Goal: Communication & Community: Answer question/provide support

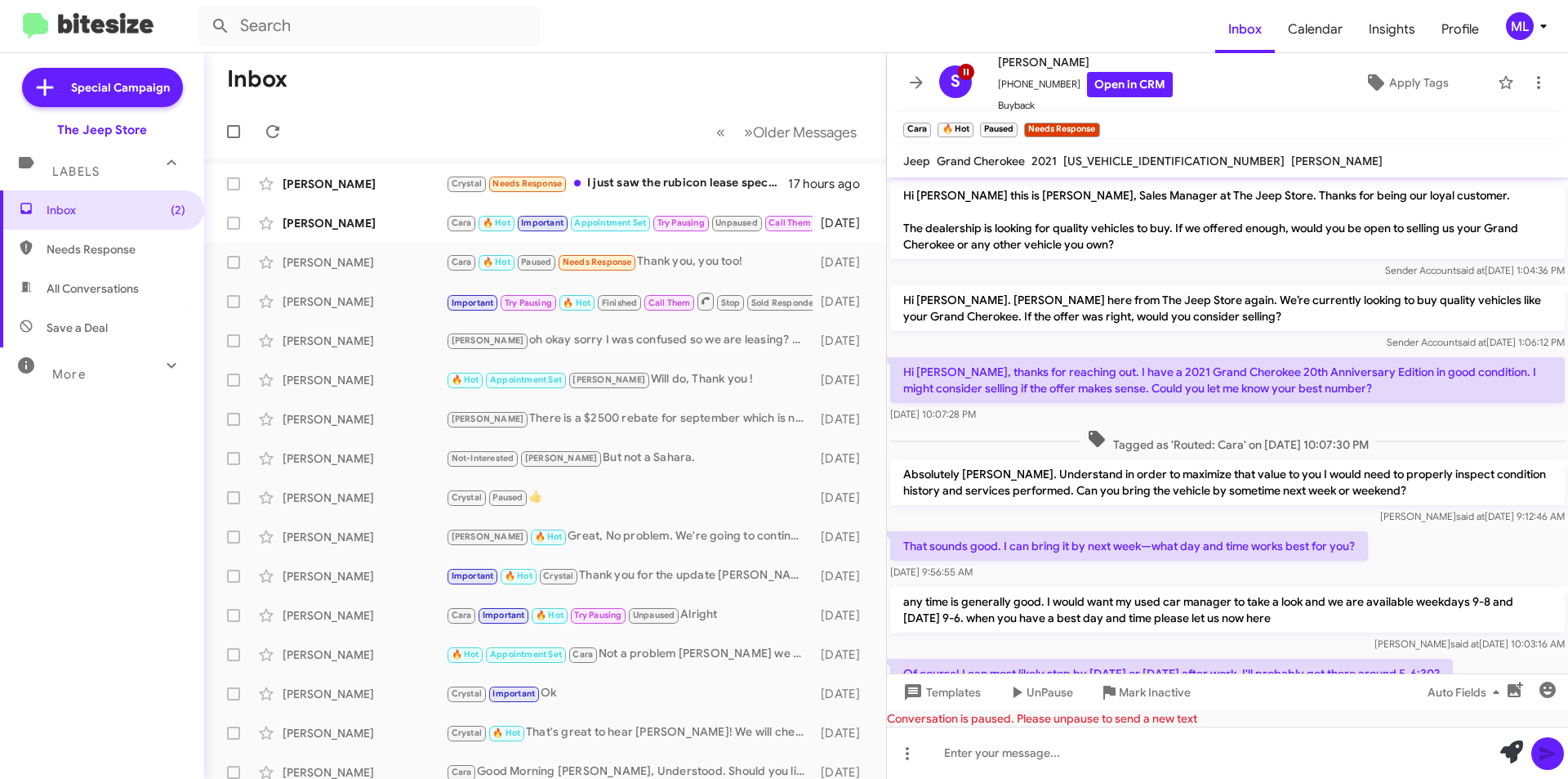
scroll to position [331, 0]
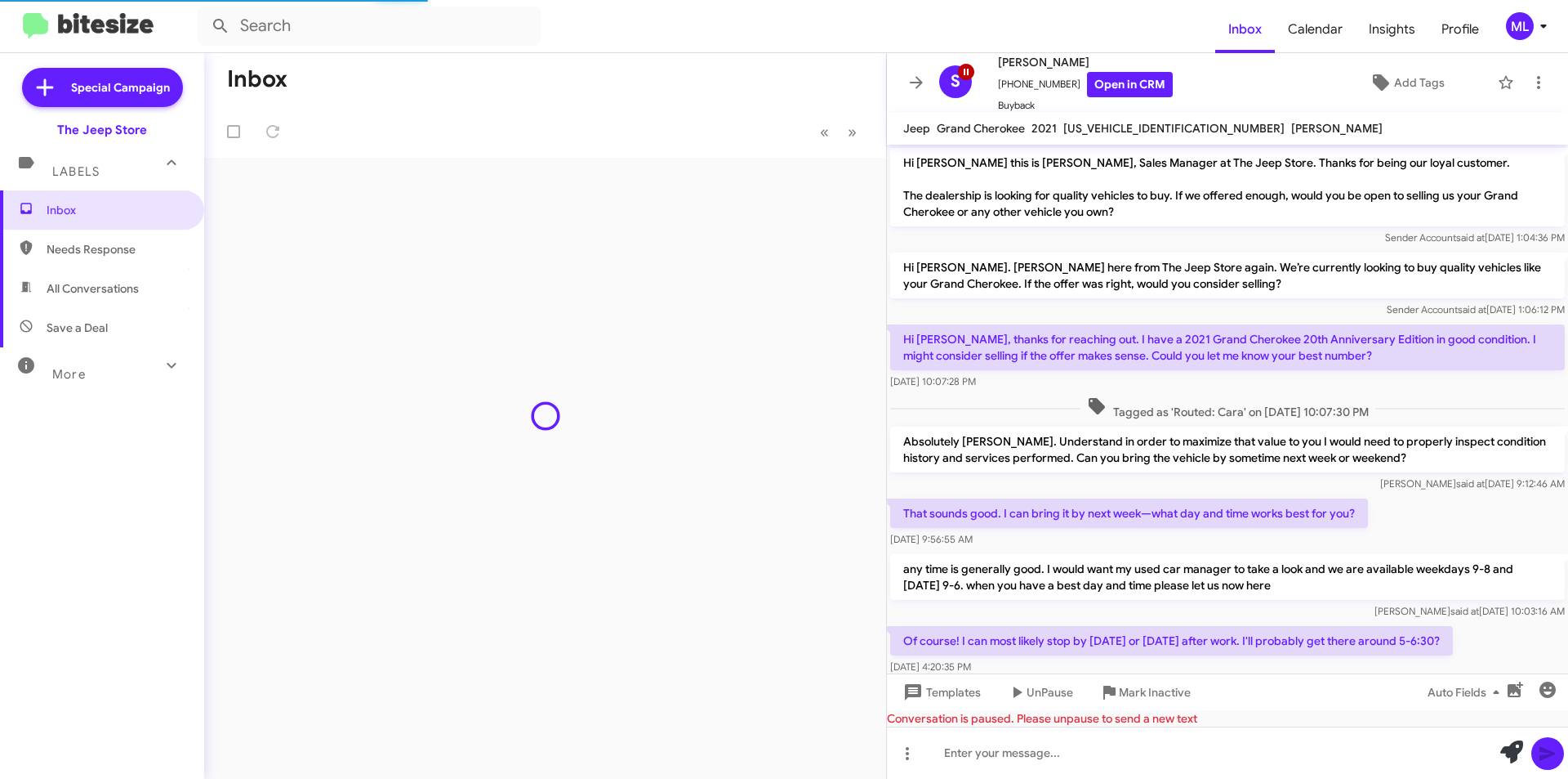
scroll to position [331, 0]
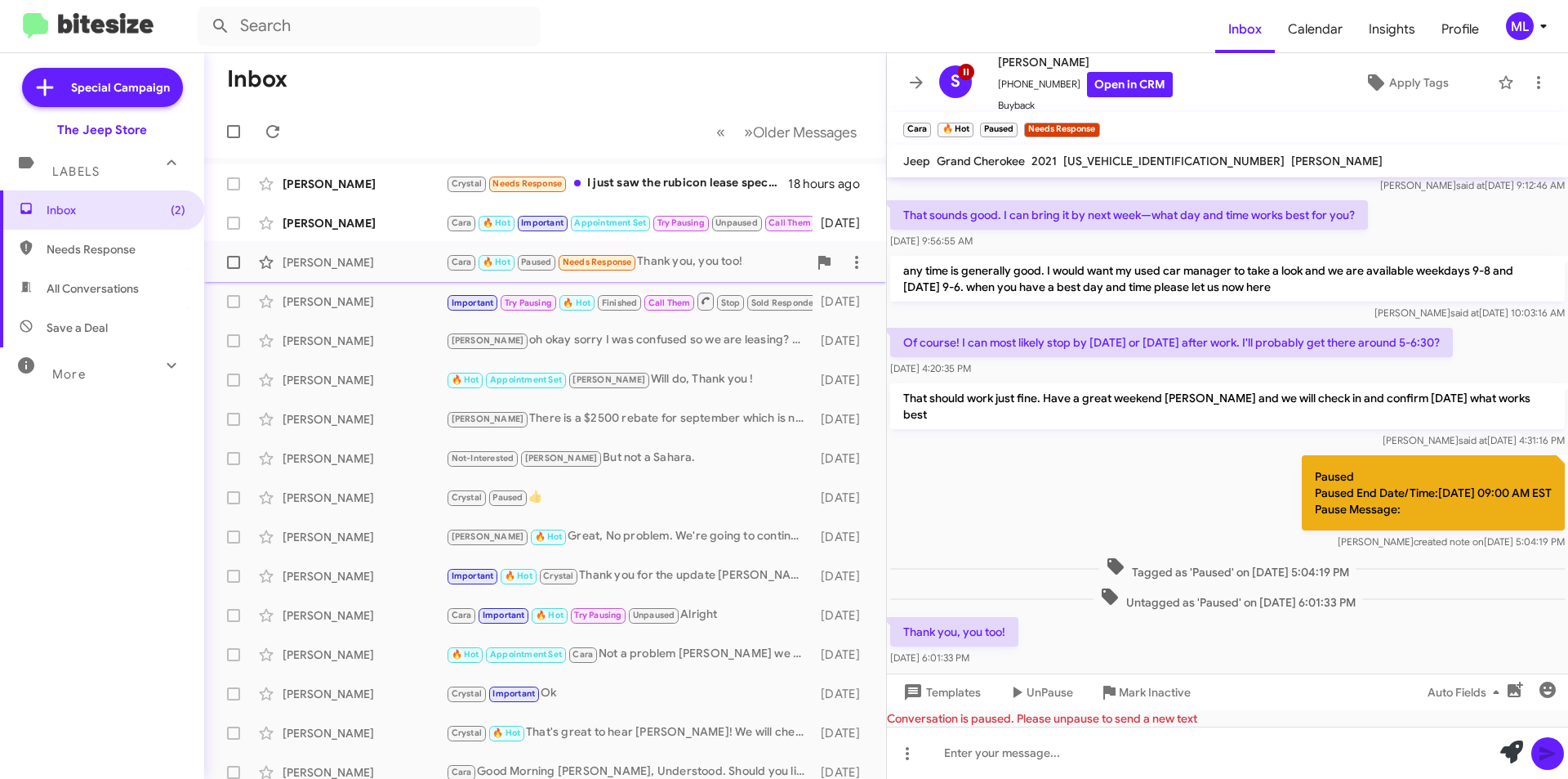
click at [687, 252] on div "Cara 🔥 Hot Paused Needs Response Thank you, you too!" at bounding box center [627, 261] width 362 height 19
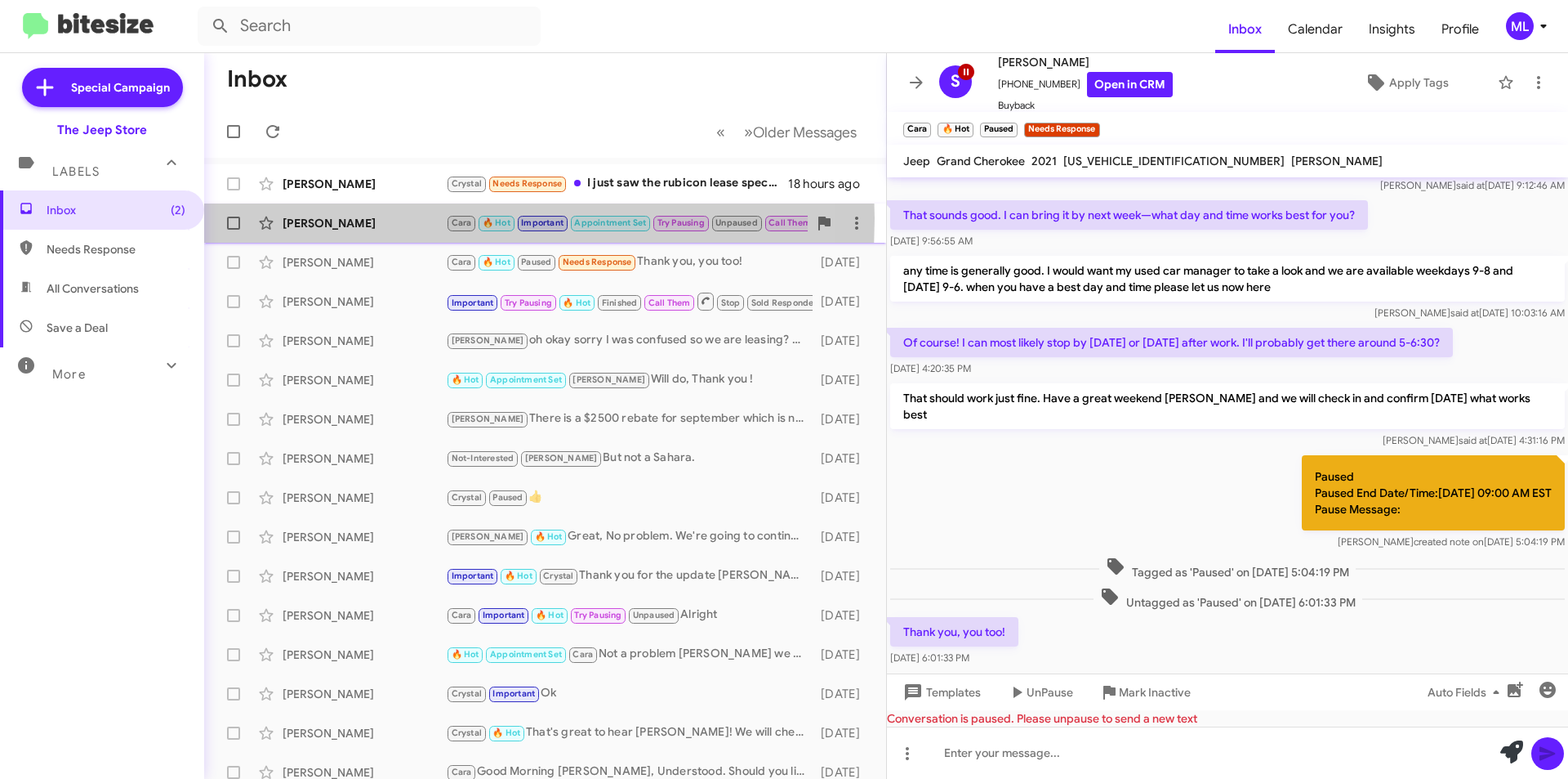
click at [335, 219] on div "[PERSON_NAME]" at bounding box center [364, 223] width 164 height 16
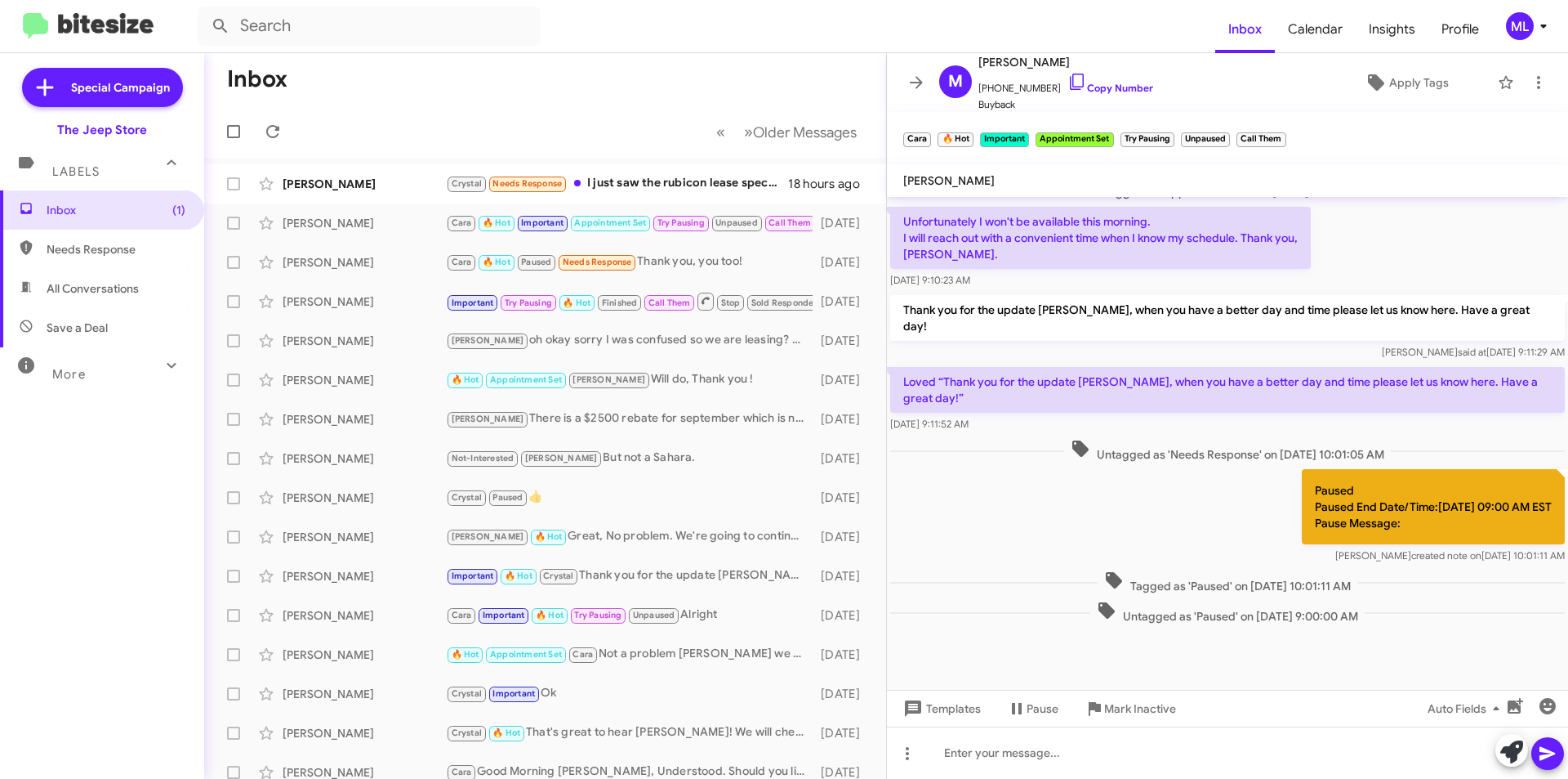
scroll to position [767, 0]
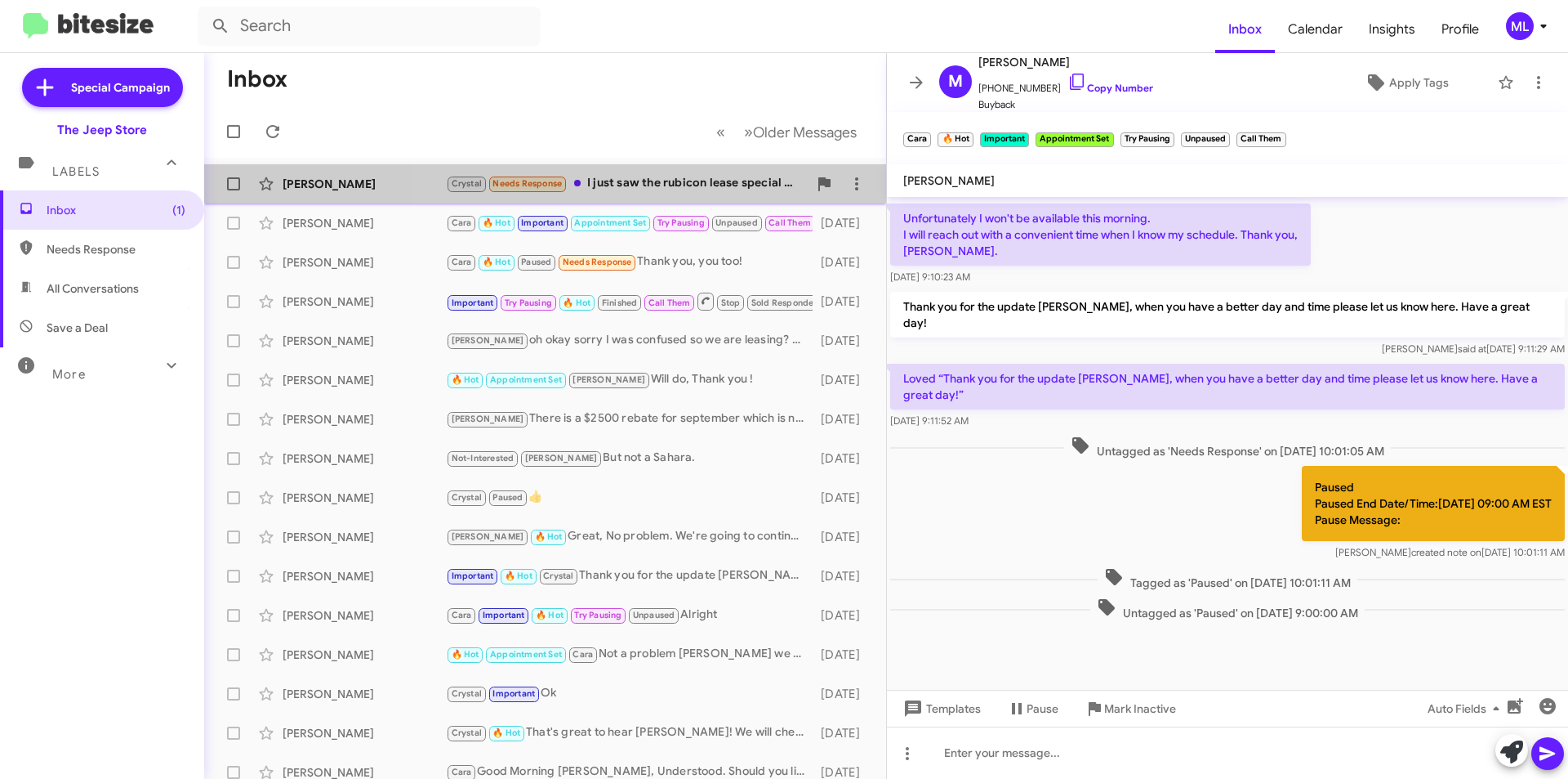
click at [642, 184] on div "Crystal Needs Response I just saw the rubicon lease special 420 a month for 36 …" at bounding box center [627, 183] width 362 height 19
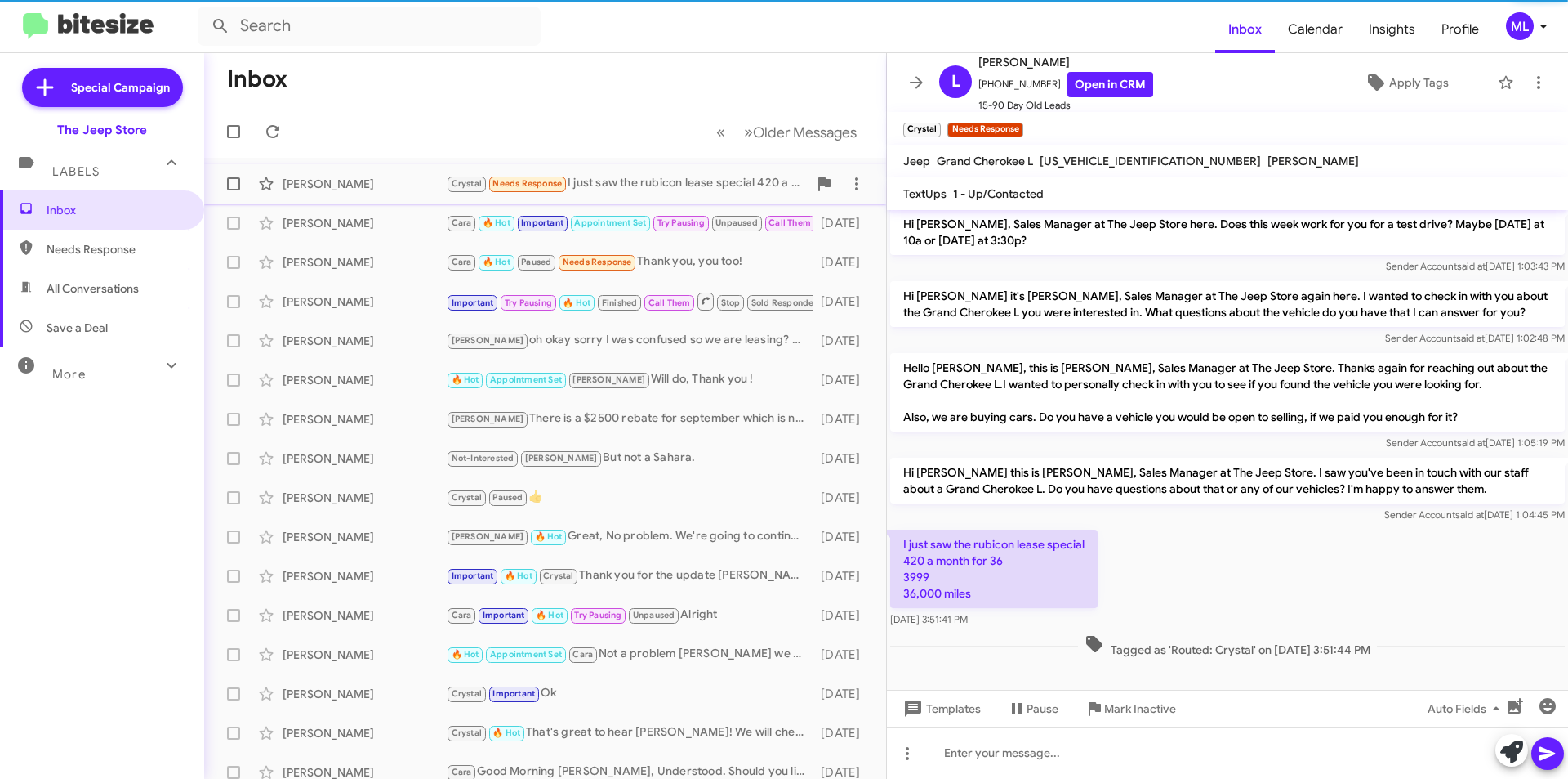
scroll to position [76, 0]
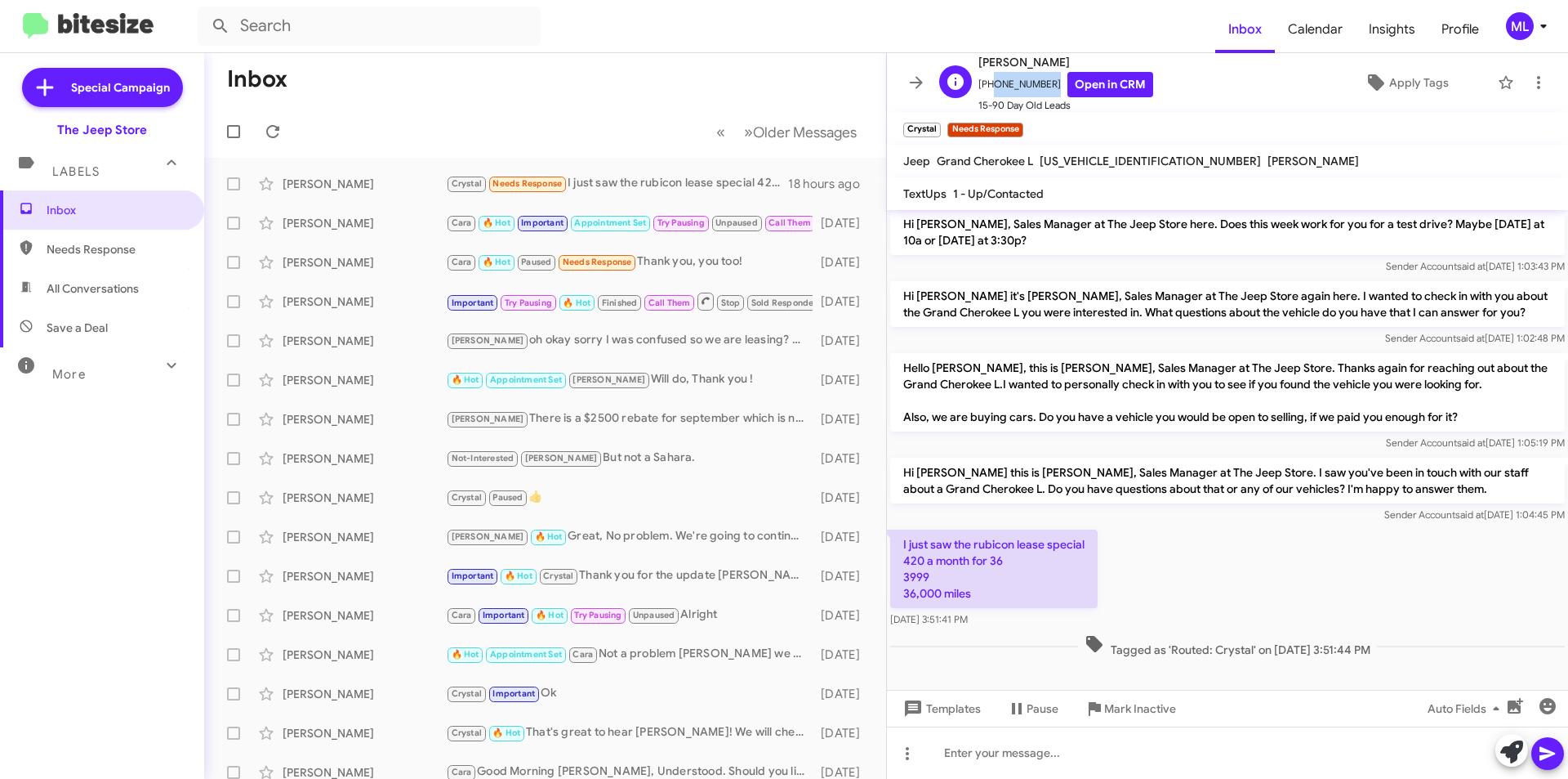
drag, startPoint x: 1044, startPoint y: 86, endPoint x: 987, endPoint y: 89, distance: 57.1
click at [987, 89] on span "+17327051406 Open in CRM" at bounding box center [1065, 85] width 175 height 26
copy span "7327051406"
drag, startPoint x: 966, startPoint y: 593, endPoint x: 898, endPoint y: 550, distance: 80.5
click at [898, 550] on p "I just saw the rubicon lease special 420 a month for 36 3999 36,000 miles" at bounding box center [993, 569] width 207 height 79
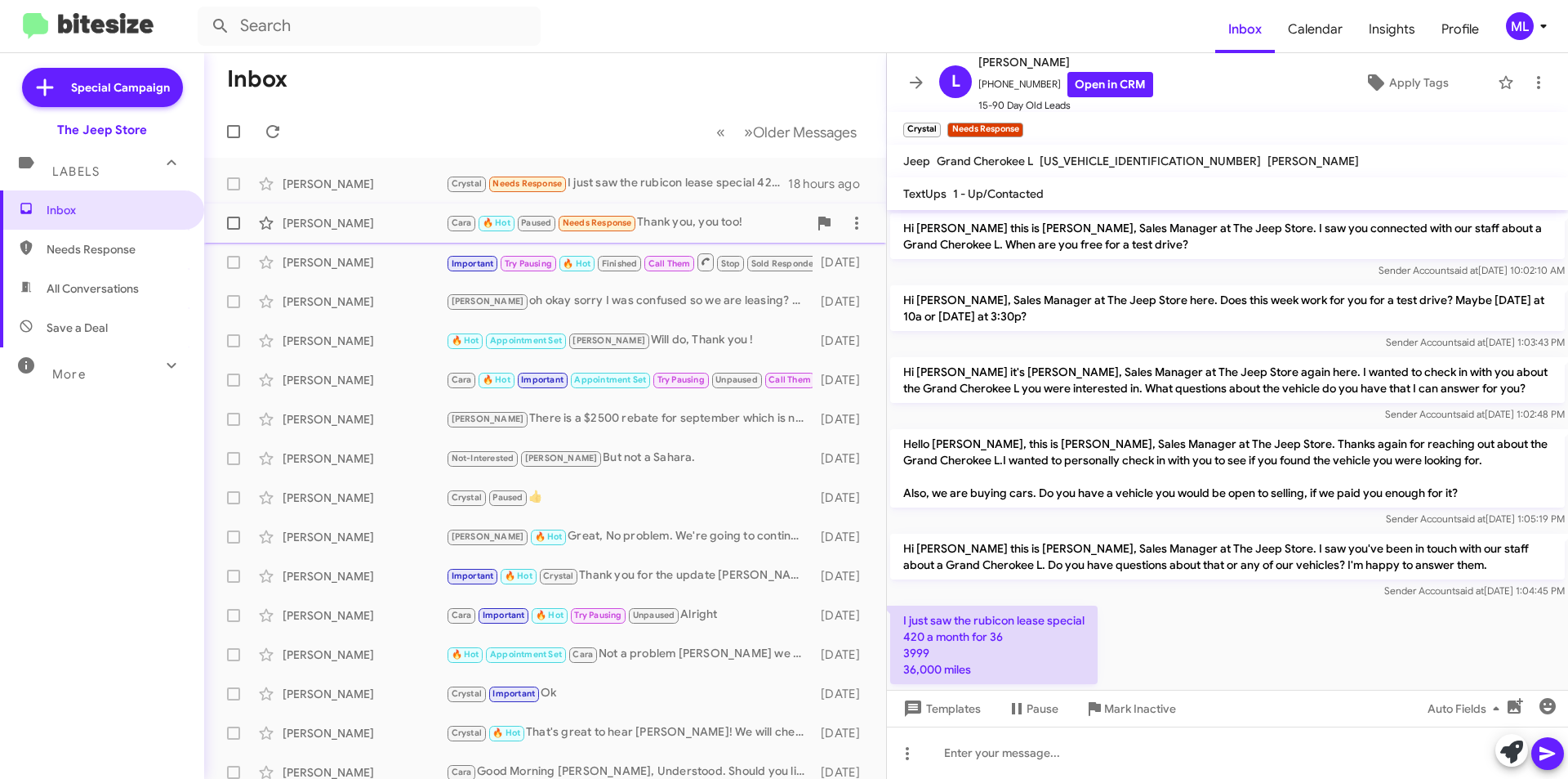
click at [490, 228] on span "🔥 Hot" at bounding box center [496, 223] width 27 height 11
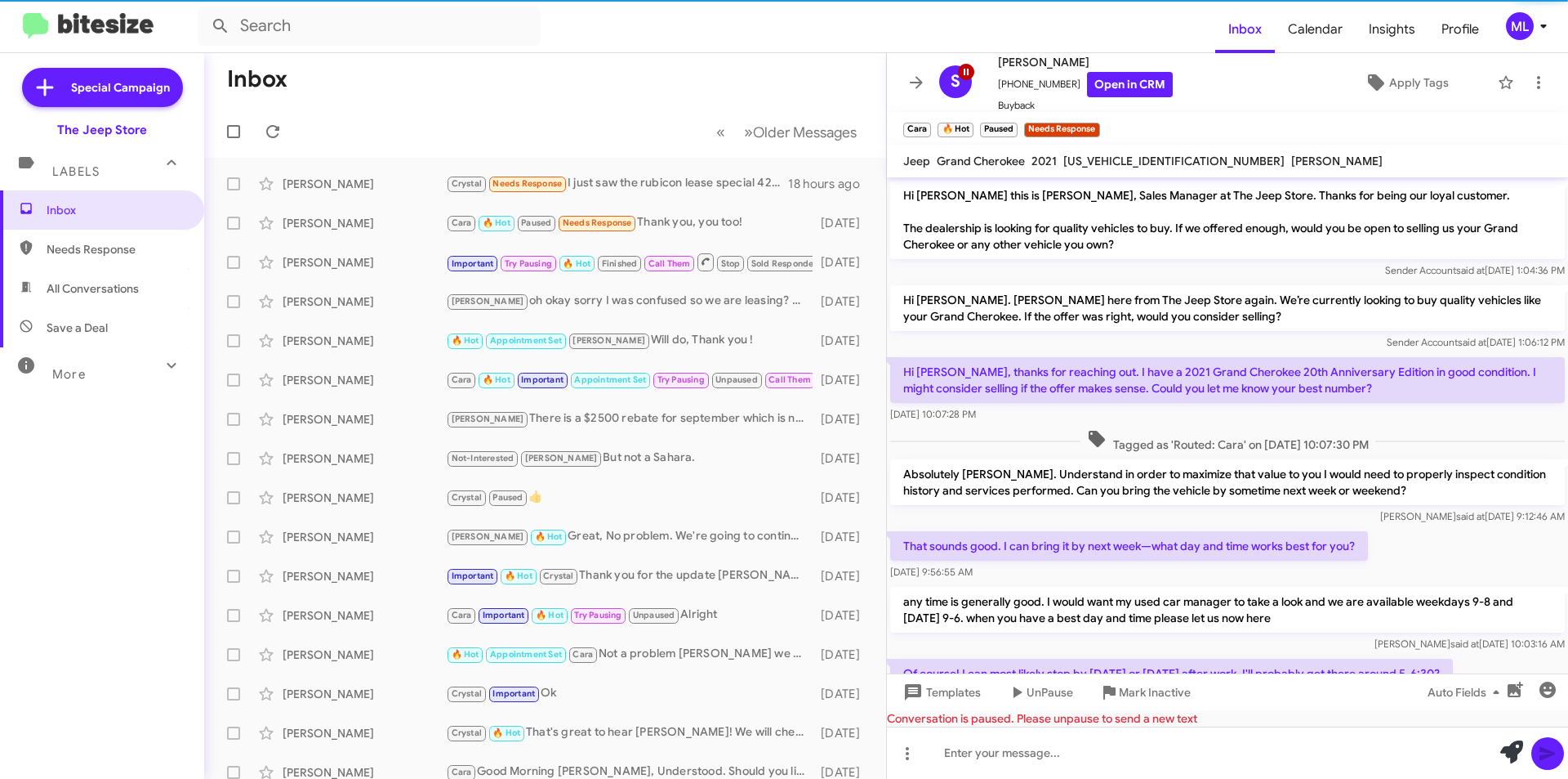
scroll to position [364, 0]
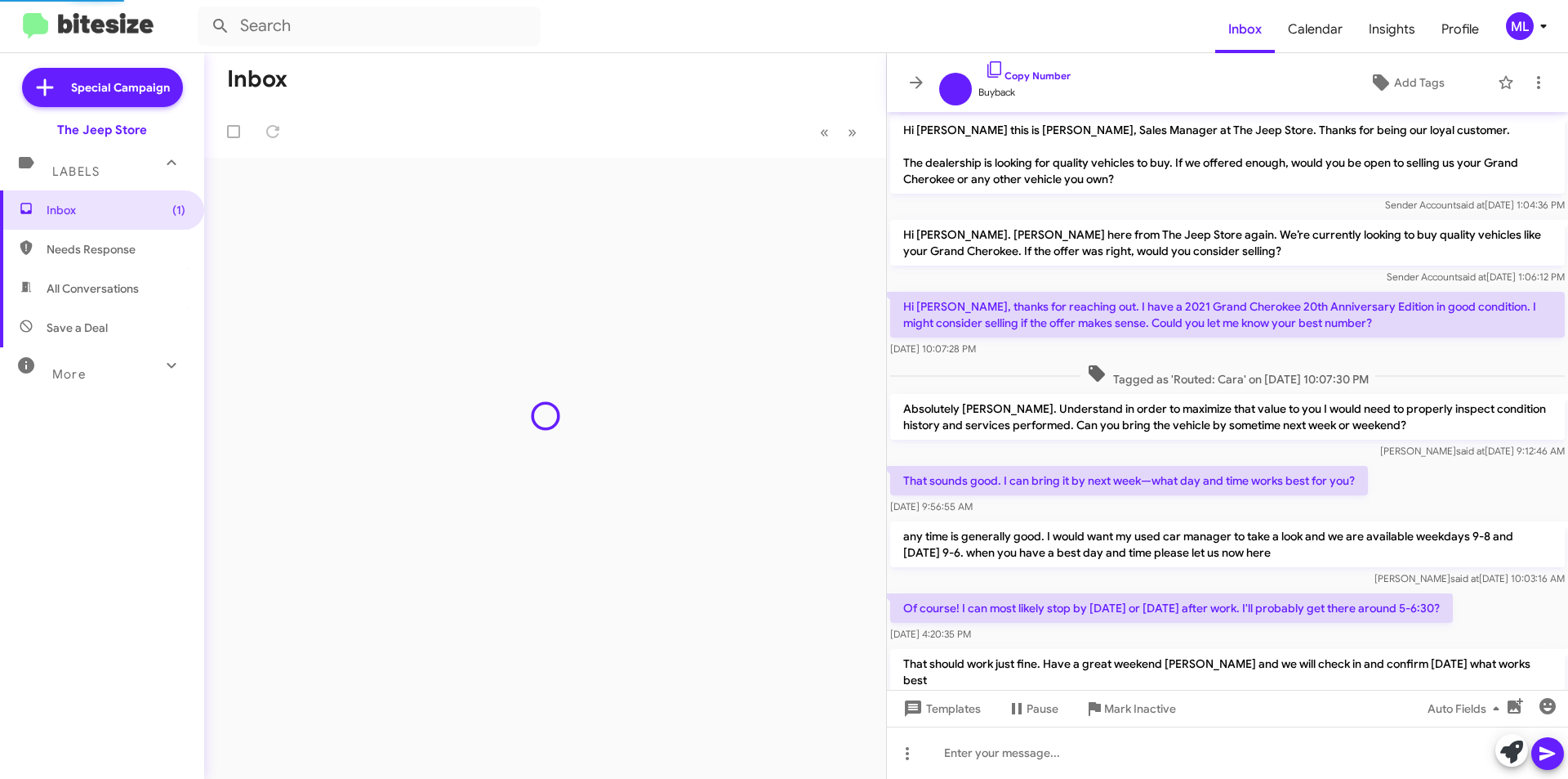
scroll to position [282, 0]
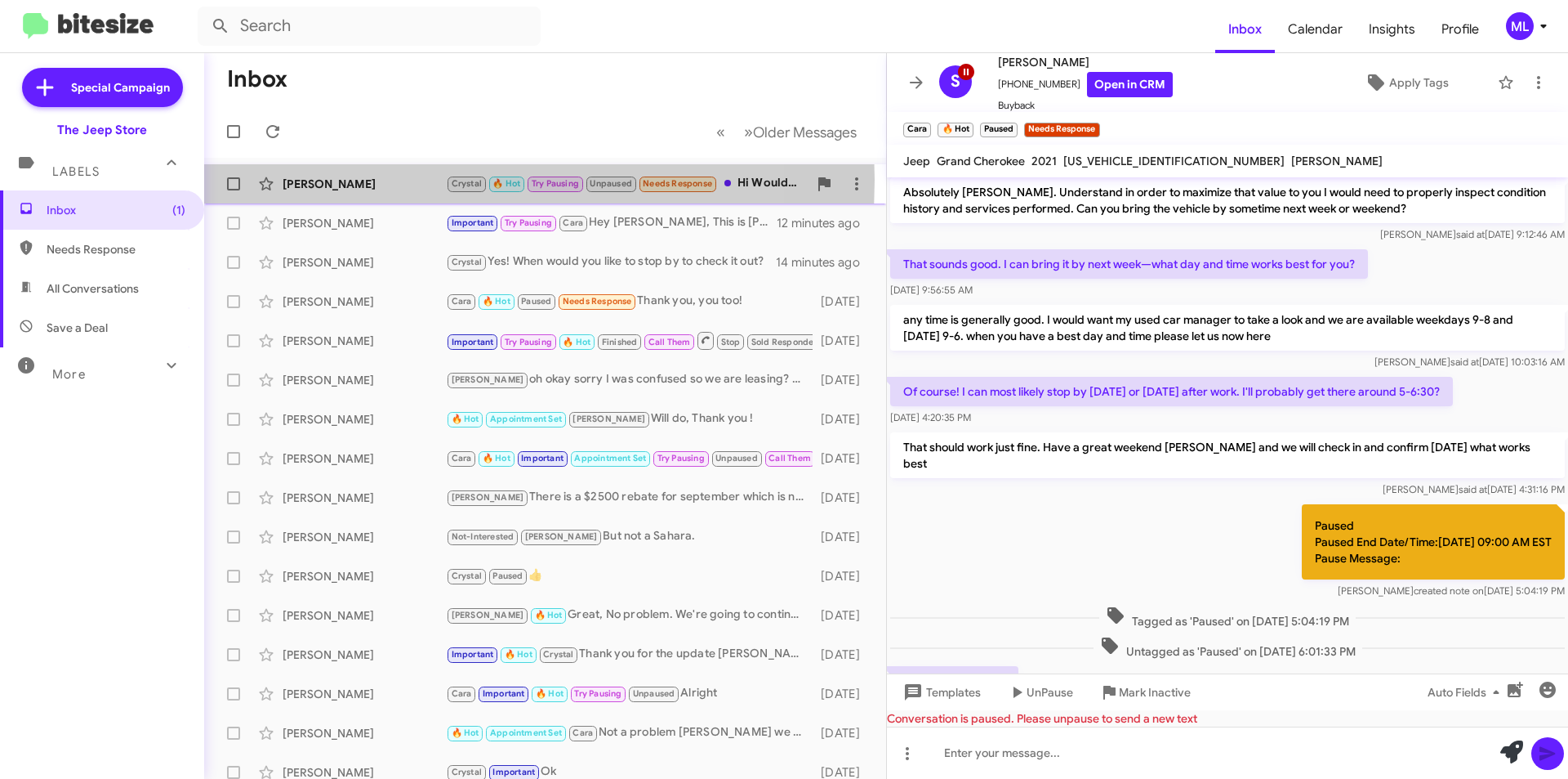
click at [311, 180] on div "[PERSON_NAME]" at bounding box center [364, 184] width 164 height 16
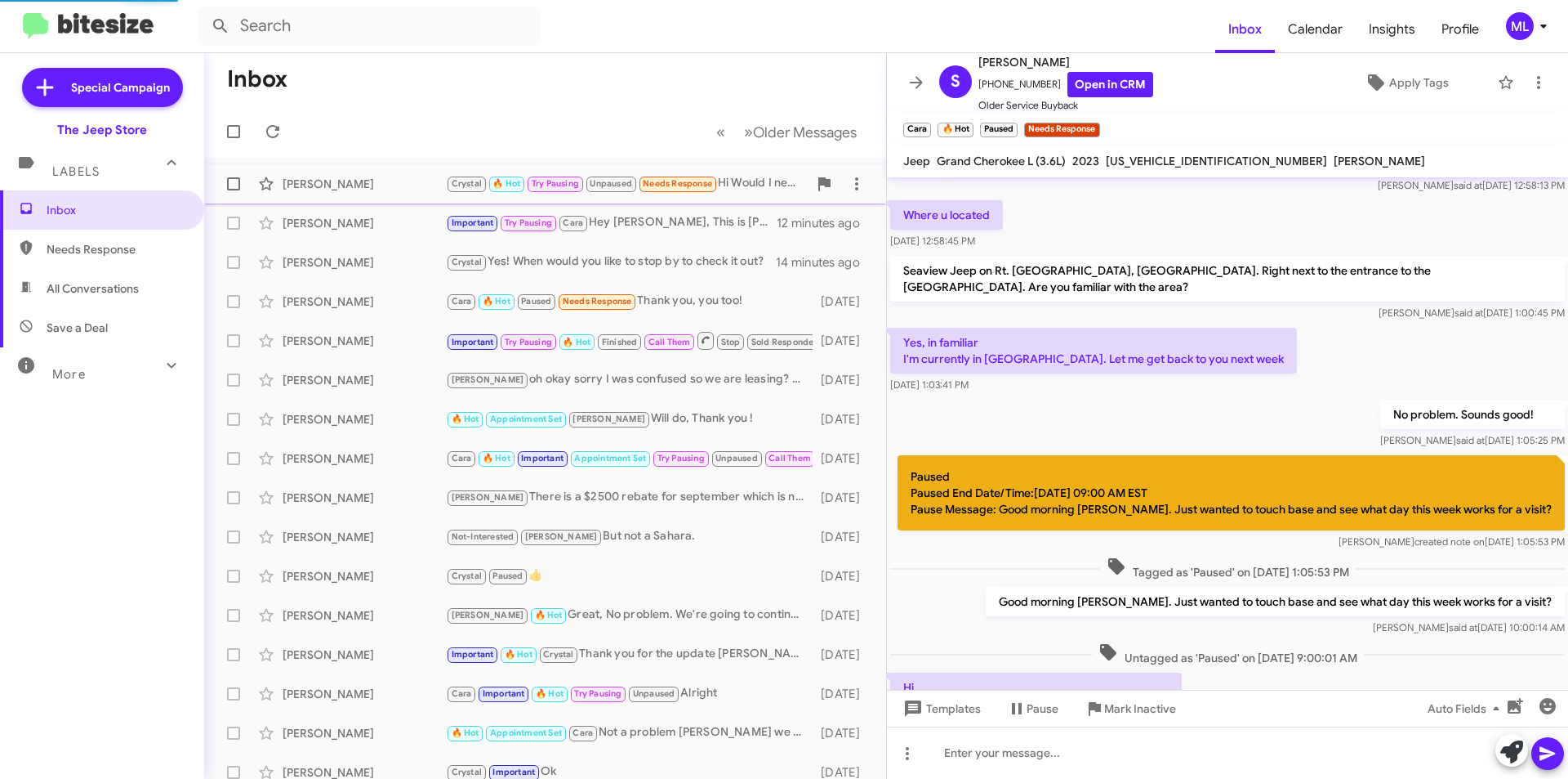
scroll to position [390, 0]
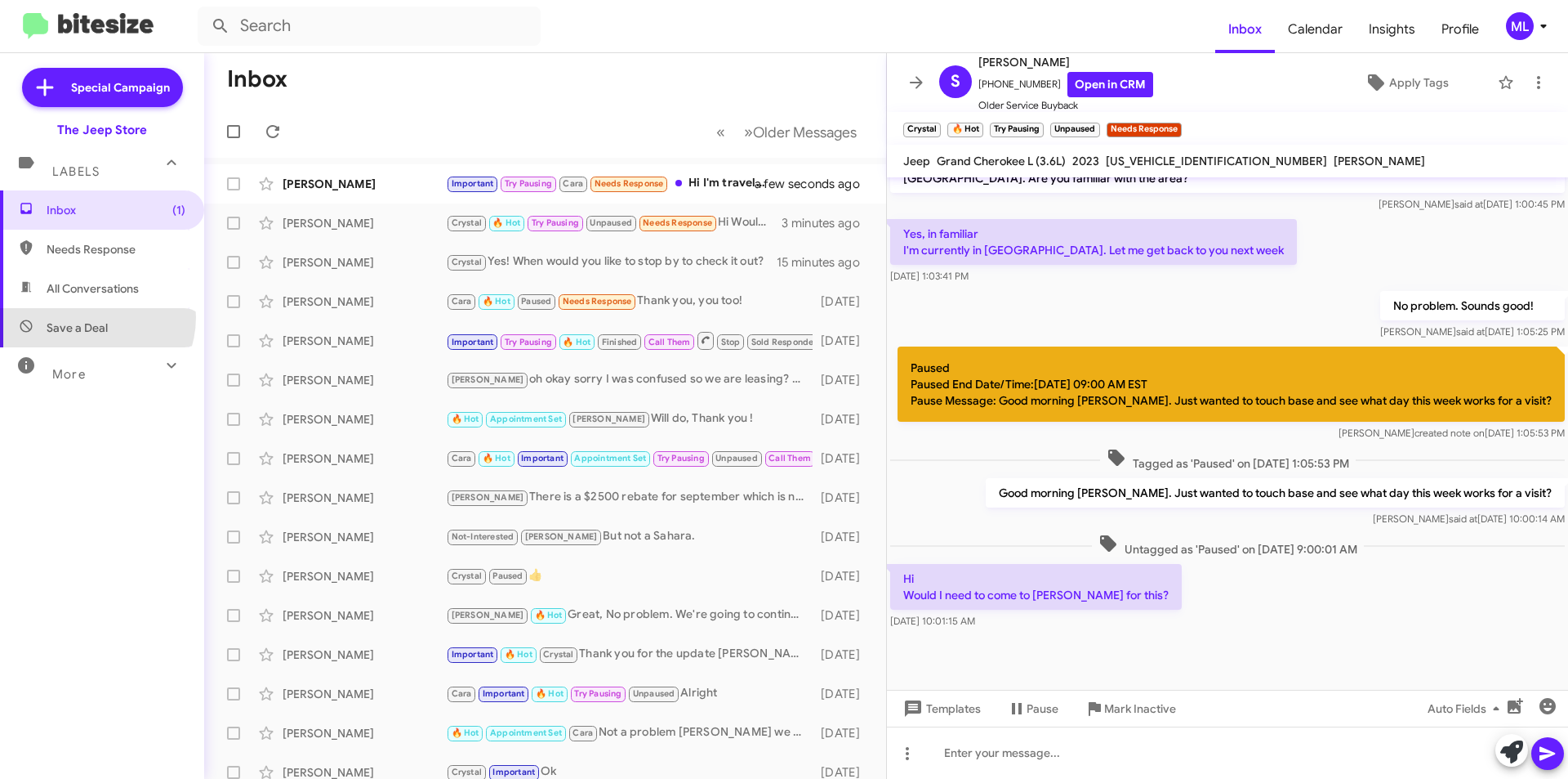
click at [89, 317] on span "Save a Deal" at bounding box center [102, 327] width 205 height 39
type input "in:not-interested"
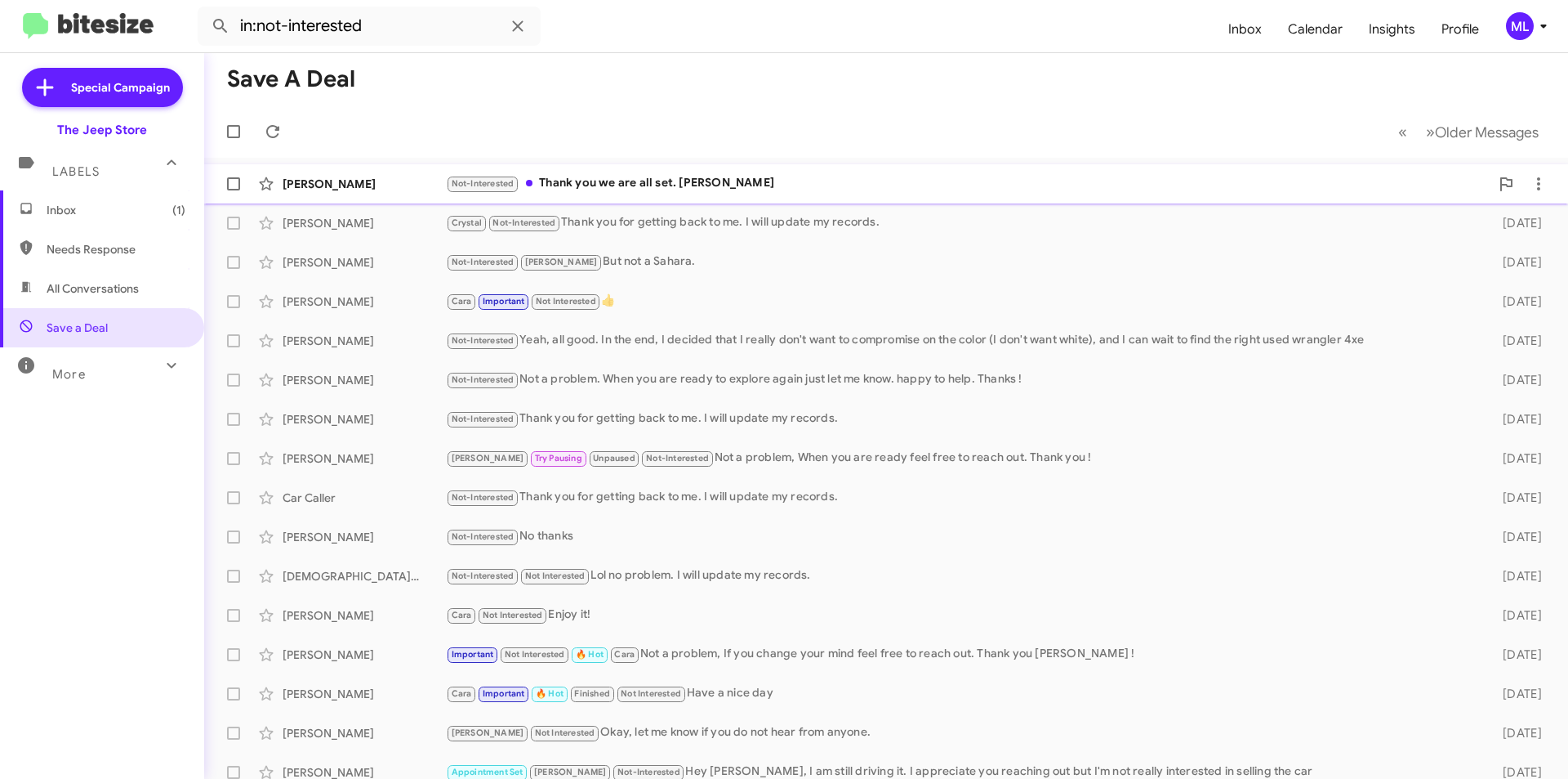
click at [659, 189] on div "Not-Interested Thank you we are all set. Diane" at bounding box center [968, 183] width 1044 height 19
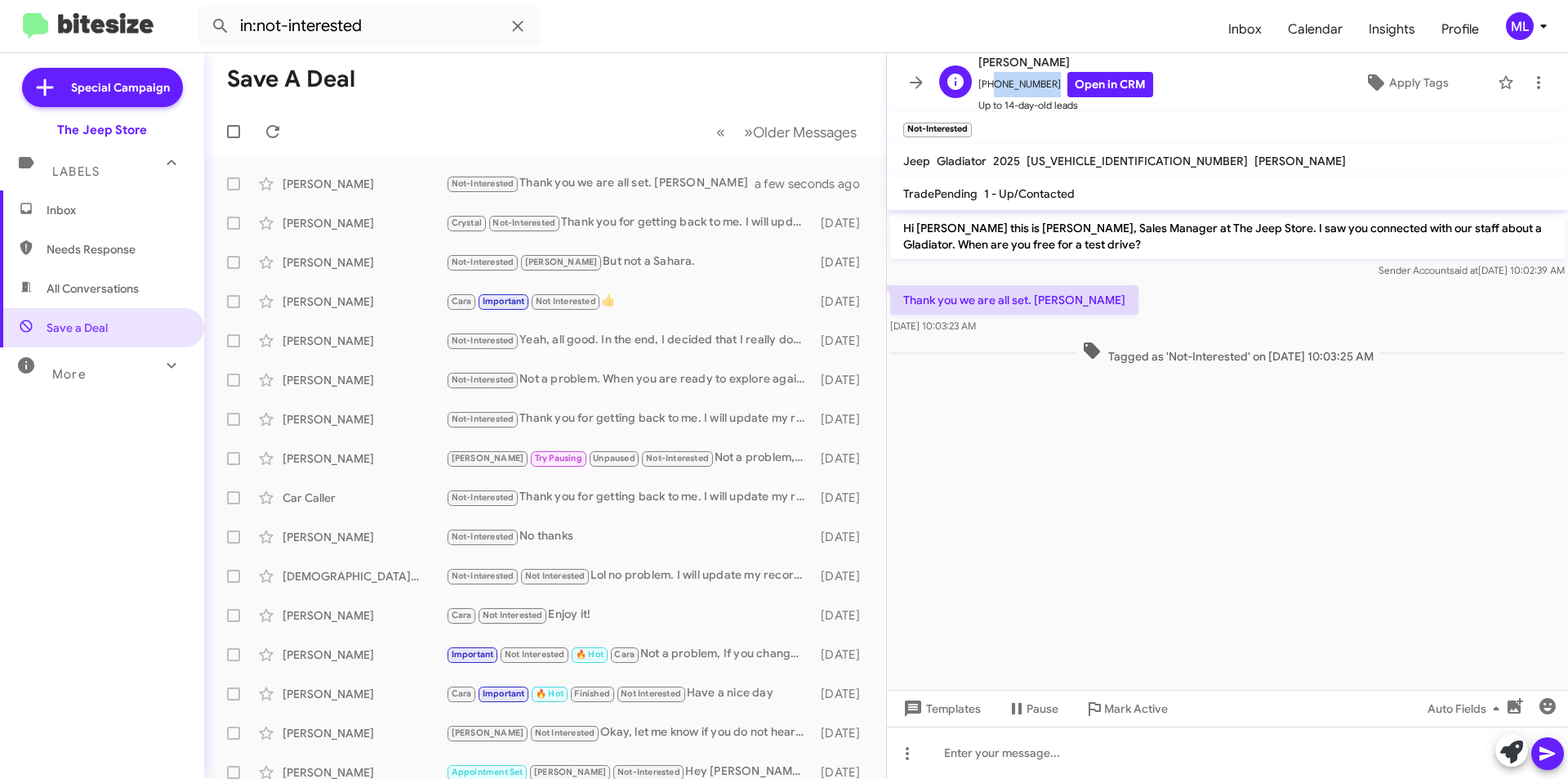
drag, startPoint x: 1045, startPoint y: 84, endPoint x: 990, endPoint y: 93, distance: 55.7
click at [990, 93] on span "+19086453445 Open in CRM" at bounding box center [1065, 85] width 175 height 26
copy span "9086453445"
click at [933, 710] on span "Templates" at bounding box center [940, 709] width 81 height 29
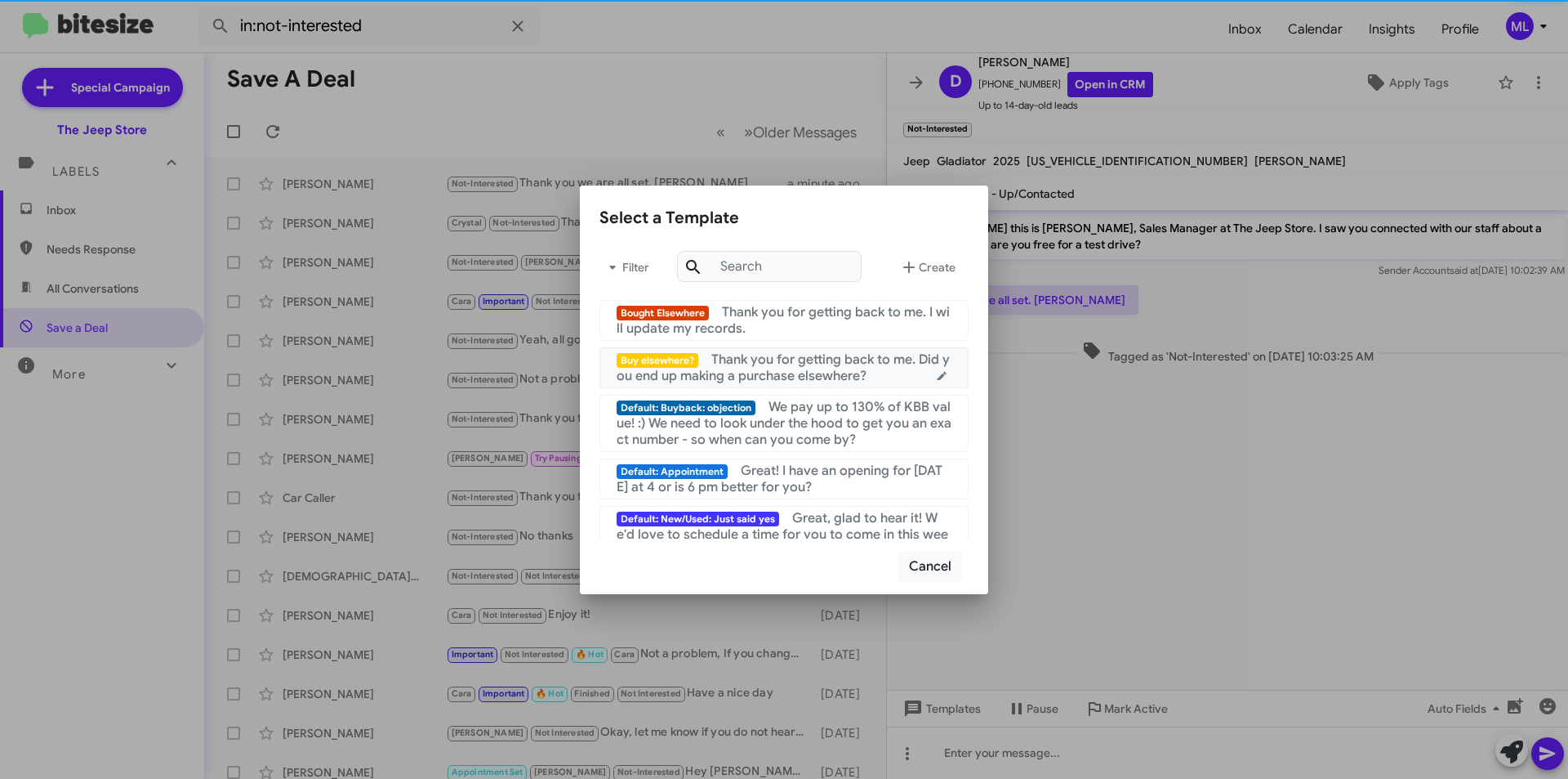
click at [779, 358] on span "Thank you for getting back to me. Did you end up making a purchase elsewhere?" at bounding box center [783, 368] width 334 height 33
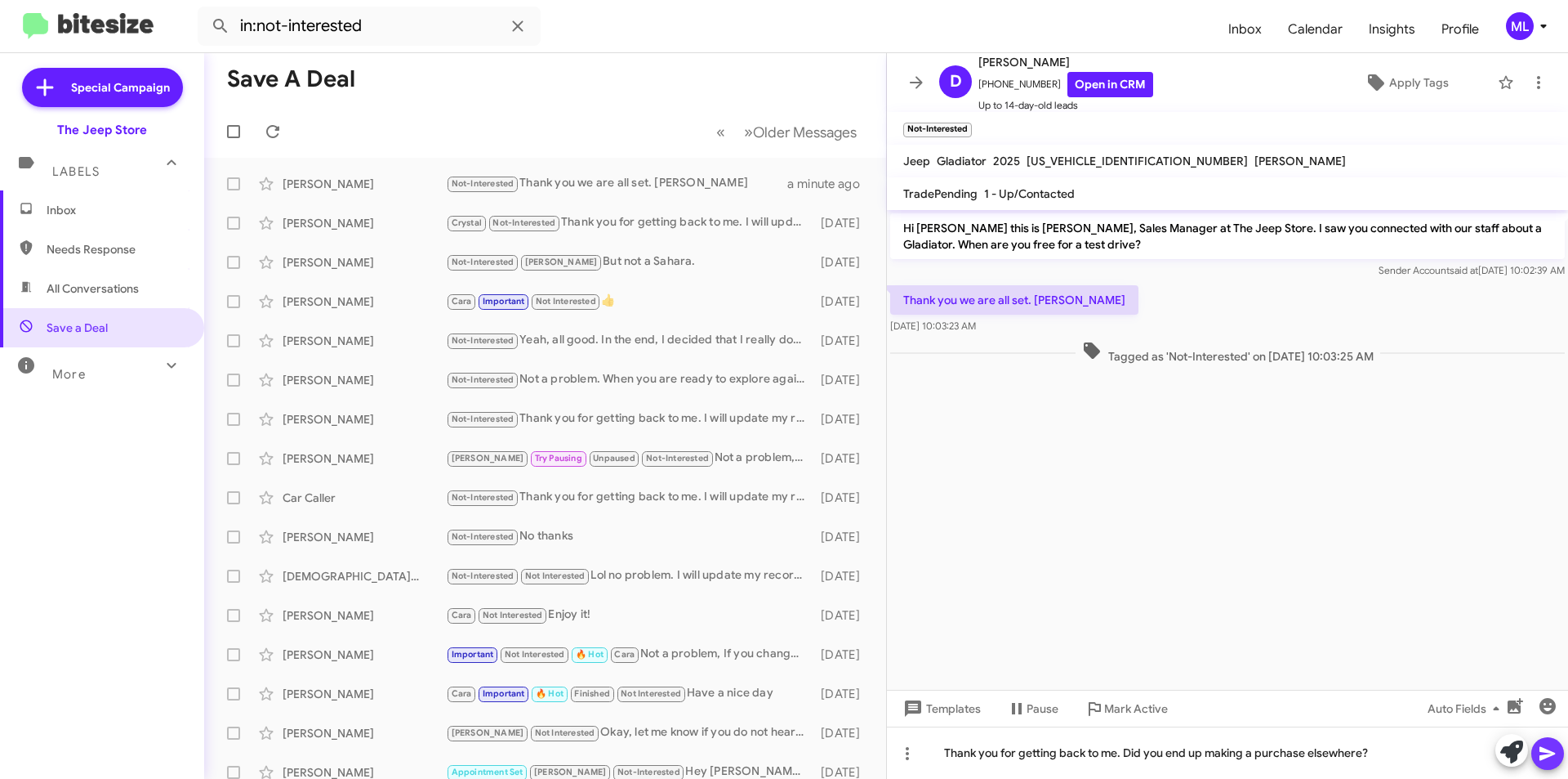
click at [1548, 752] on icon at bounding box center [1547, 753] width 16 height 14
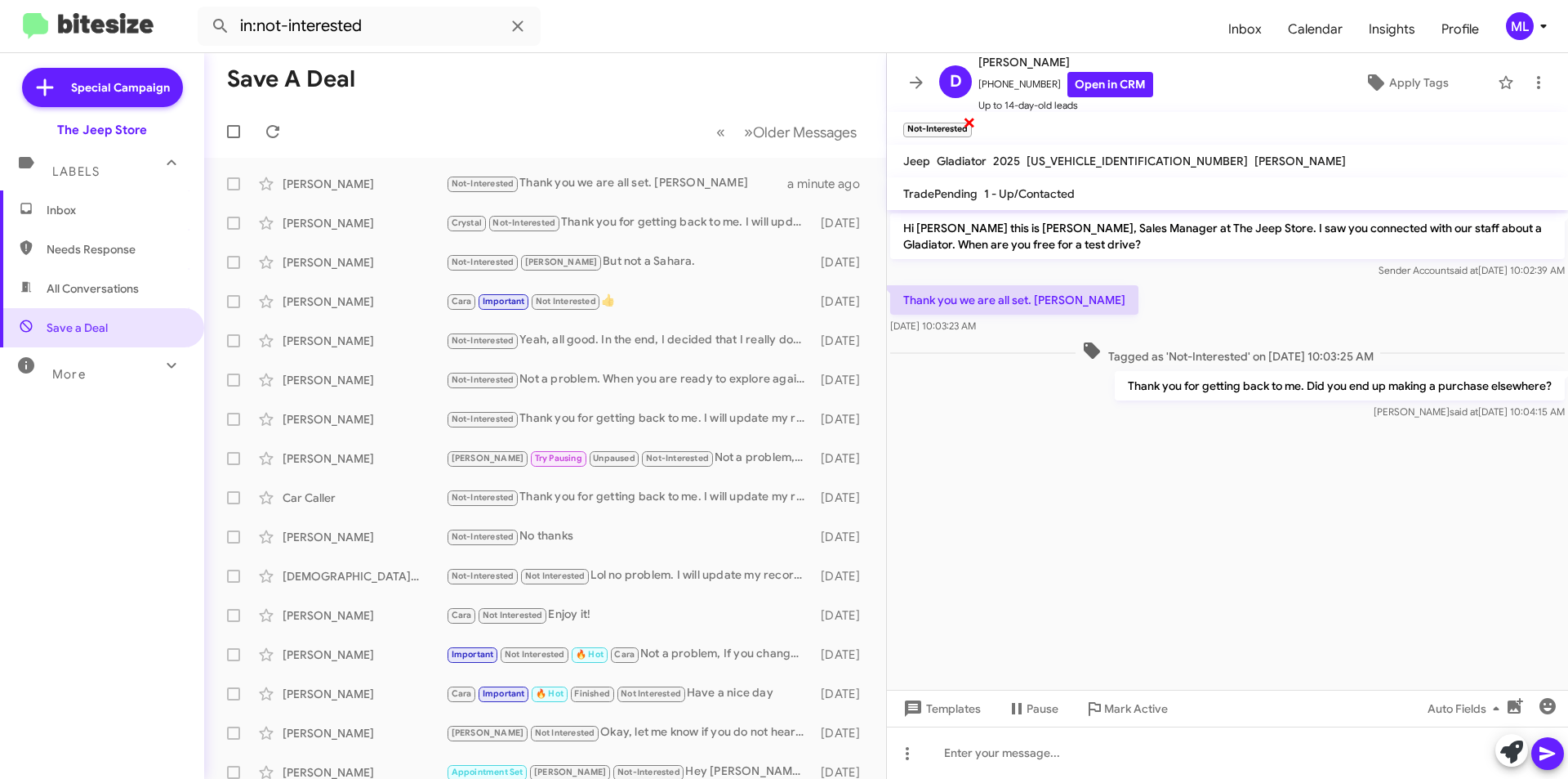
click at [971, 120] on span "×" at bounding box center [969, 121] width 13 height 19
click at [77, 204] on span "Inbox" at bounding box center [116, 210] width 139 height 16
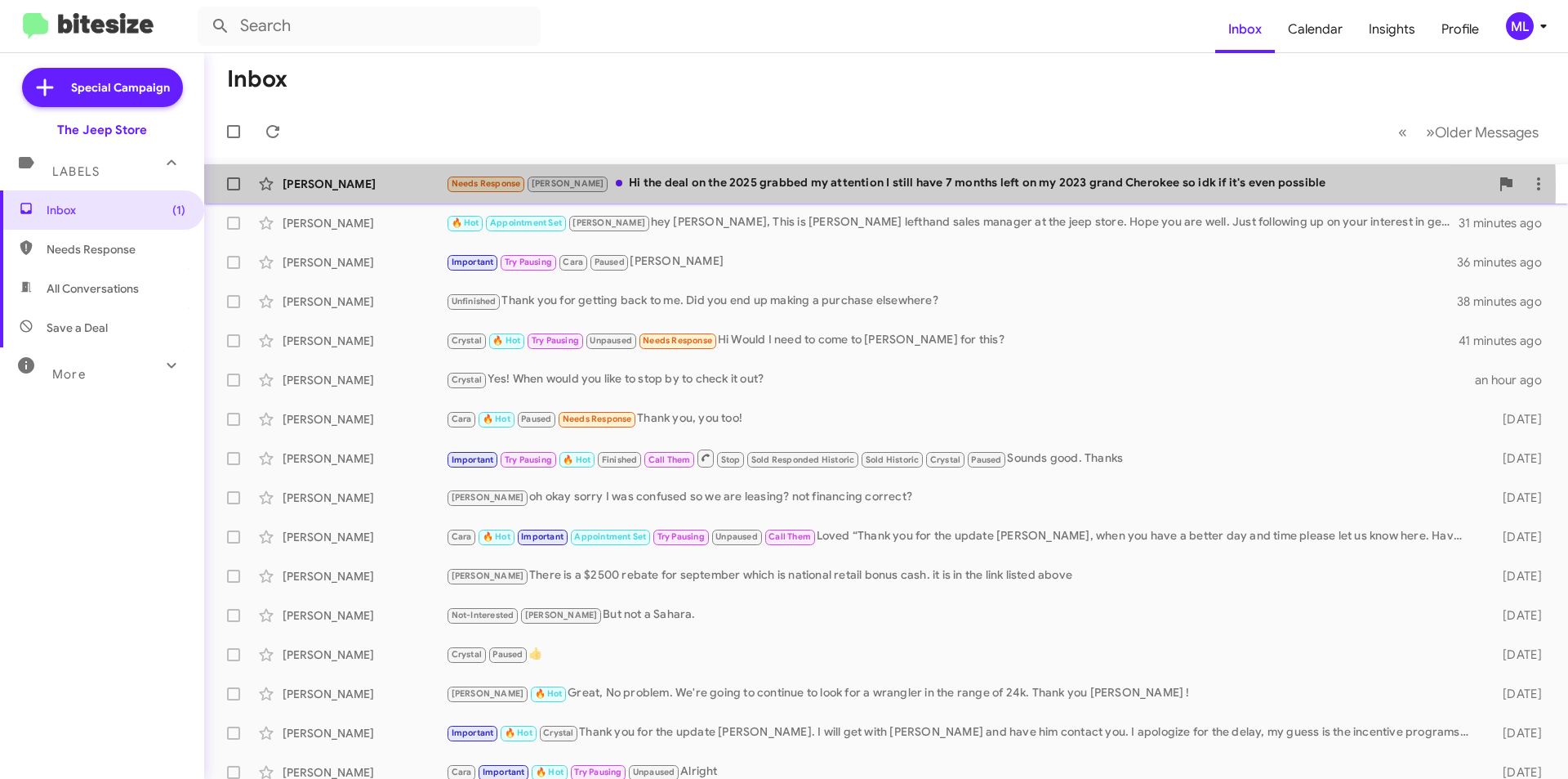
click at [777, 189] on div "Needs Response Andrew Hi the deal on the 2025 grabbed my attention I still have…" at bounding box center [968, 183] width 1044 height 19
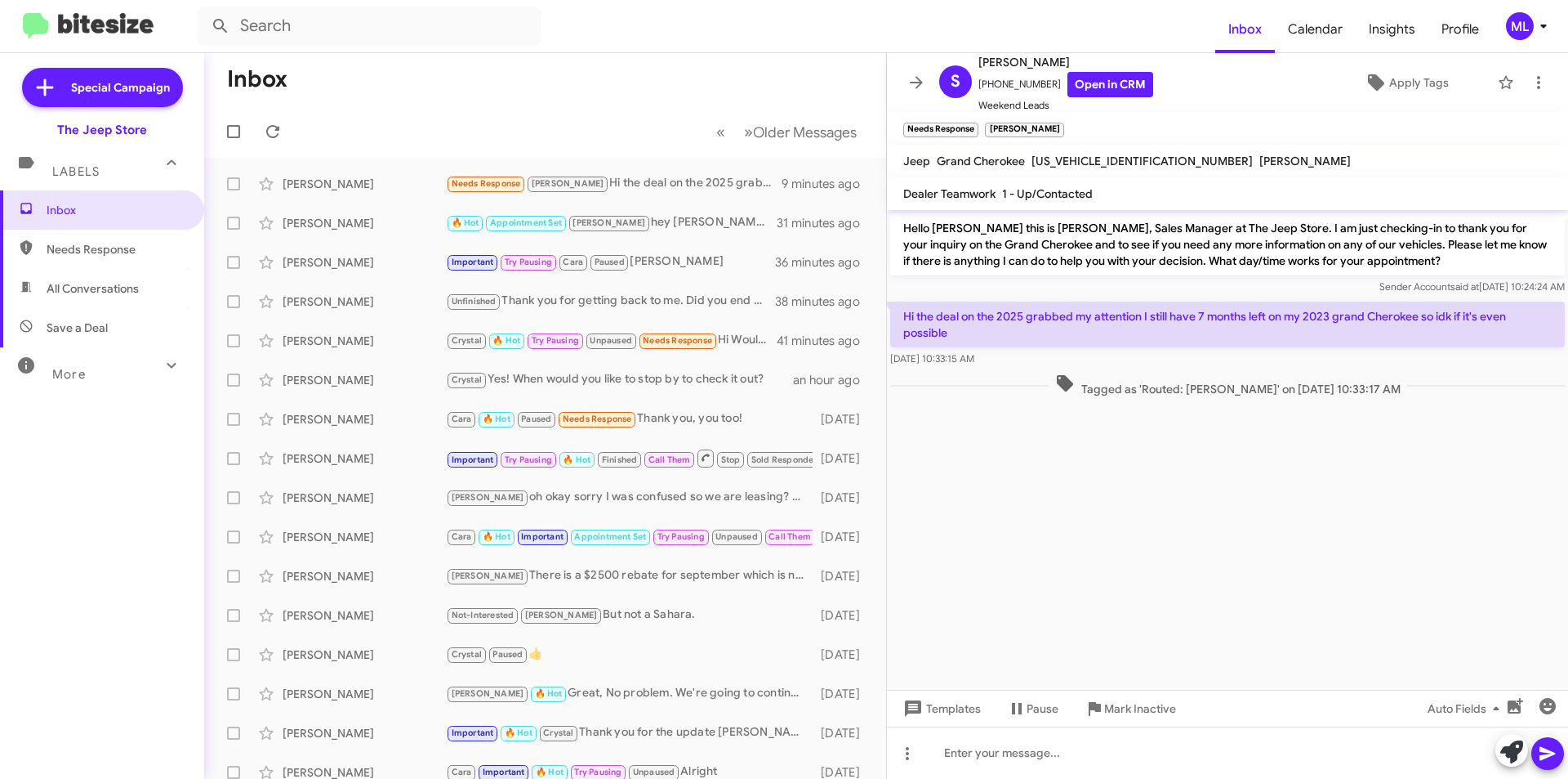
click at [95, 315] on span "Save a Deal" at bounding box center [102, 327] width 205 height 39
type input "in:not-interested"
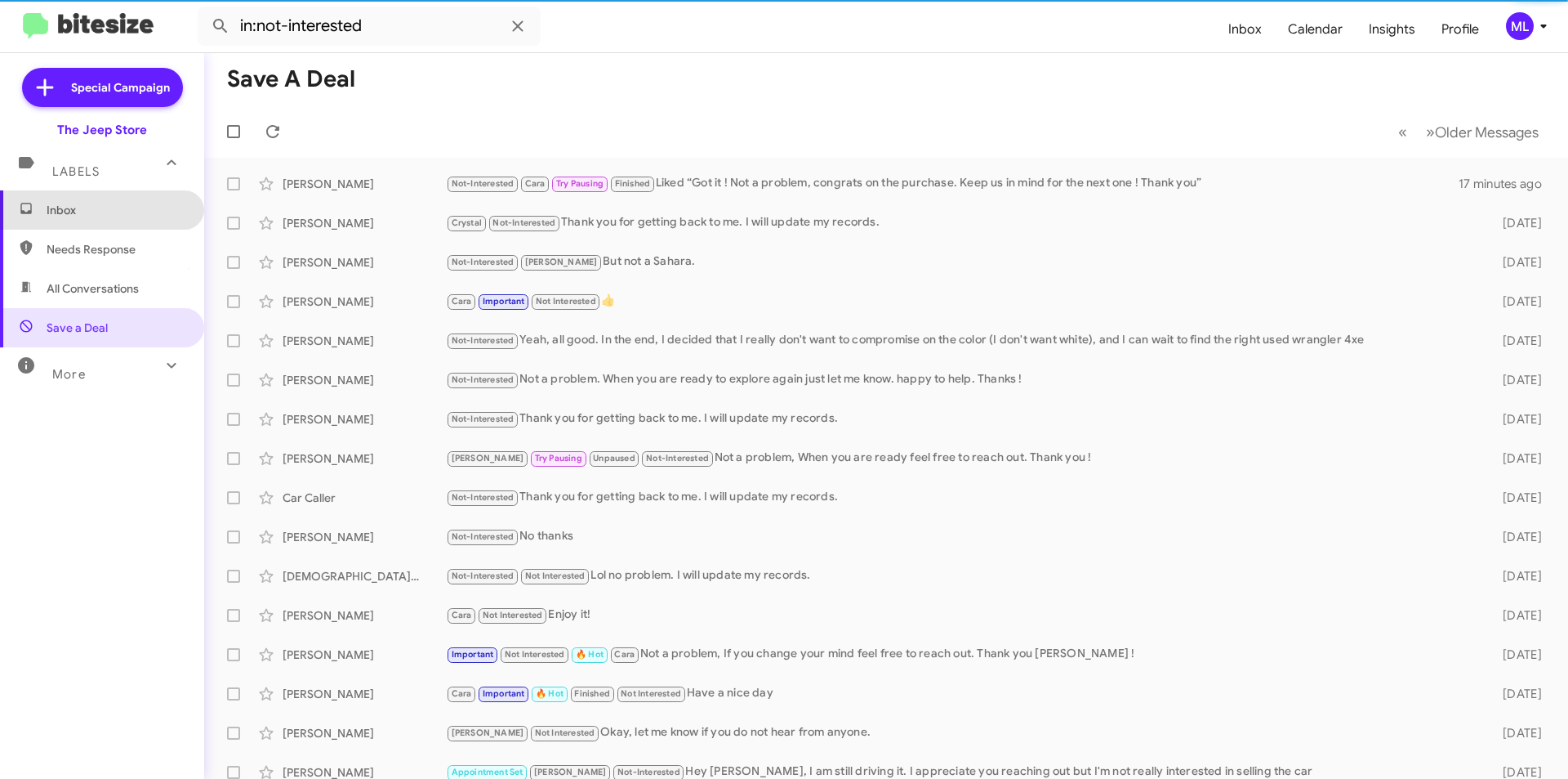
click at [114, 209] on span "Inbox" at bounding box center [116, 210] width 139 height 16
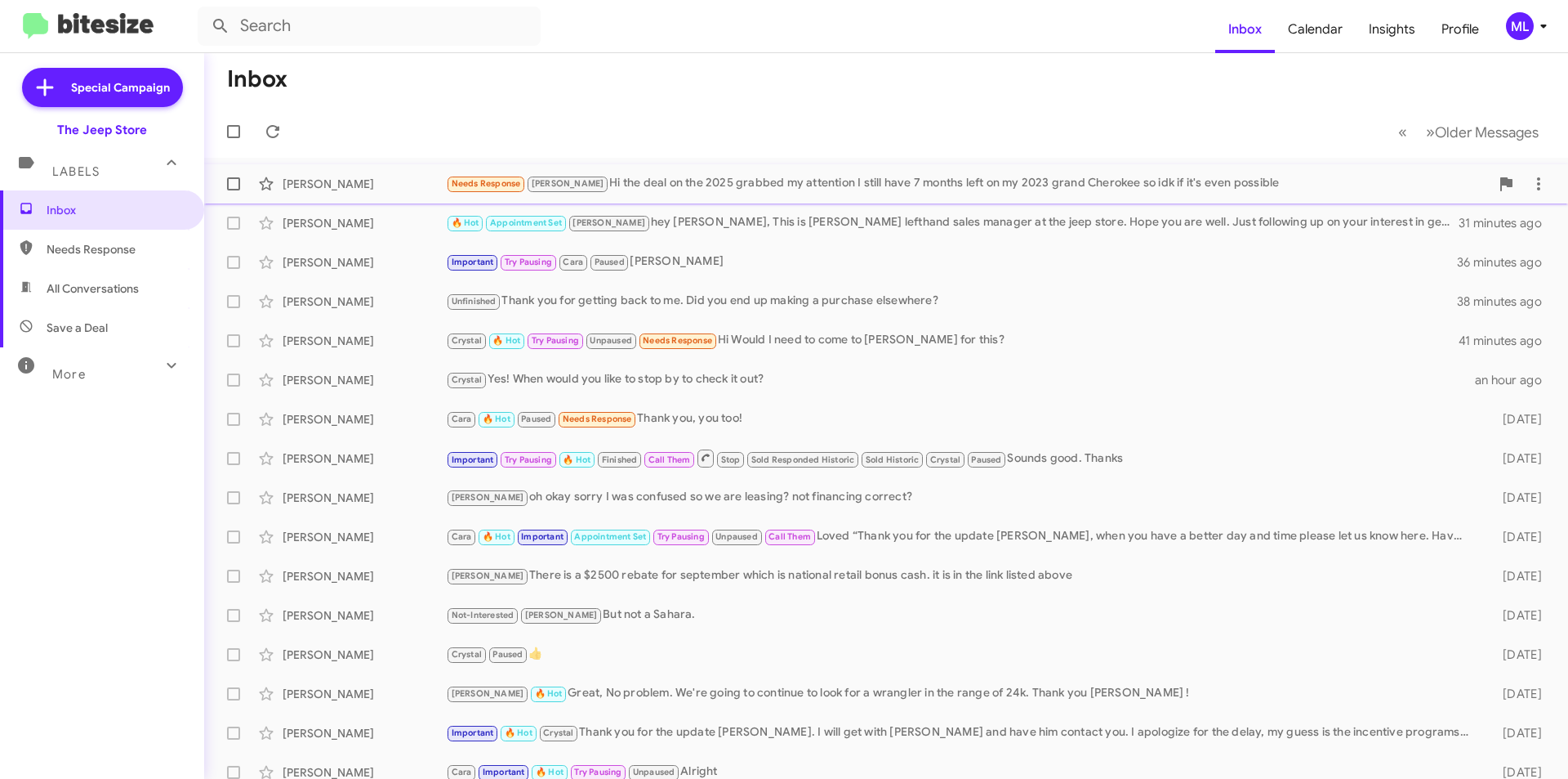
click at [608, 184] on div "Needs Response Andrew Hi the deal on the 2025 grabbed my attention I still have…" at bounding box center [968, 183] width 1044 height 19
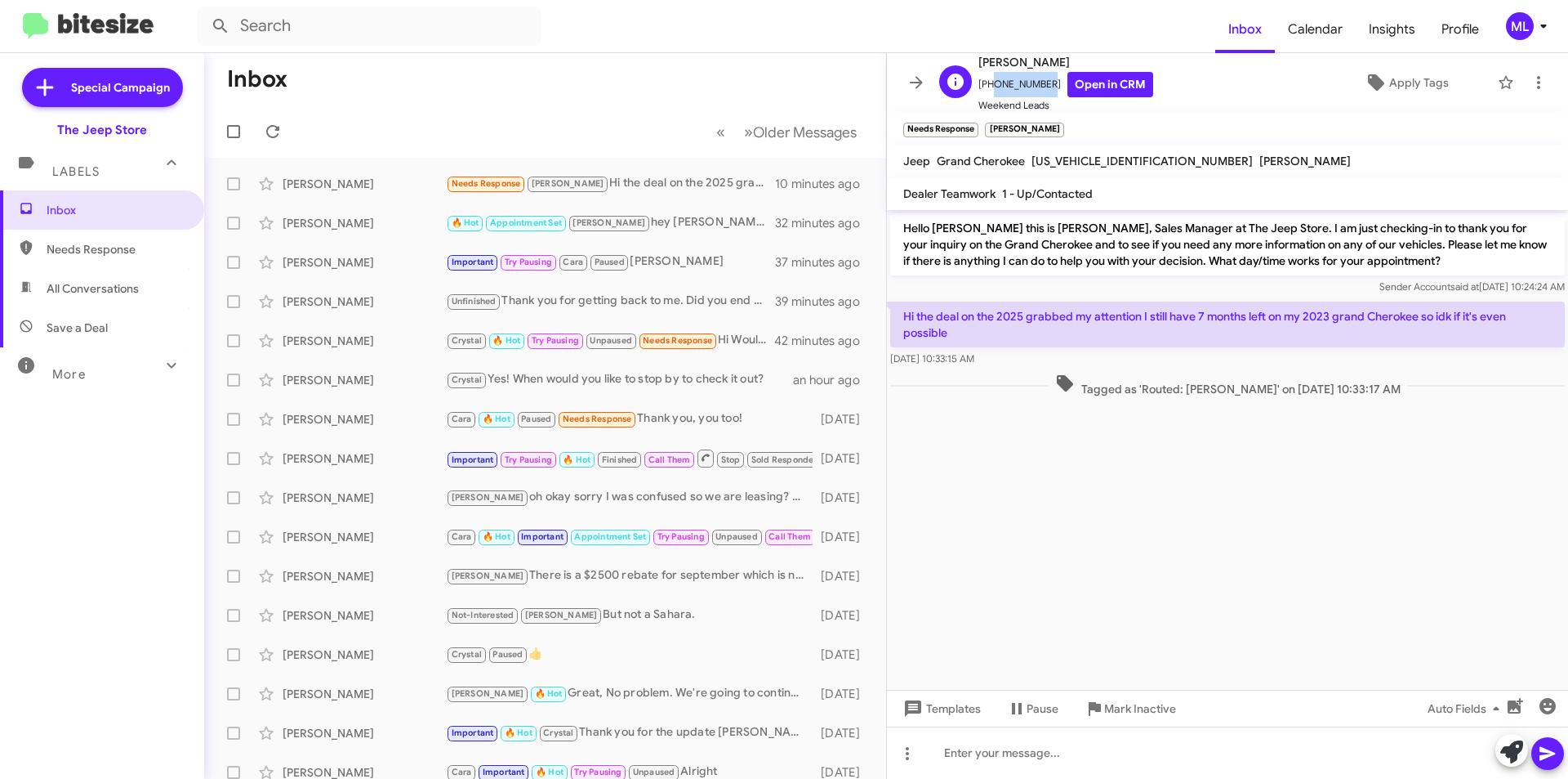
drag, startPoint x: 1041, startPoint y: 91, endPoint x: 989, endPoint y: 88, distance: 52.1
click at [989, 88] on span "+17325510190 Open in CRM" at bounding box center [1065, 85] width 175 height 26
copy span "7325510190"
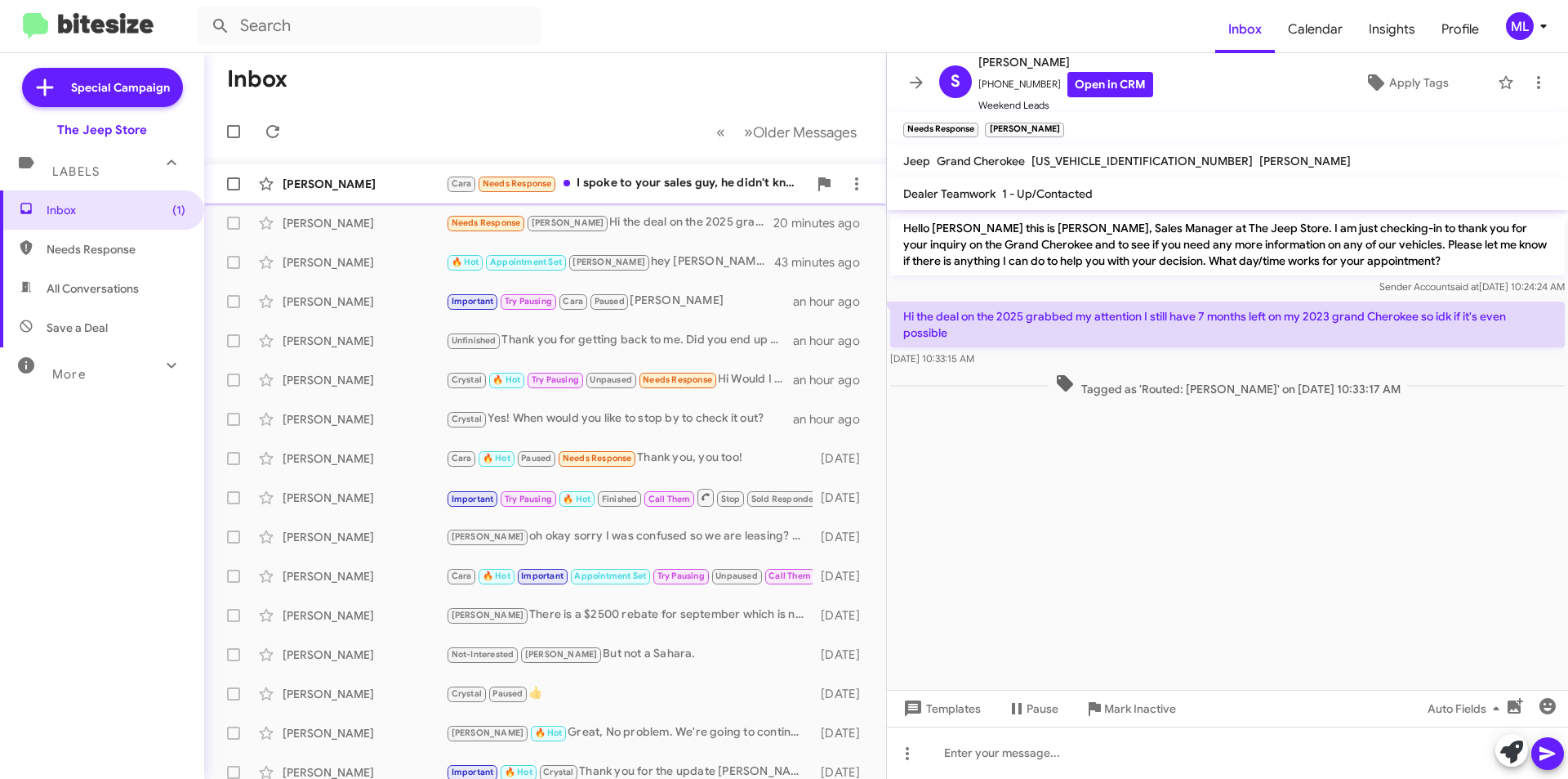
click at [663, 179] on div "Cara Needs Response I spoke to your sales guy, he didn't know what he was talki…" at bounding box center [627, 183] width 362 height 19
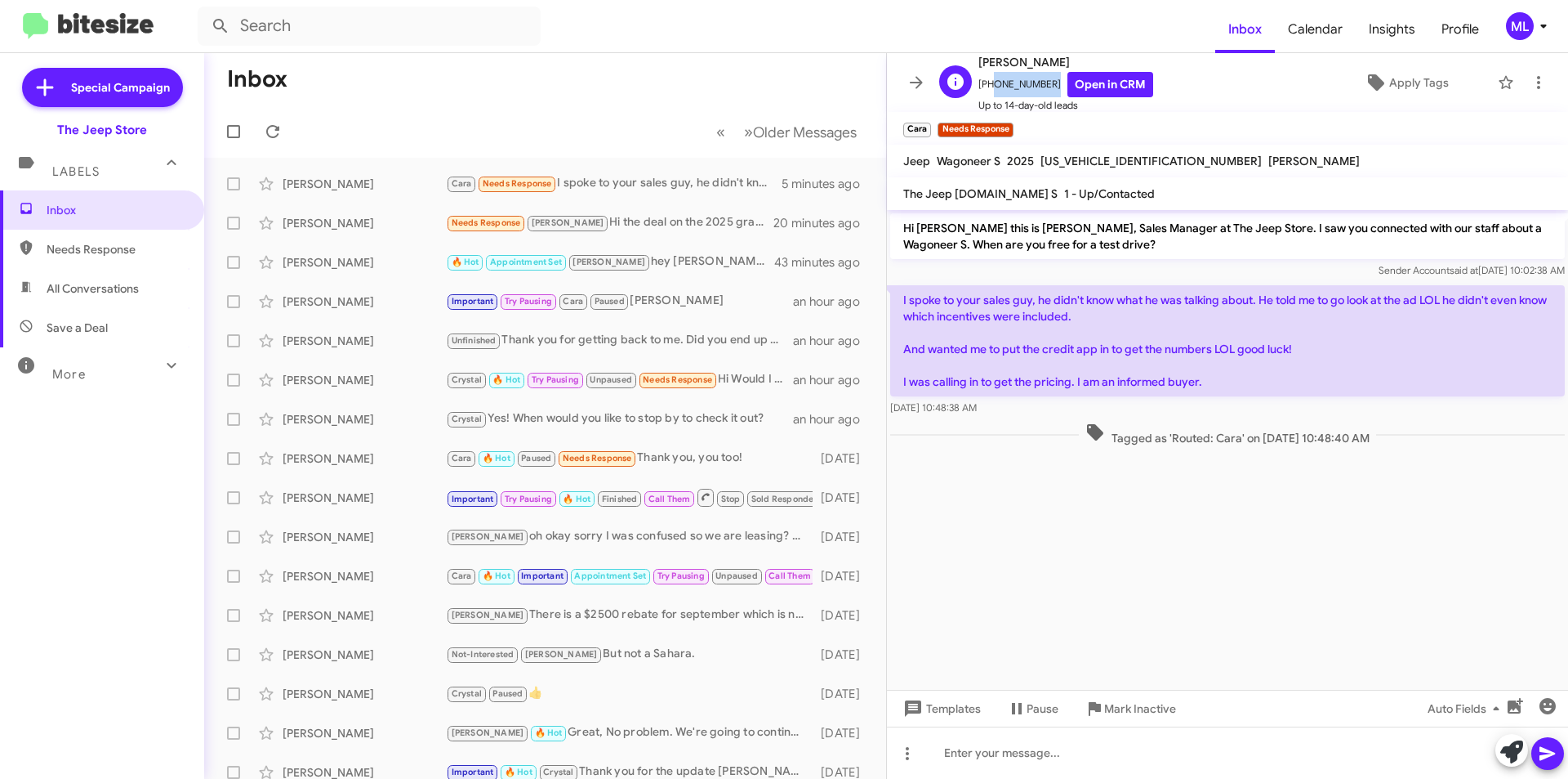
drag, startPoint x: 1044, startPoint y: 89, endPoint x: 989, endPoint y: 85, distance: 55.1
click at [989, 85] on span "+17326290007 Open in CRM" at bounding box center [1065, 85] width 175 height 26
copy span "7326290007"
click at [126, 321] on span "Save a Deal" at bounding box center [102, 327] width 205 height 39
type input "in:not-interested"
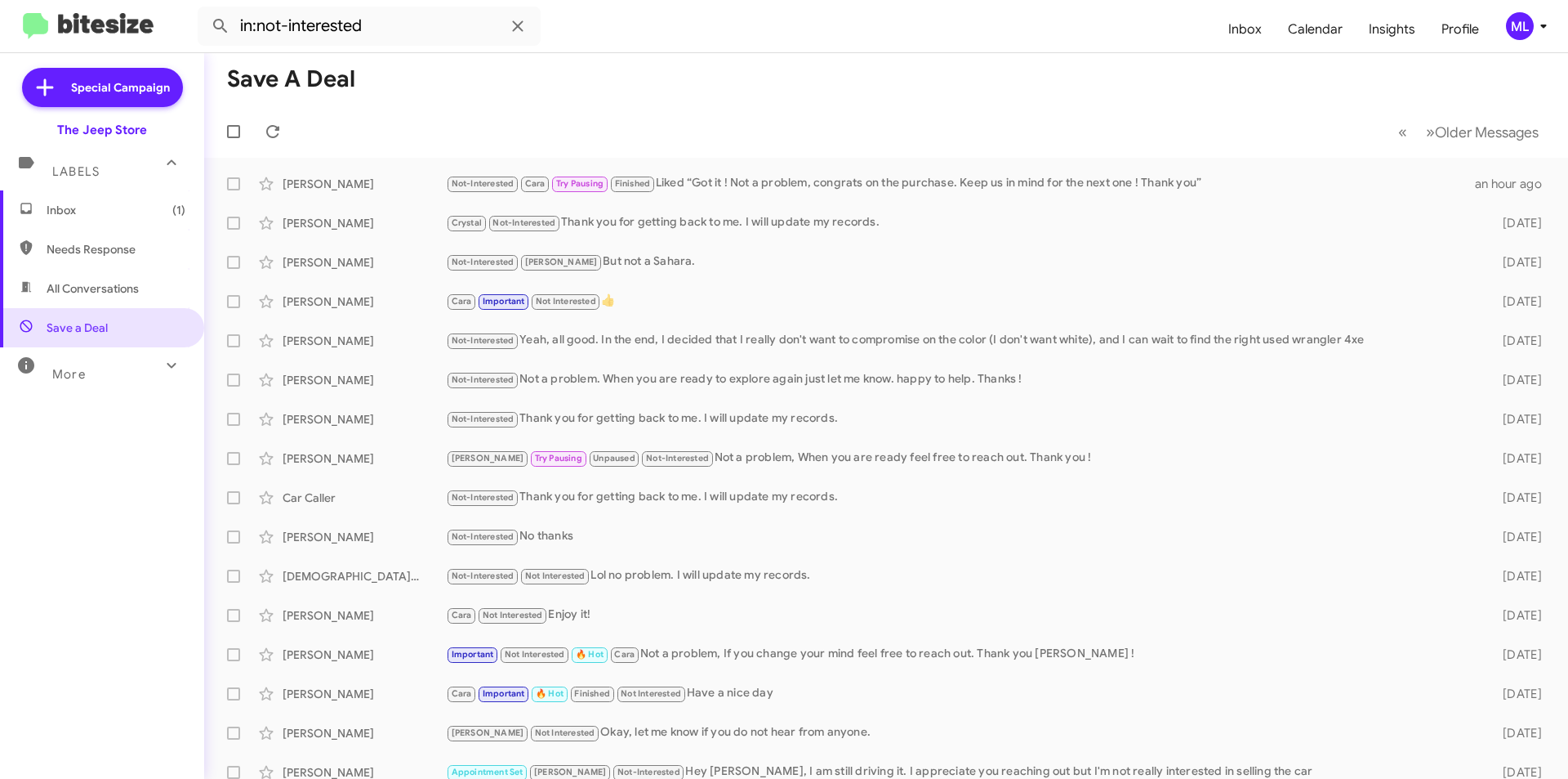
click at [43, 209] on span "Inbox (1)" at bounding box center [102, 209] width 205 height 39
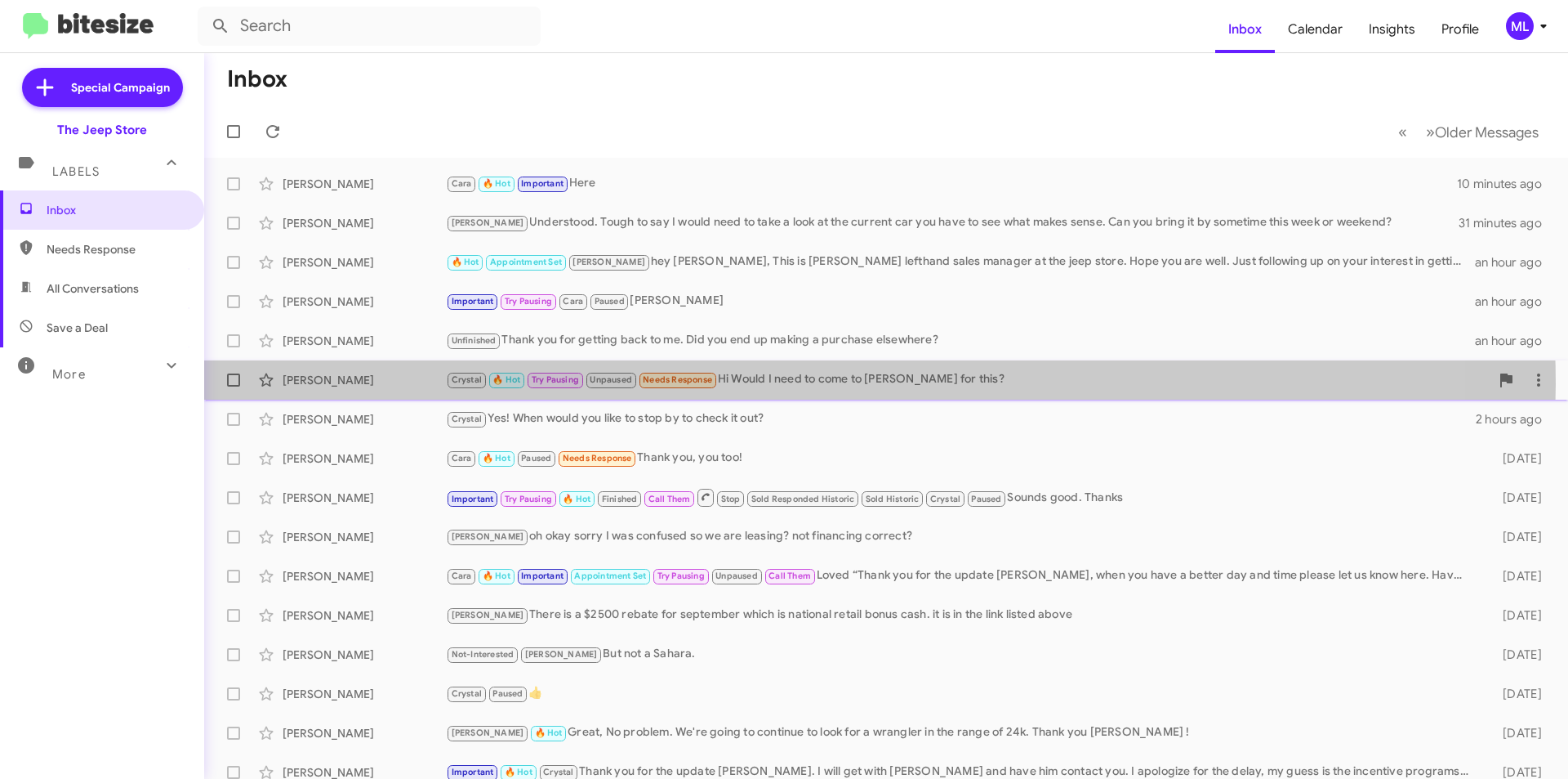
click at [784, 384] on div "Crystal 🔥 Hot Try Pausing Unpaused Needs Response Hi Would I need to come to Je…" at bounding box center [968, 379] width 1044 height 19
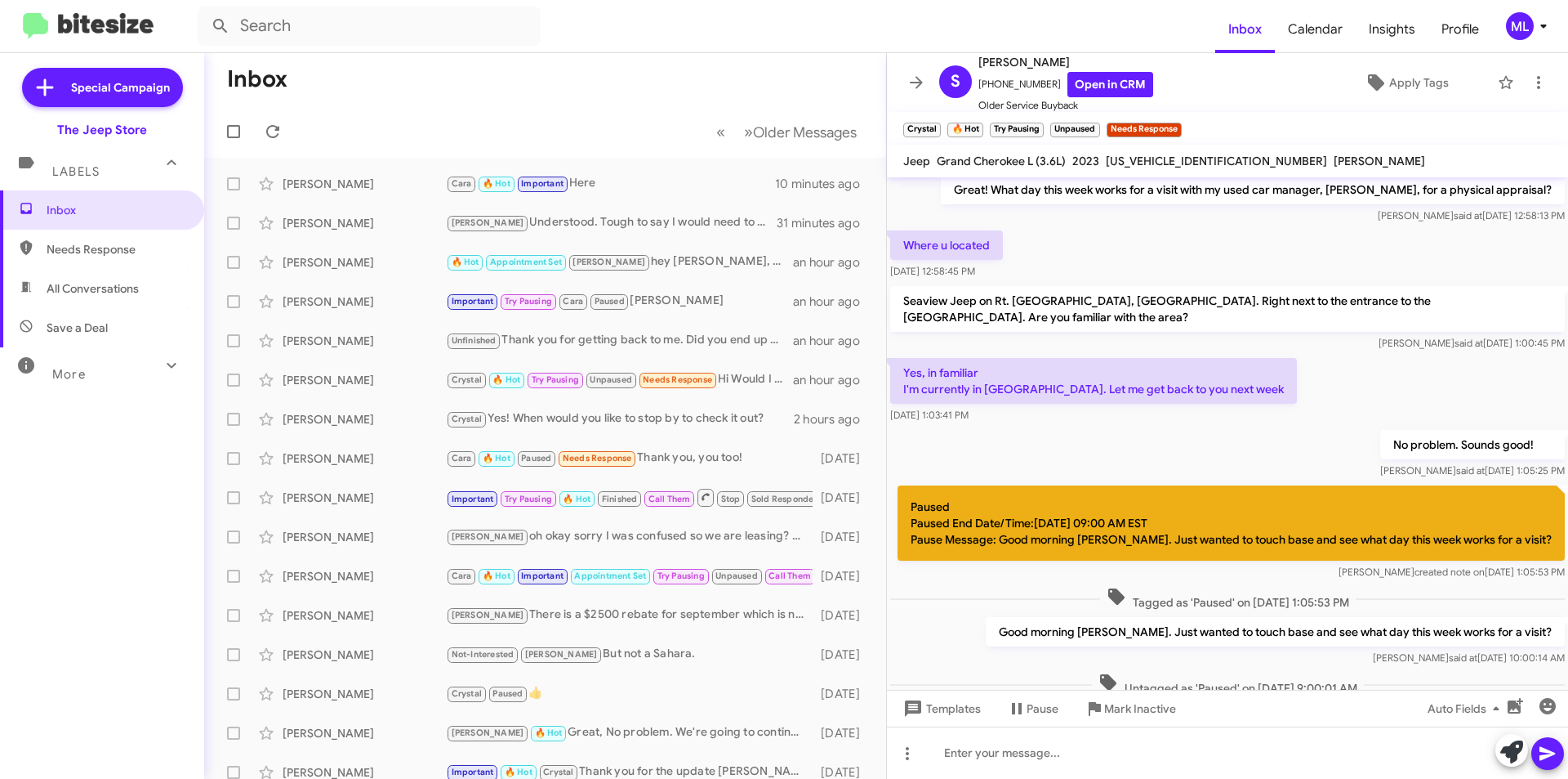
scroll to position [390, 0]
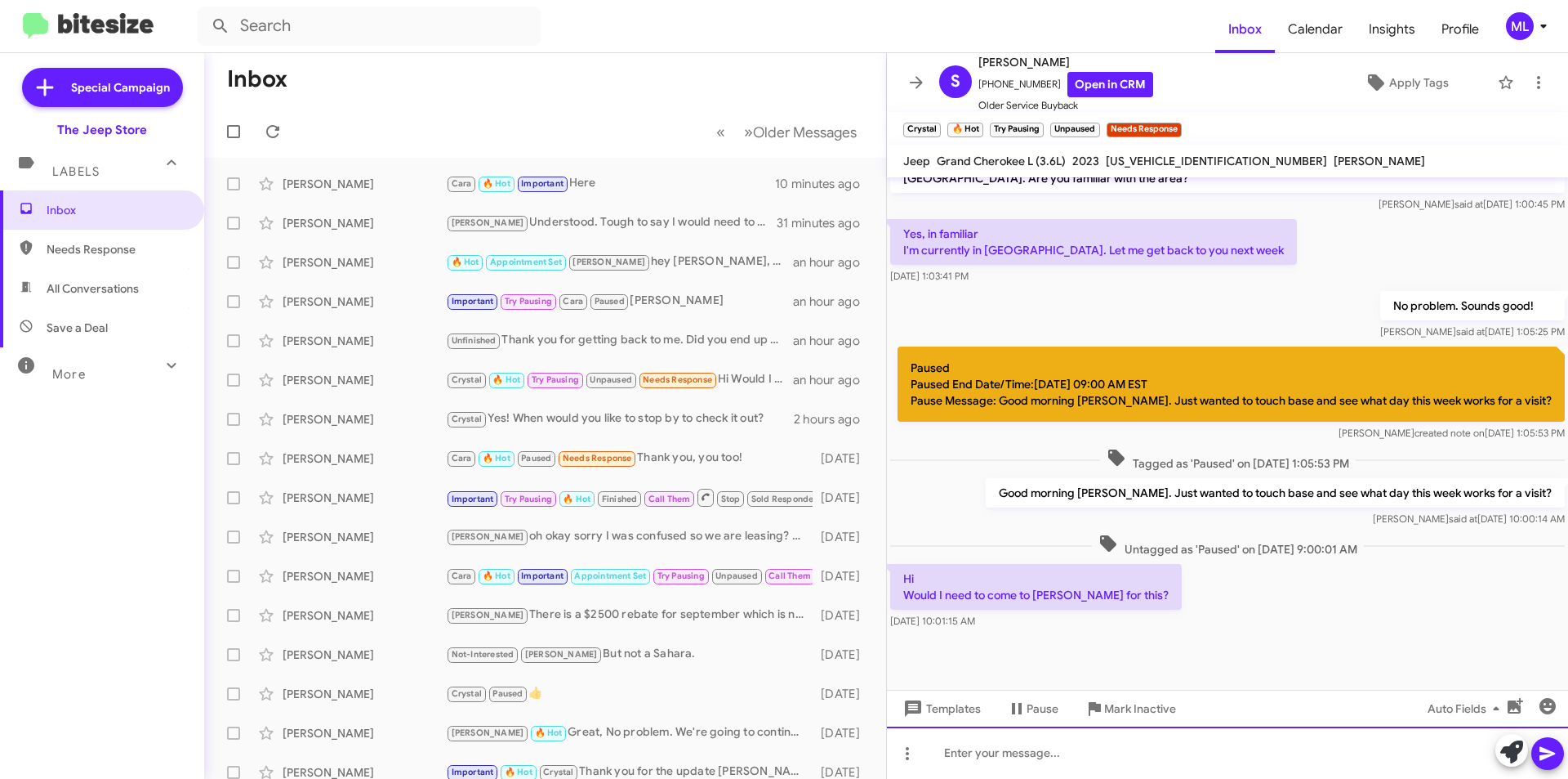
click at [1017, 759] on div at bounding box center [1228, 752] width 682 height 52
click at [982, 767] on div at bounding box center [1228, 752] width 682 height 52
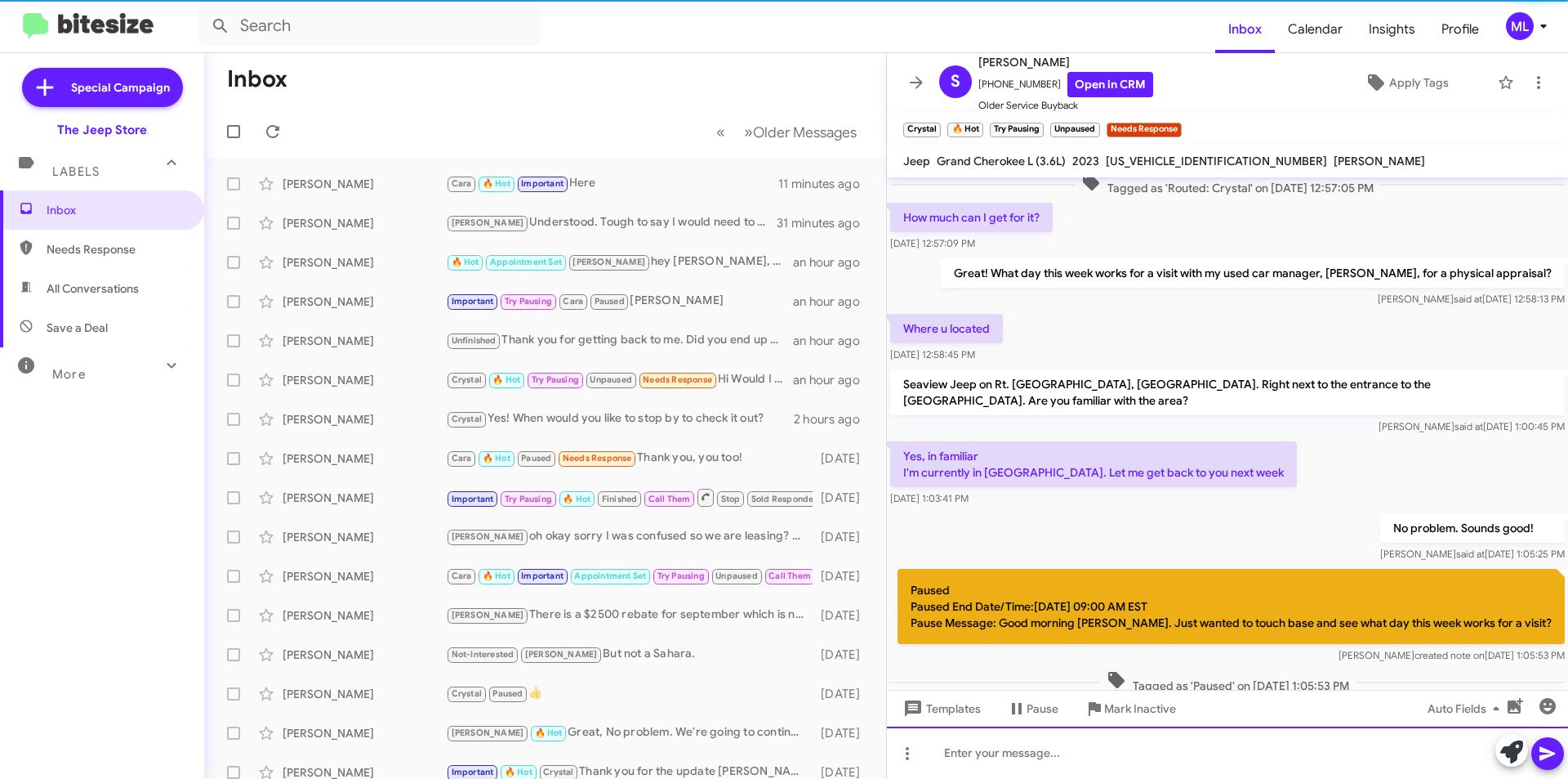
scroll to position [451, 0]
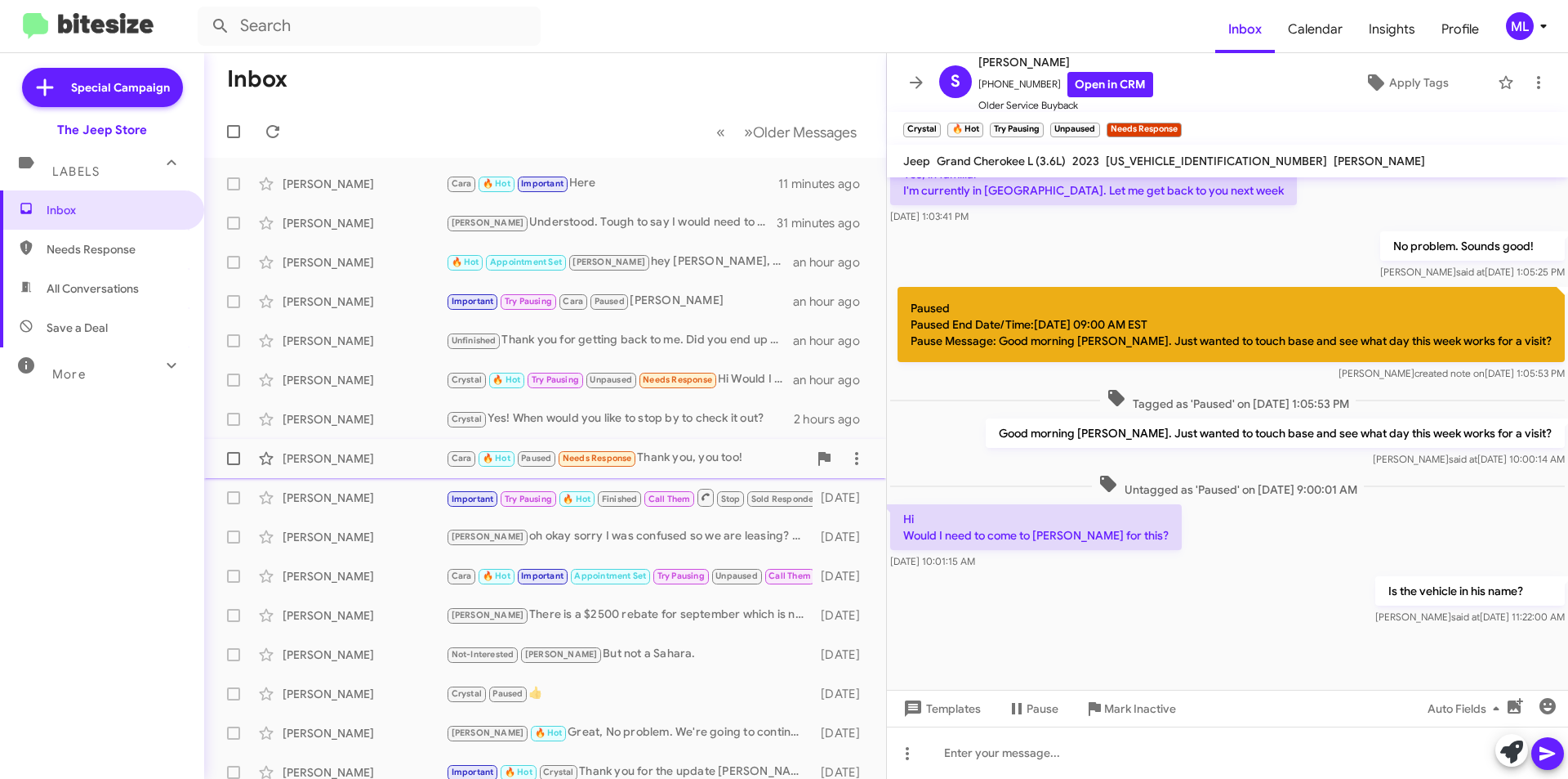
click at [678, 450] on div "Cara 🔥 Hot Paused Needs Response Thank you, you too!" at bounding box center [627, 458] width 362 height 19
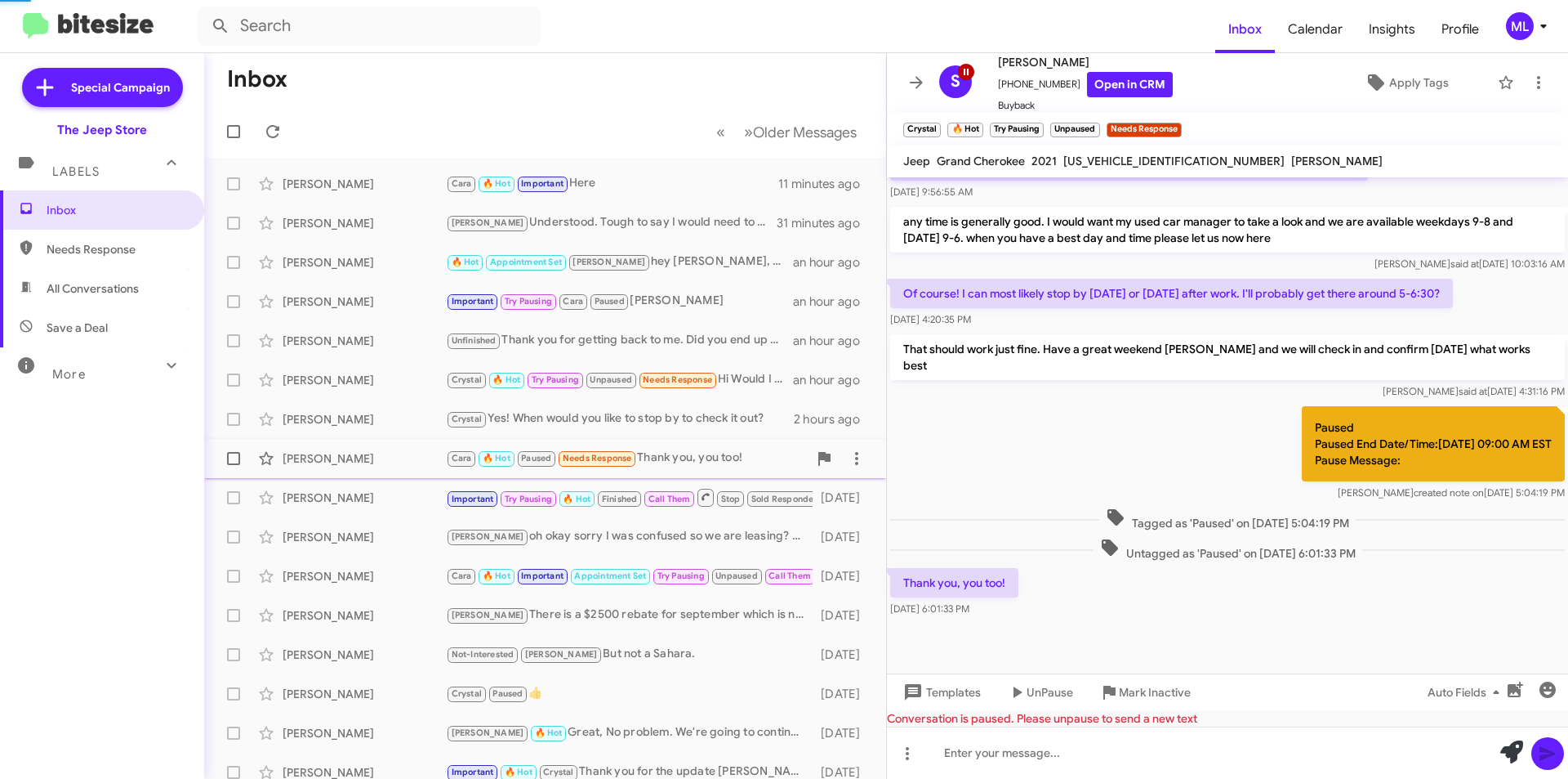
scroll to position [364, 0]
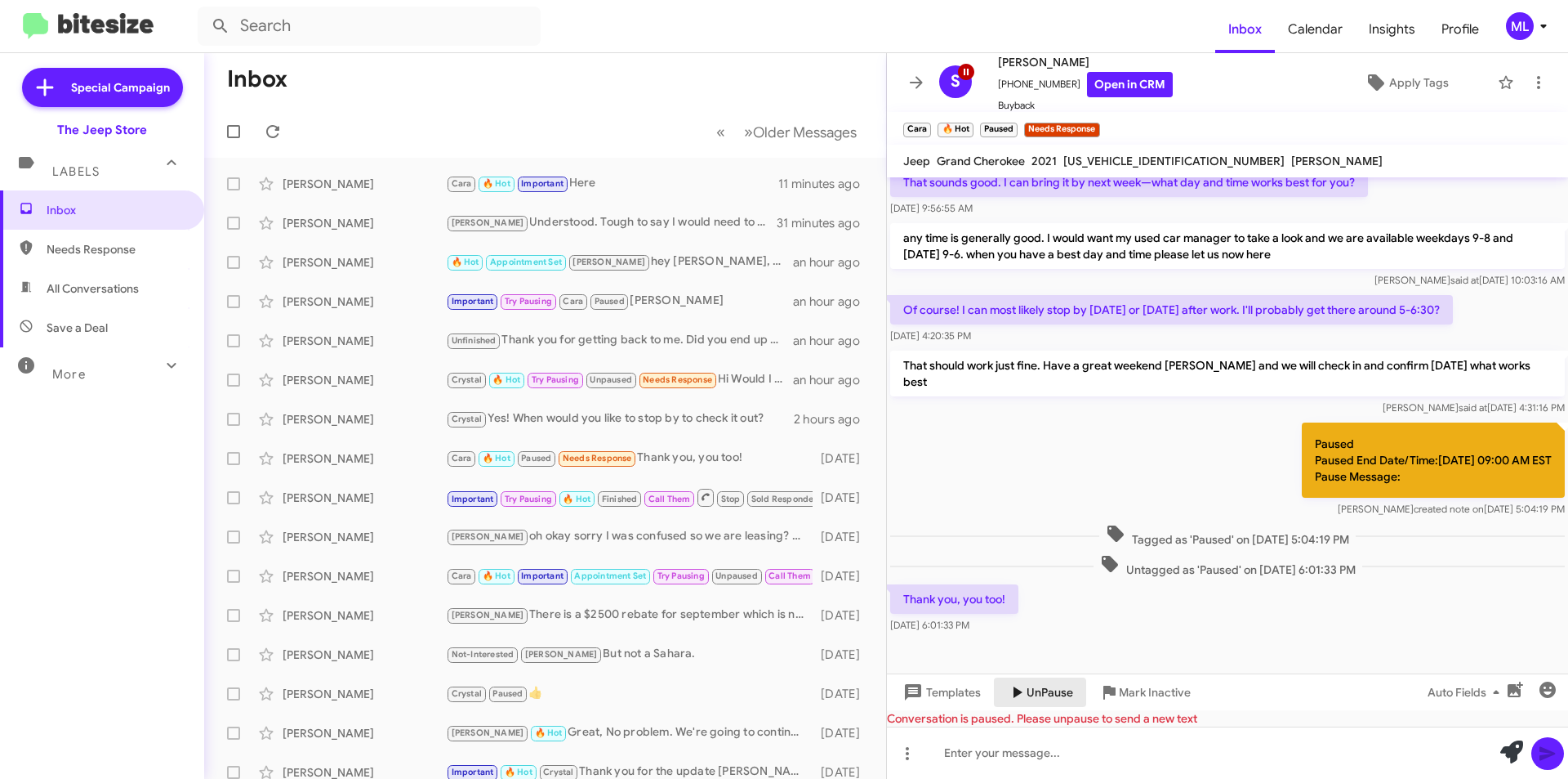
click at [1033, 693] on span "UnPause" at bounding box center [1050, 692] width 47 height 29
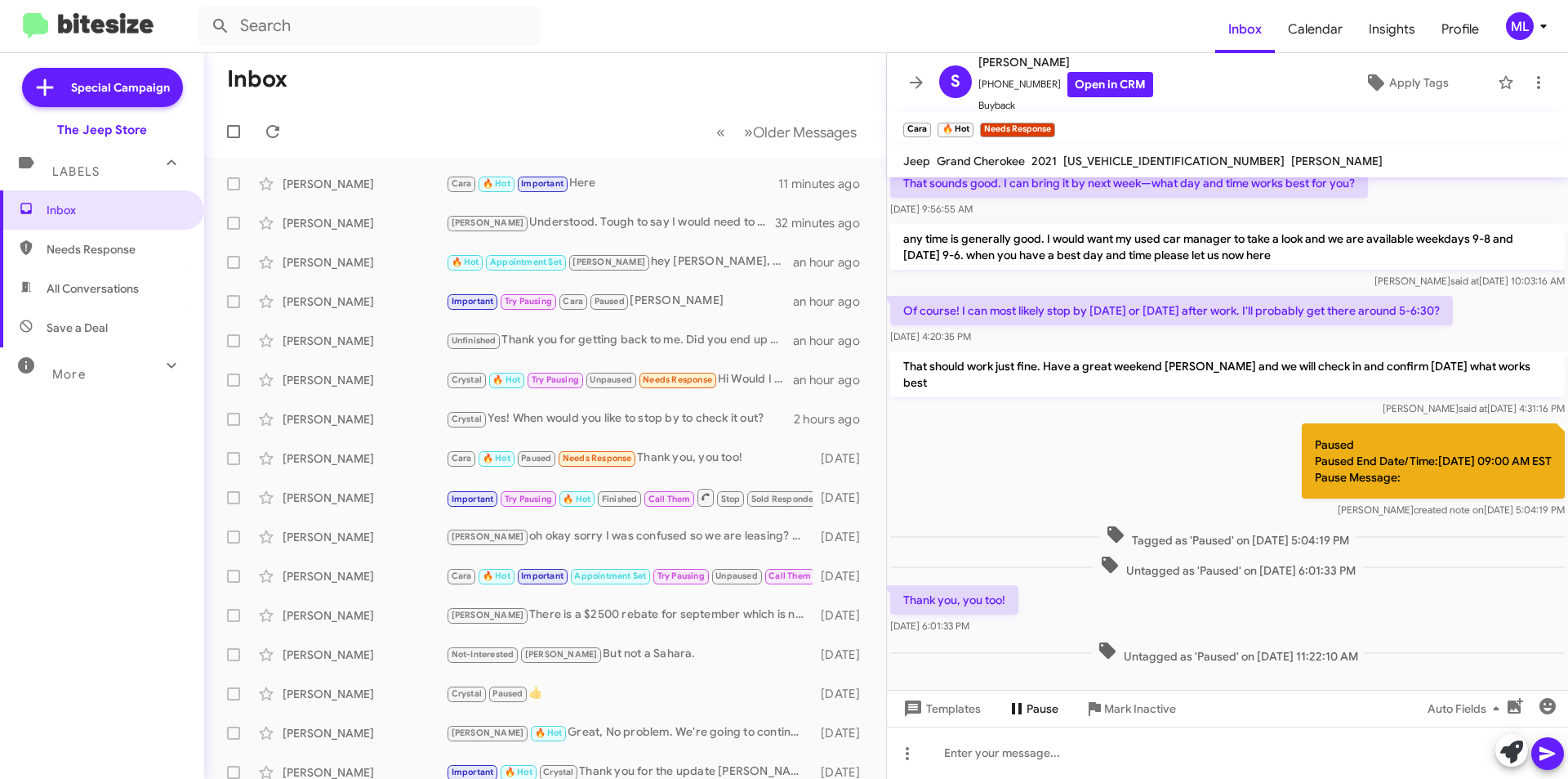
scroll to position [382, 0]
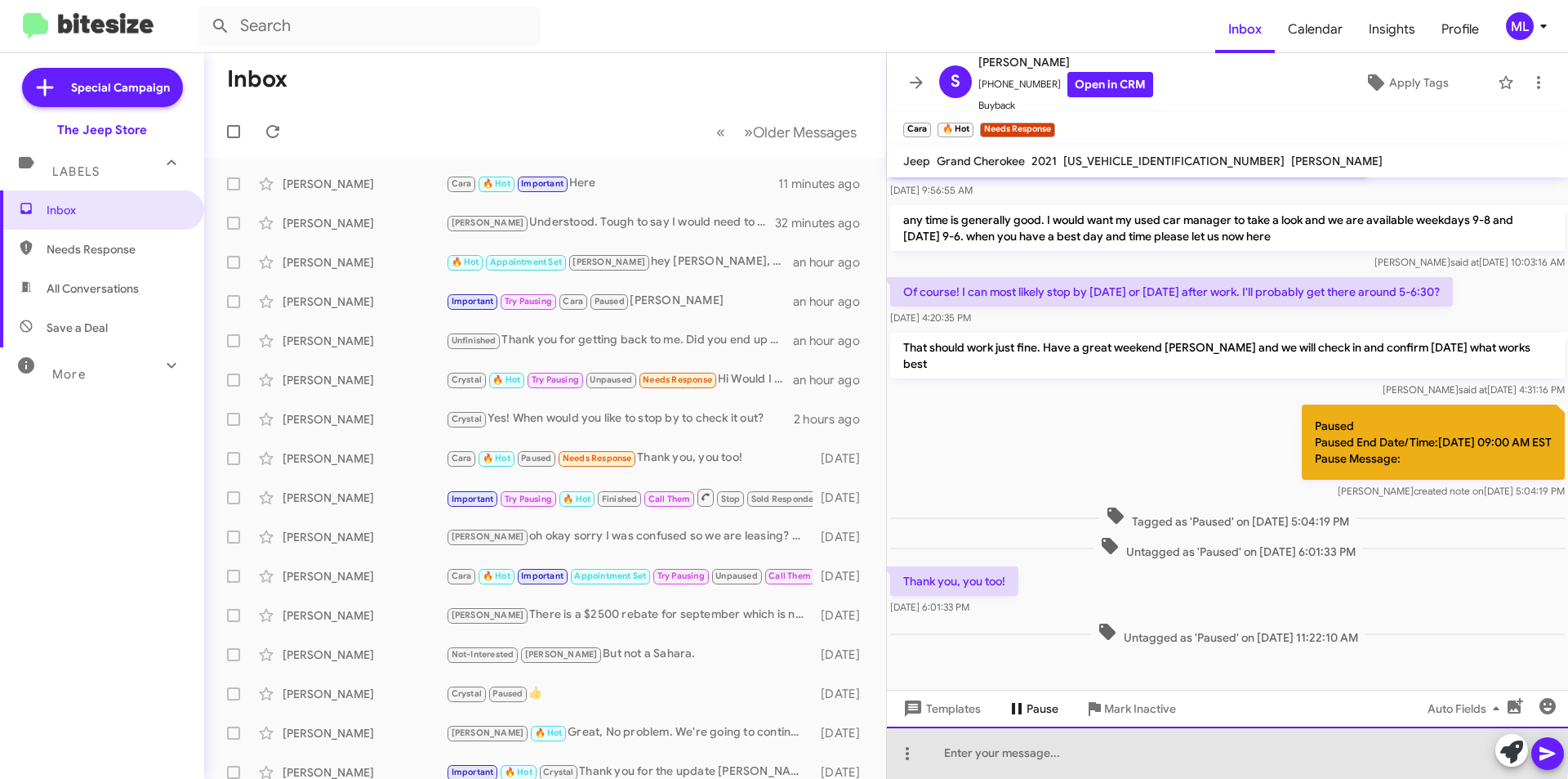
click at [1019, 743] on div at bounding box center [1228, 752] width 682 height 52
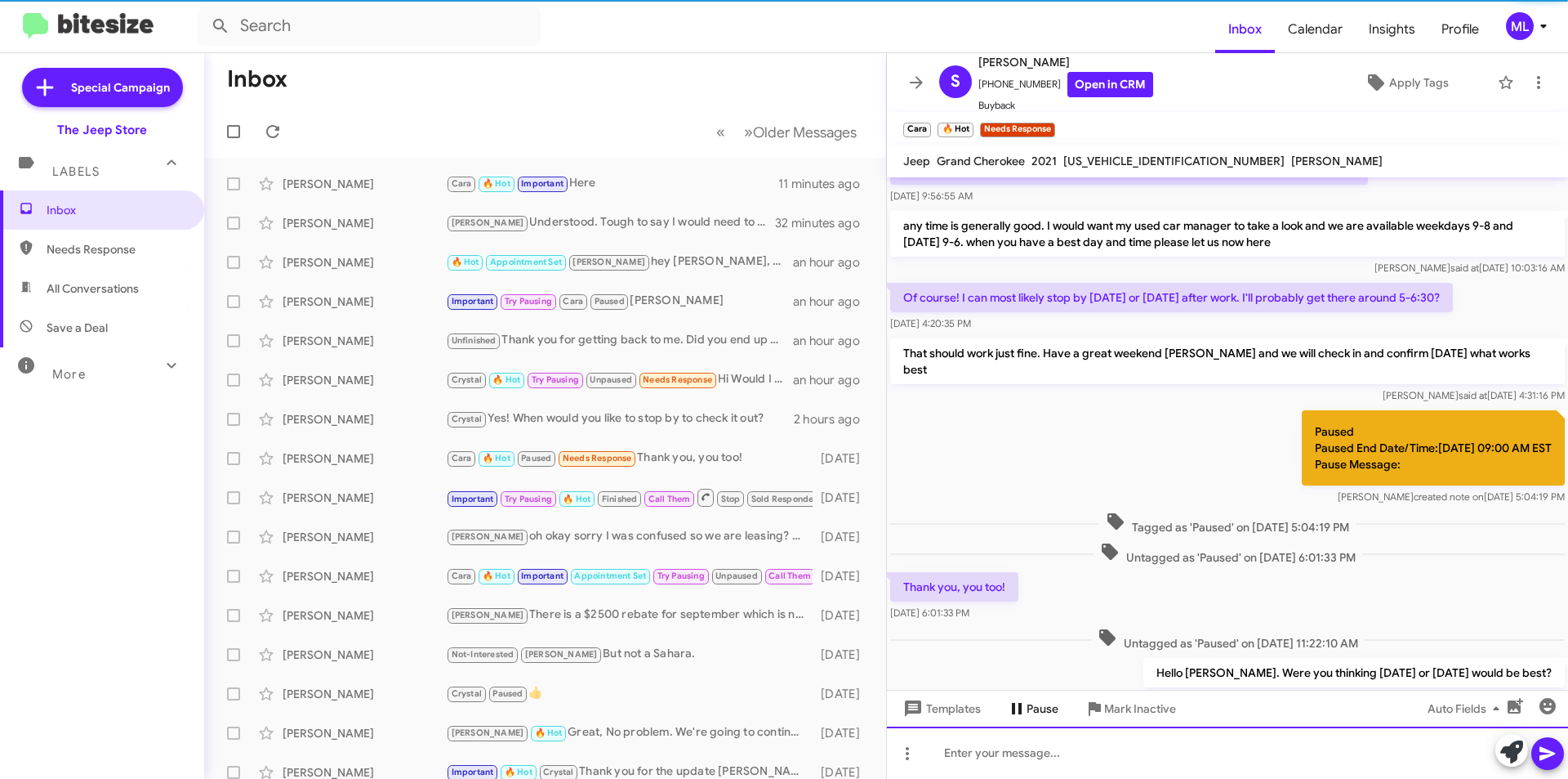
scroll to position [442, 0]
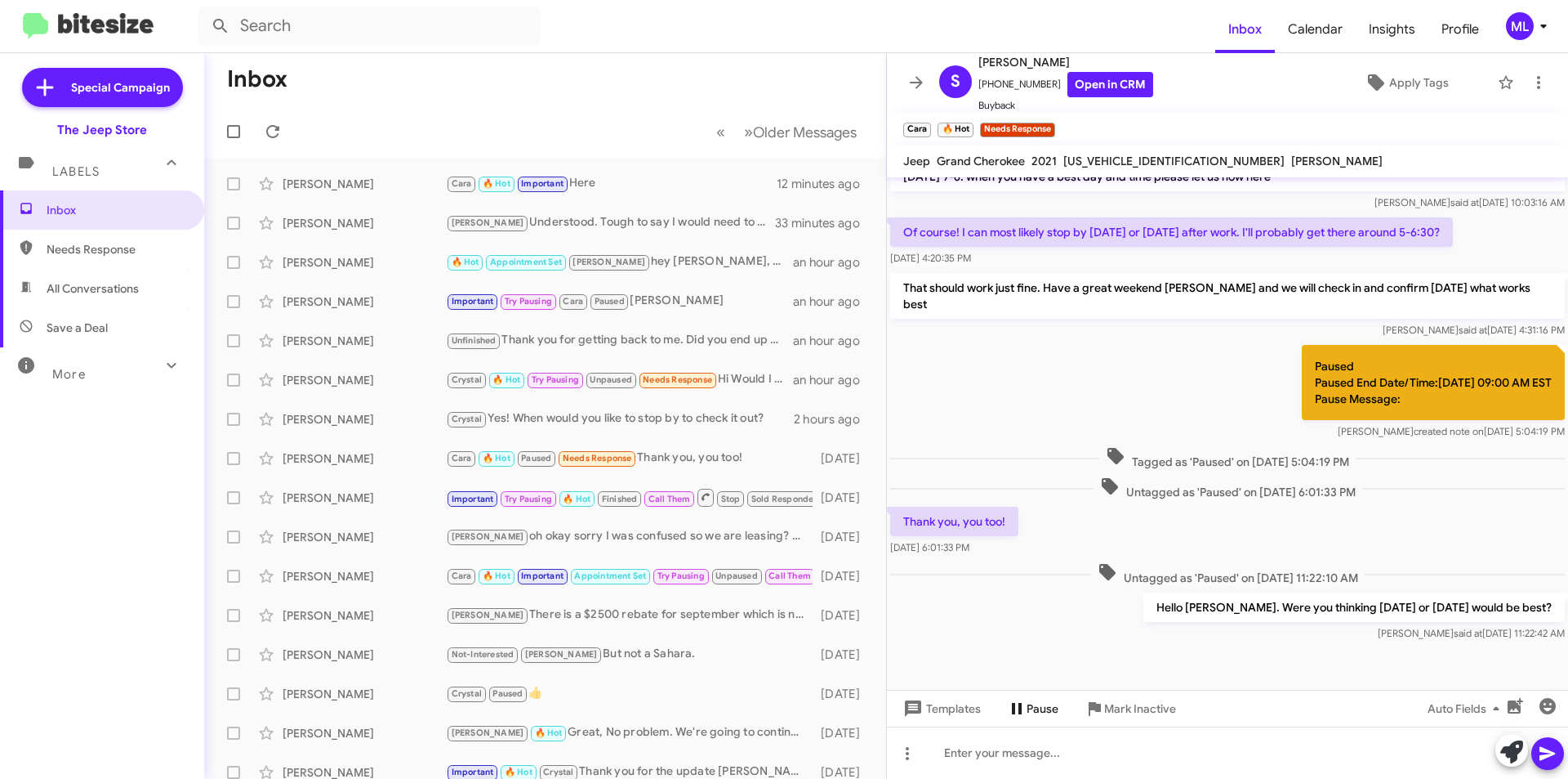
click at [93, 332] on span "Save a Deal" at bounding box center [77, 328] width 61 height 16
type input "in:not-interested"
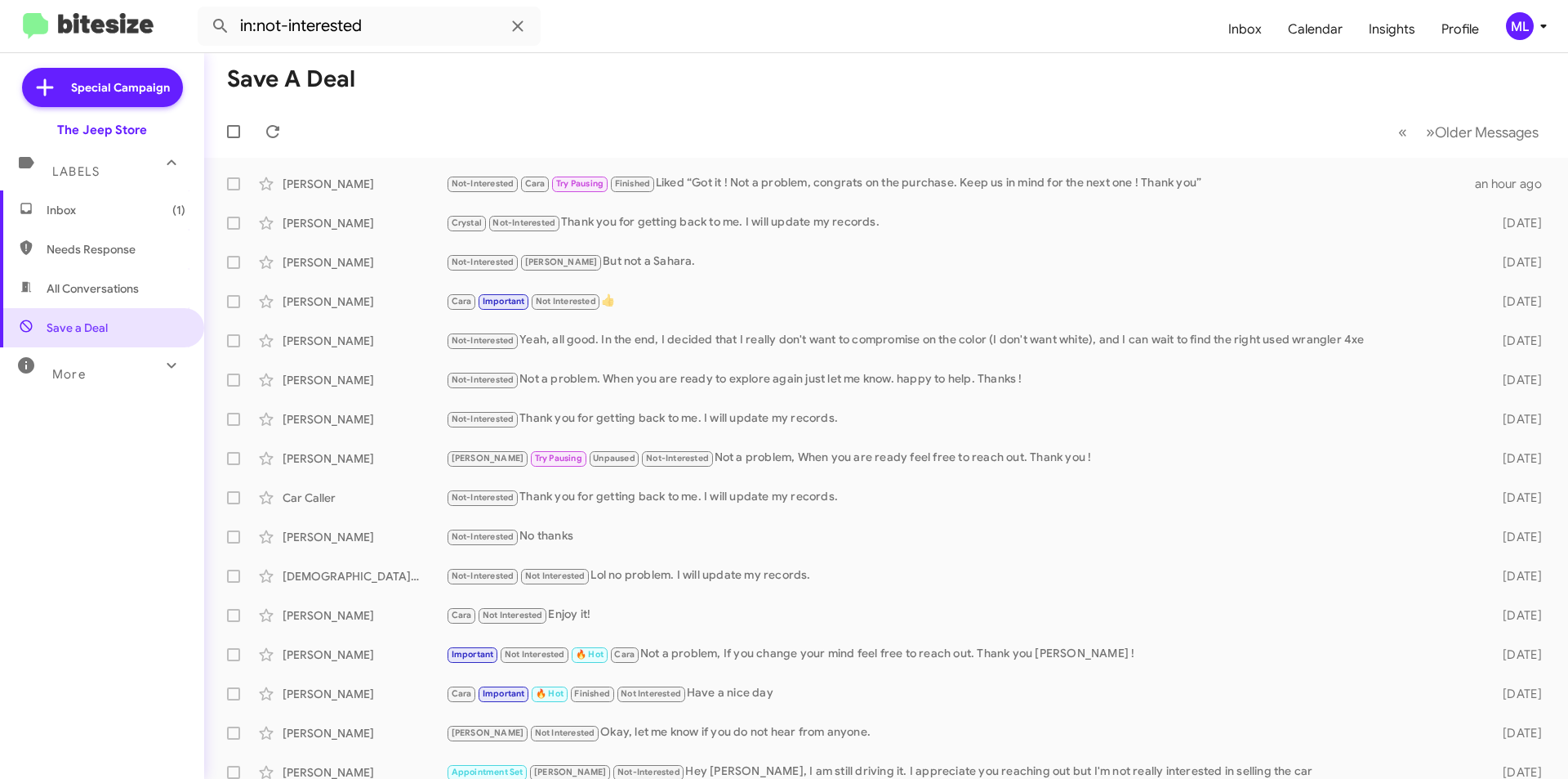
click at [119, 212] on span "Inbox (1)" at bounding box center [116, 210] width 139 height 16
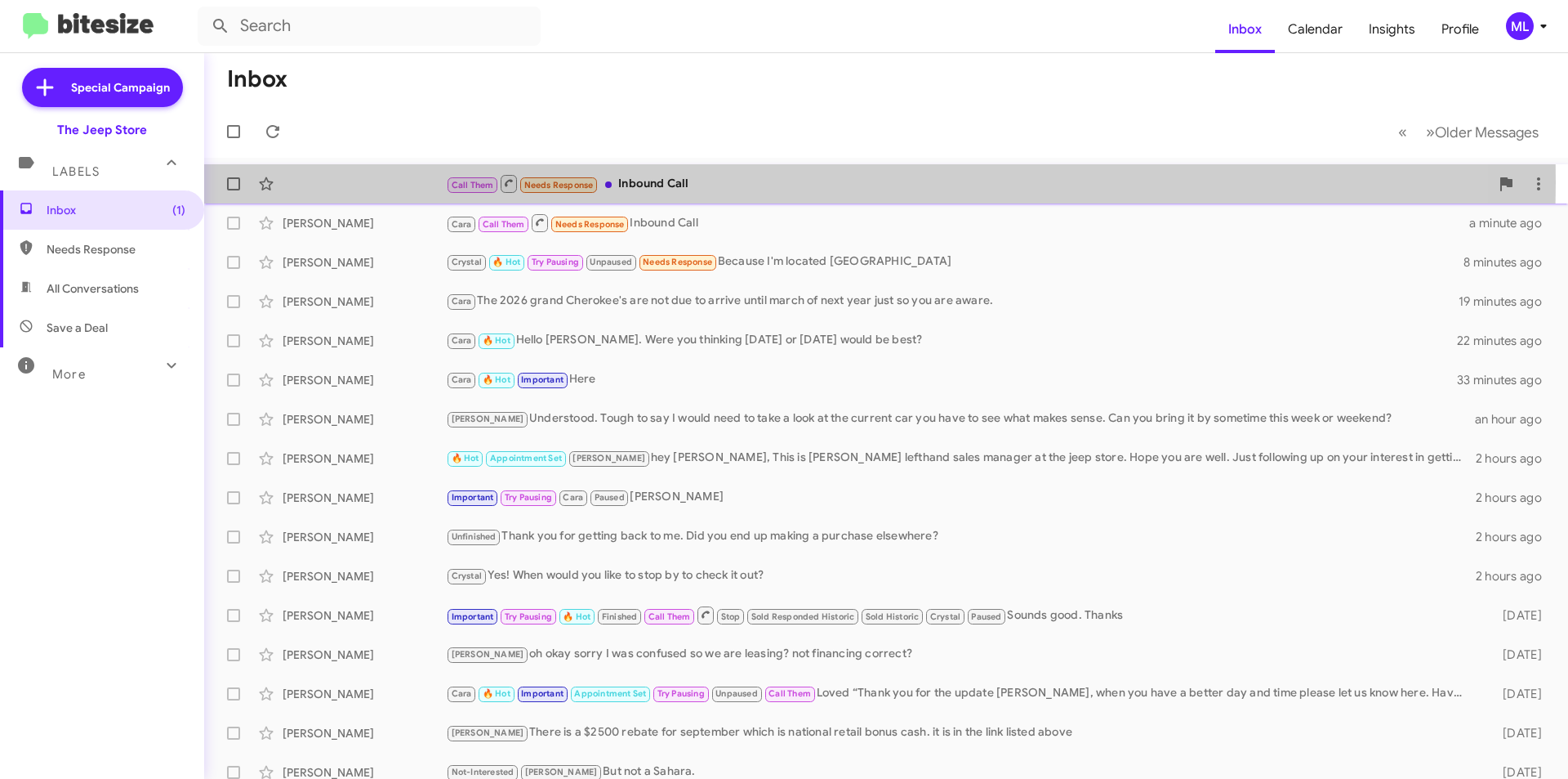
click at [692, 182] on div "Call Them Needs Response Inbound Call" at bounding box center [968, 184] width 1044 height 20
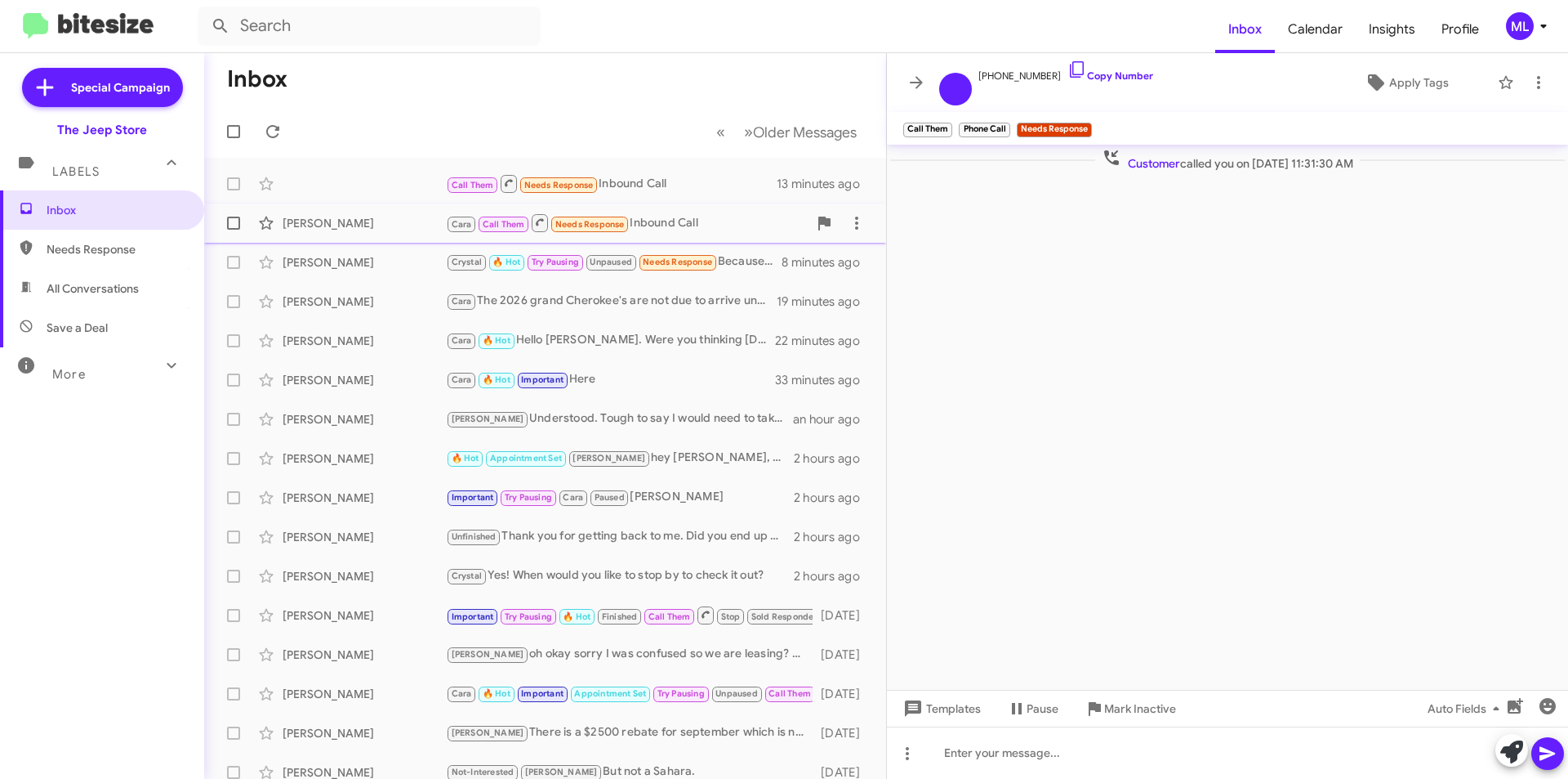
click at [669, 225] on div "Cara Call Them Needs Response Inbound Call" at bounding box center [627, 222] width 362 height 20
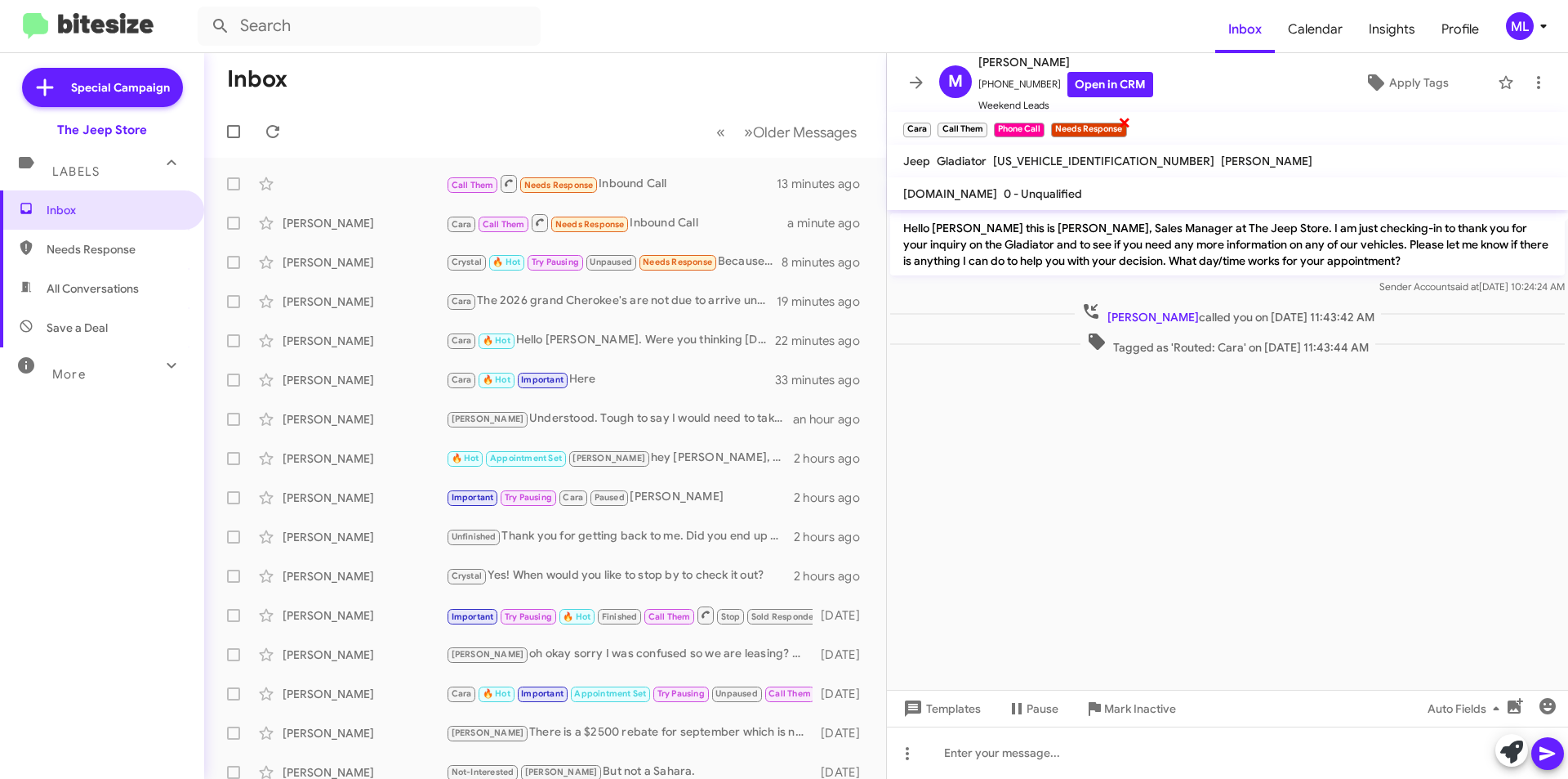
click at [1125, 127] on span "×" at bounding box center [1125, 121] width 13 height 19
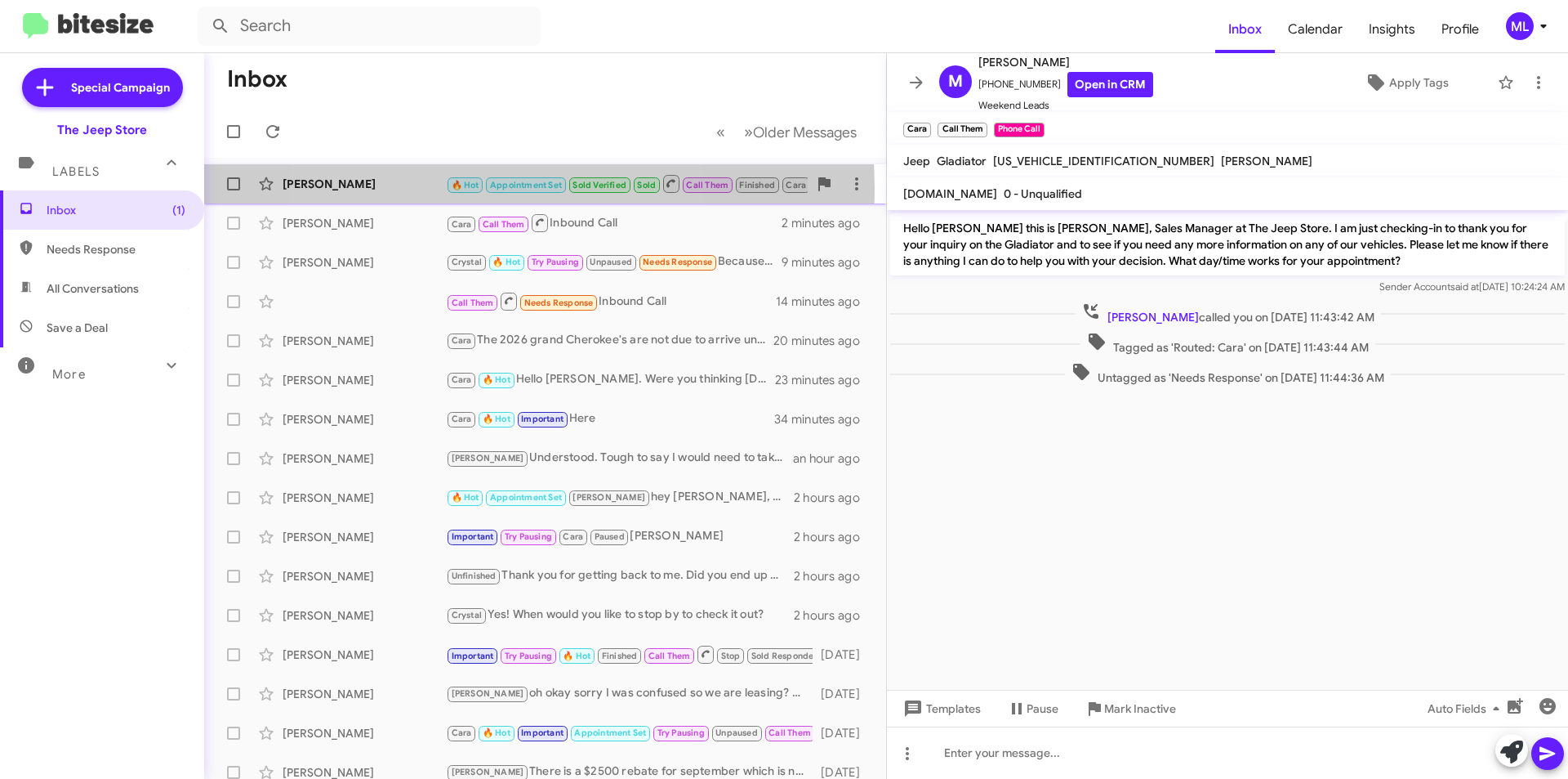
click at [478, 188] on span "🔥 Hot" at bounding box center [465, 186] width 27 height 11
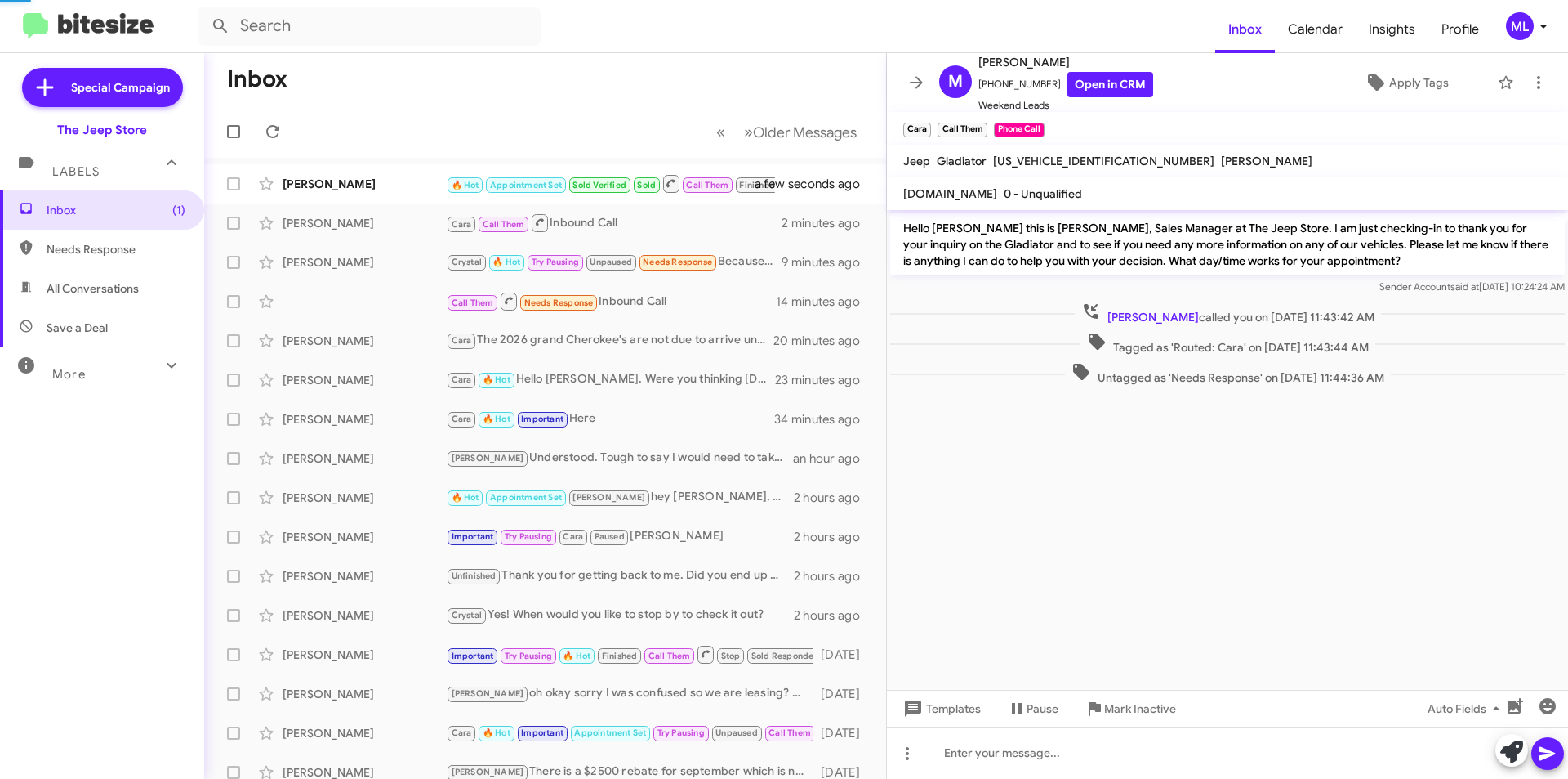
scroll to position [358, 0]
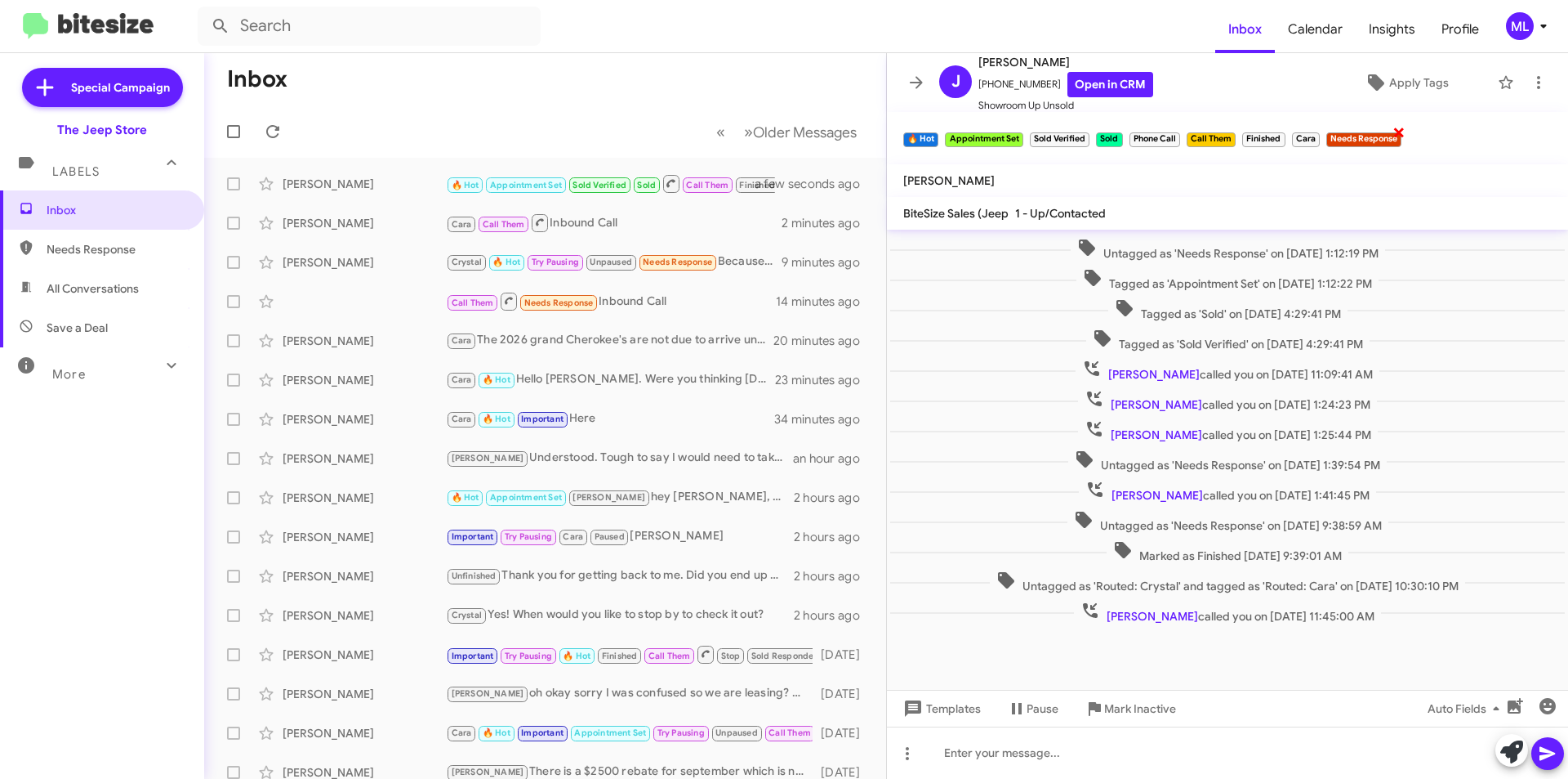
click at [1400, 134] on span "×" at bounding box center [1399, 131] width 13 height 19
click at [1532, 80] on icon at bounding box center [1539, 82] width 19 height 19
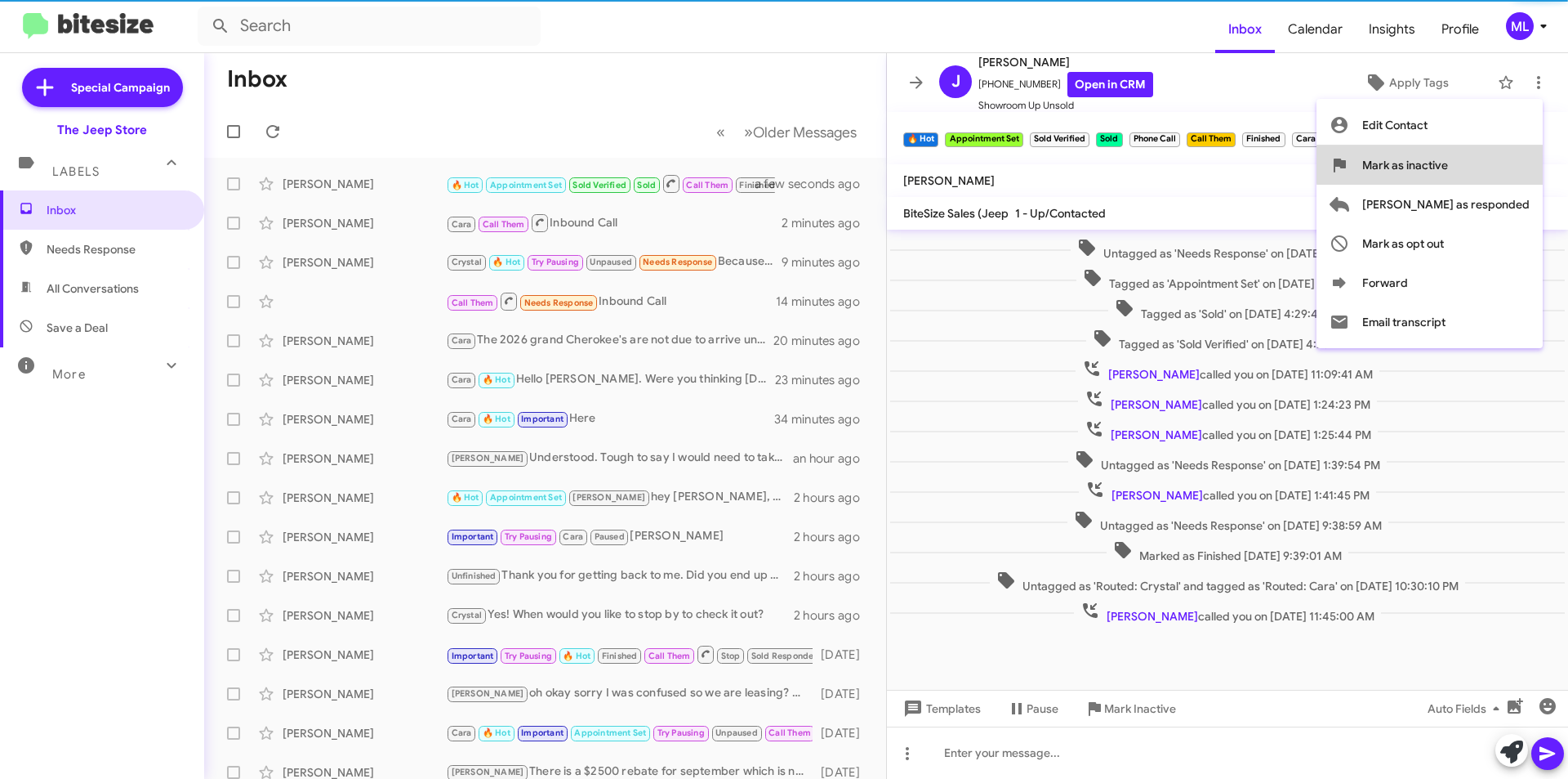
click at [1522, 157] on button "Mark as inactive" at bounding box center [1430, 165] width 227 height 39
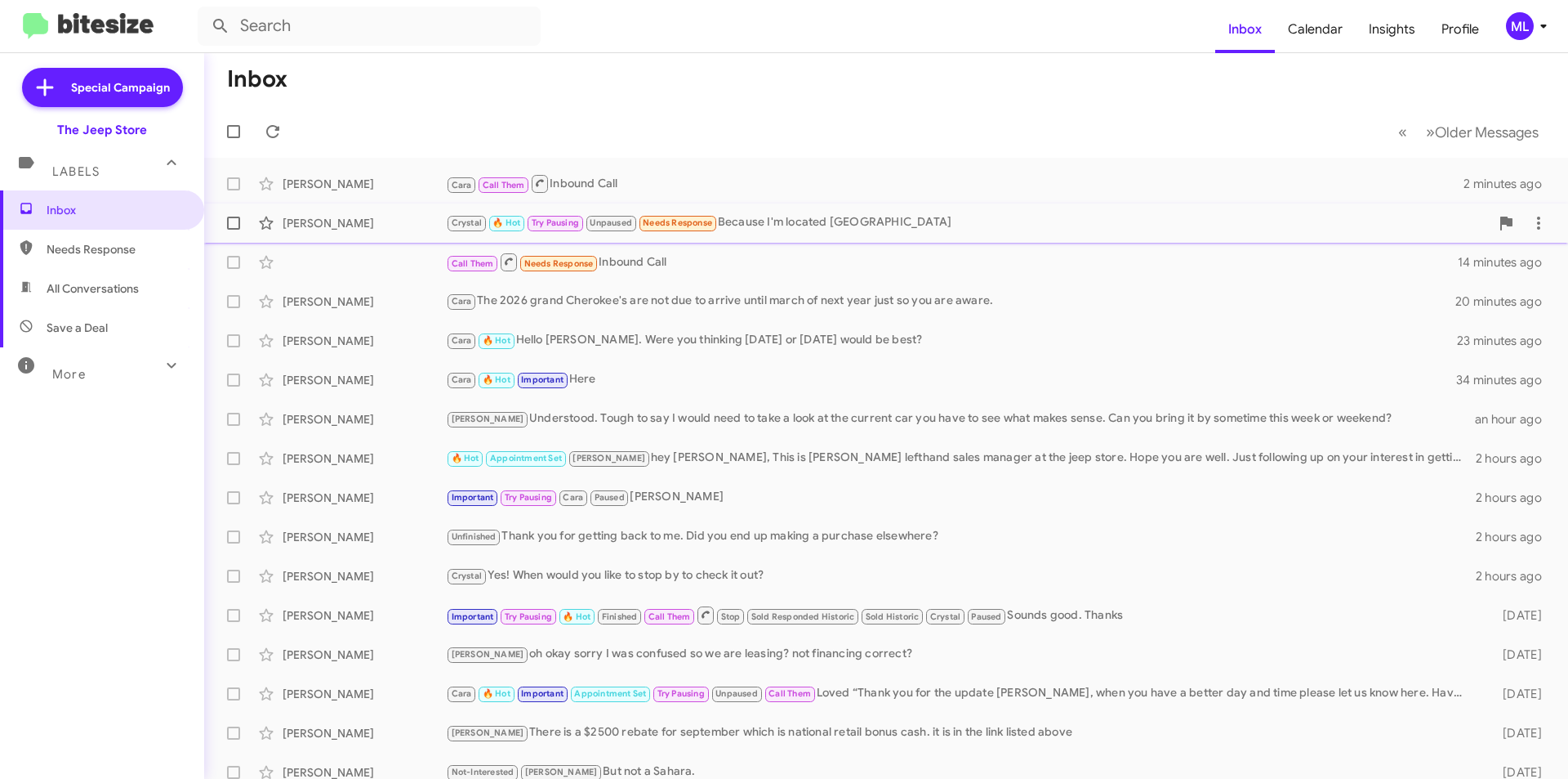
click at [762, 204] on span "[PERSON_NAME] [PERSON_NAME] 🔥 Hot Try Pausing Unpaused Needs Response Because I…" at bounding box center [886, 223] width 1364 height 39
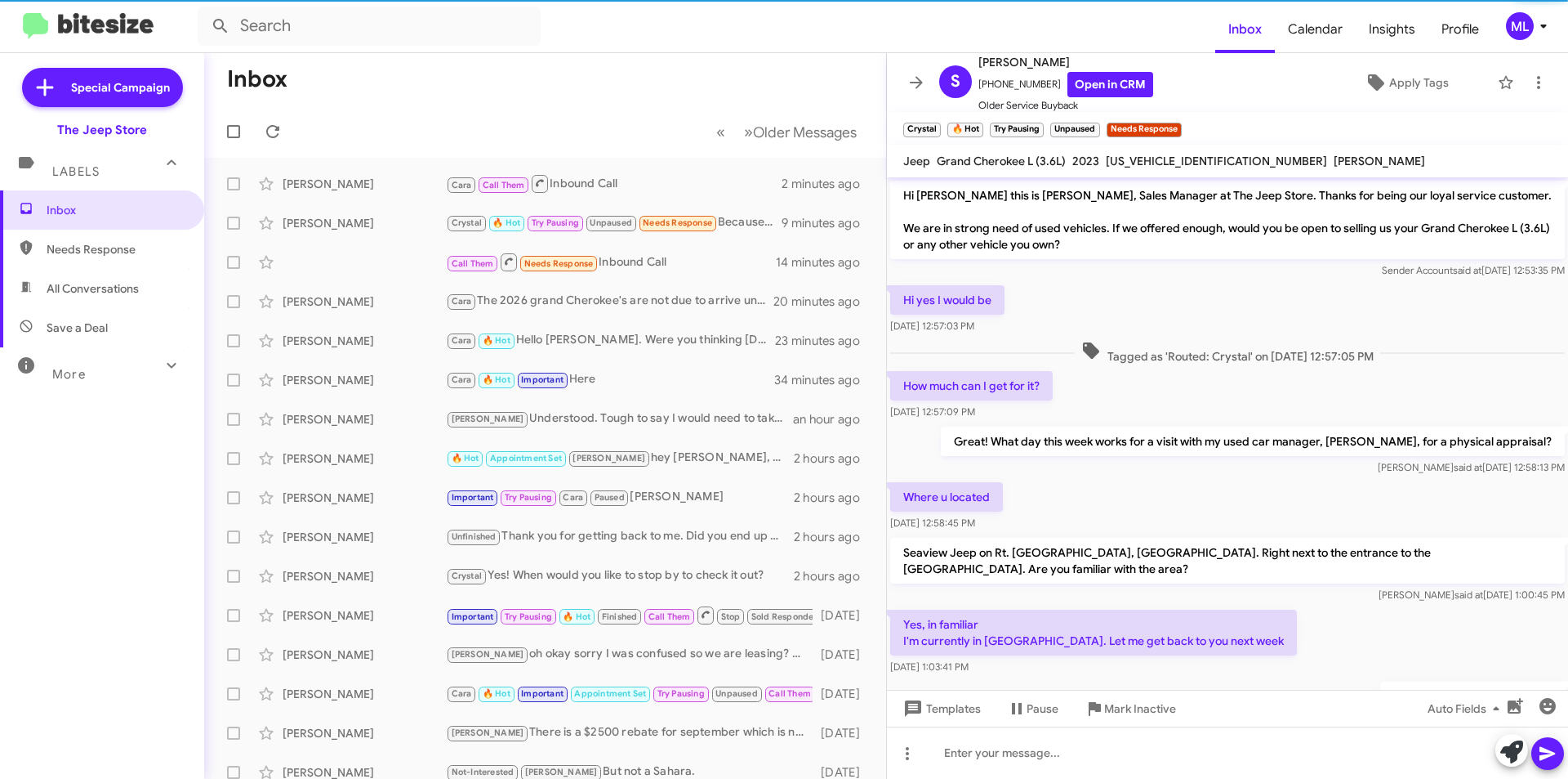
scroll to position [570, 0]
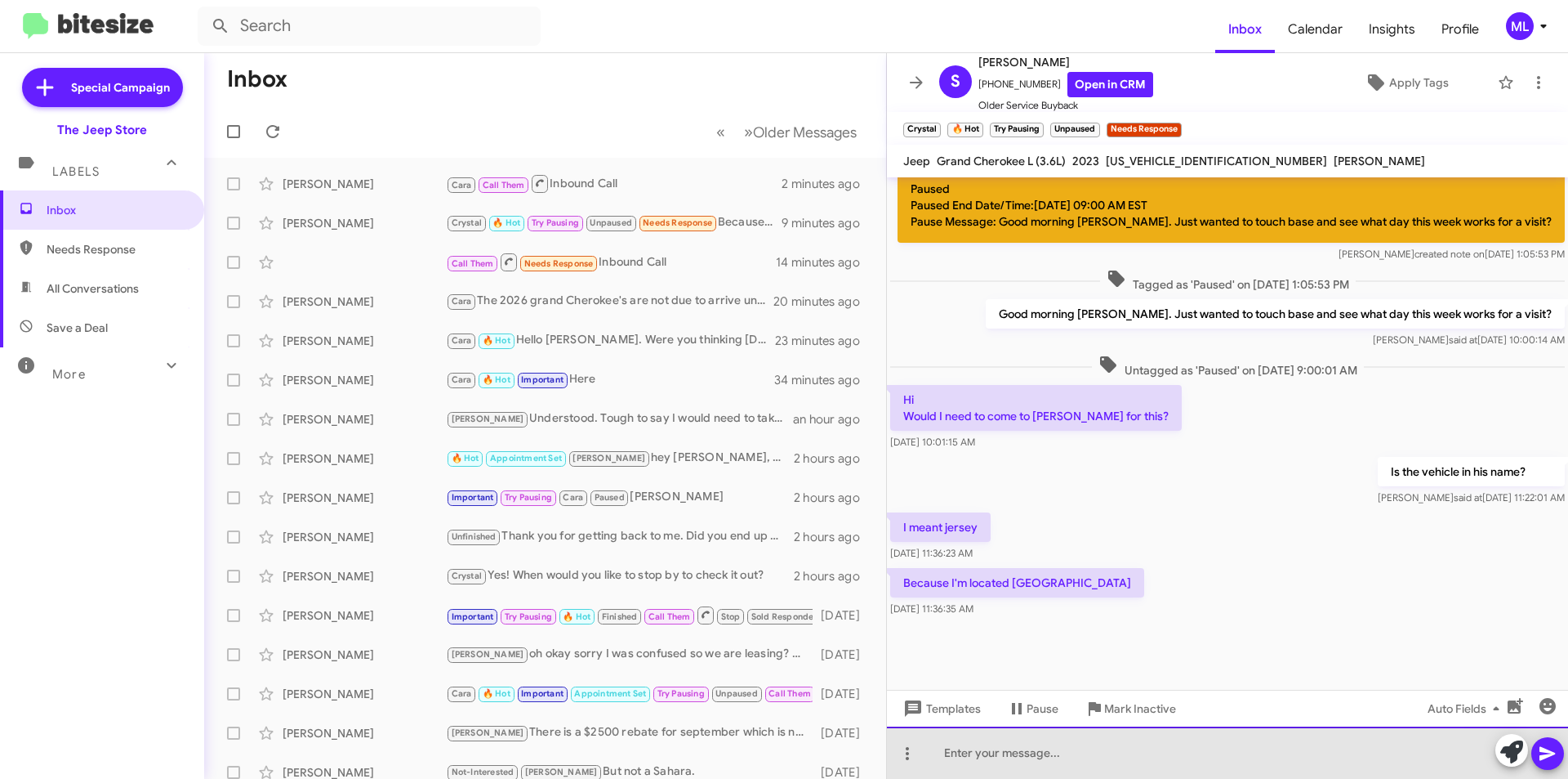
click at [1107, 743] on div at bounding box center [1228, 752] width 682 height 52
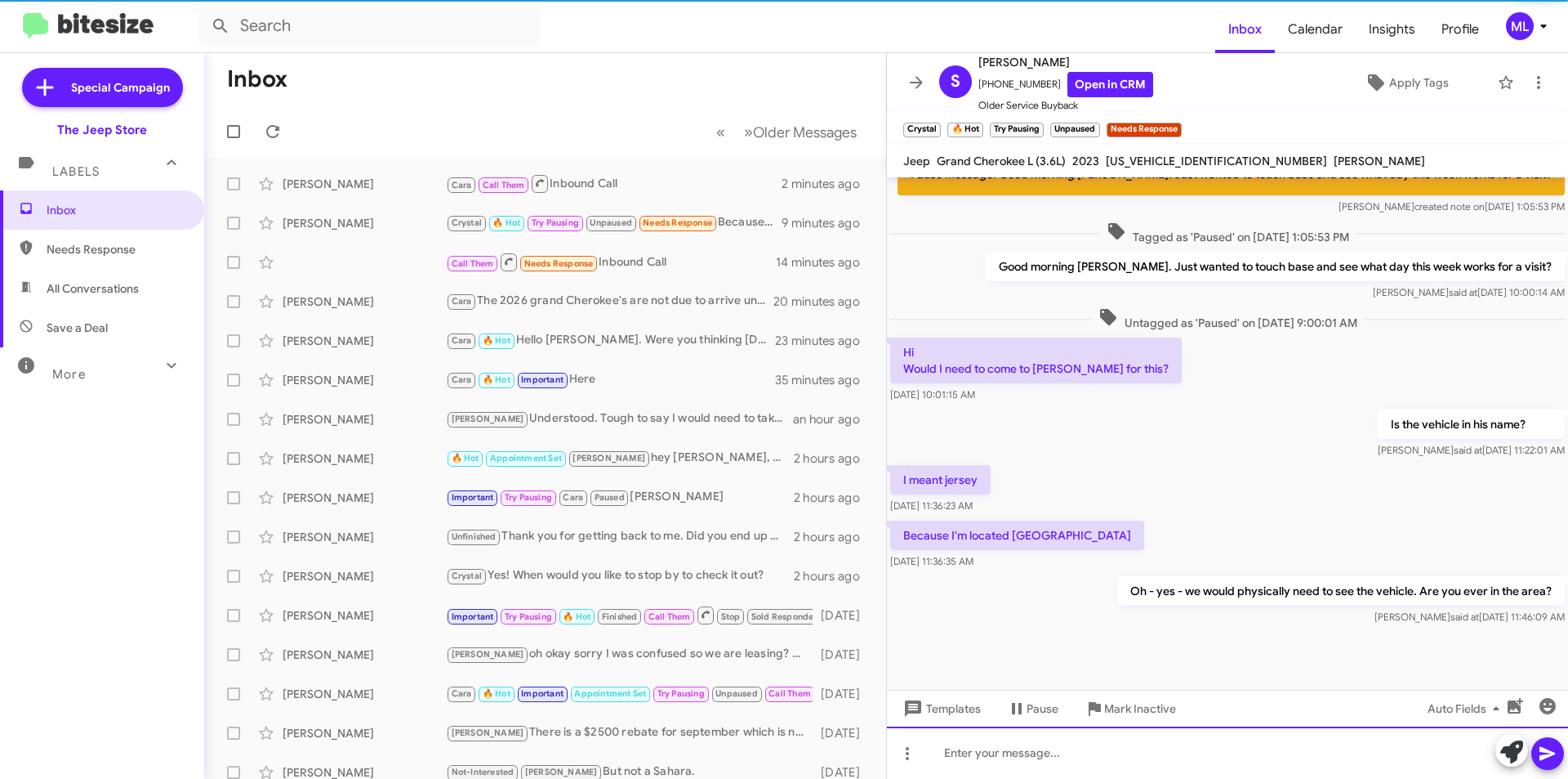
scroll to position [629, 0]
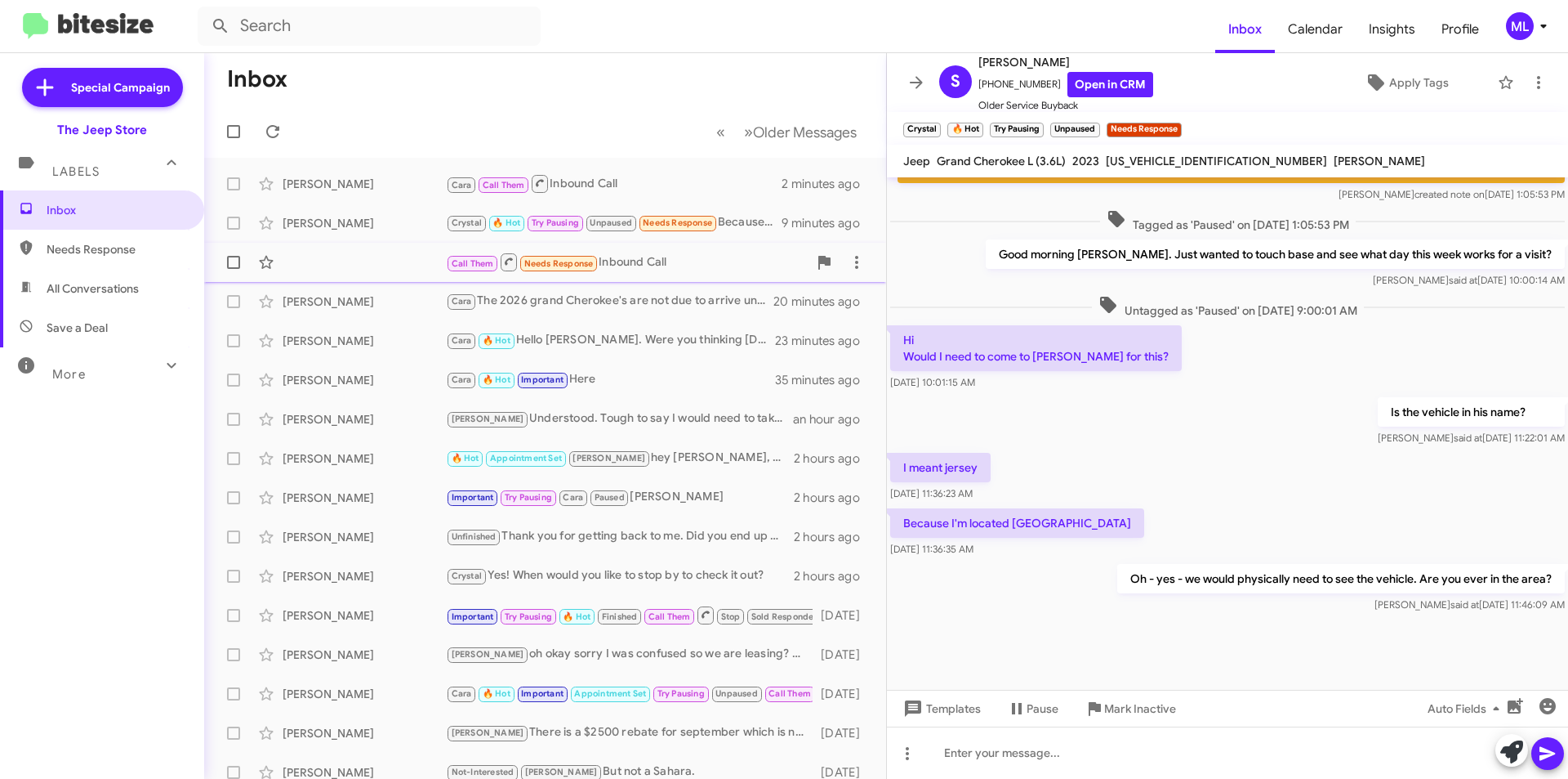
click at [642, 273] on div "Call Them Needs Response Inbound Call 14 minutes ago" at bounding box center [546, 262] width 656 height 33
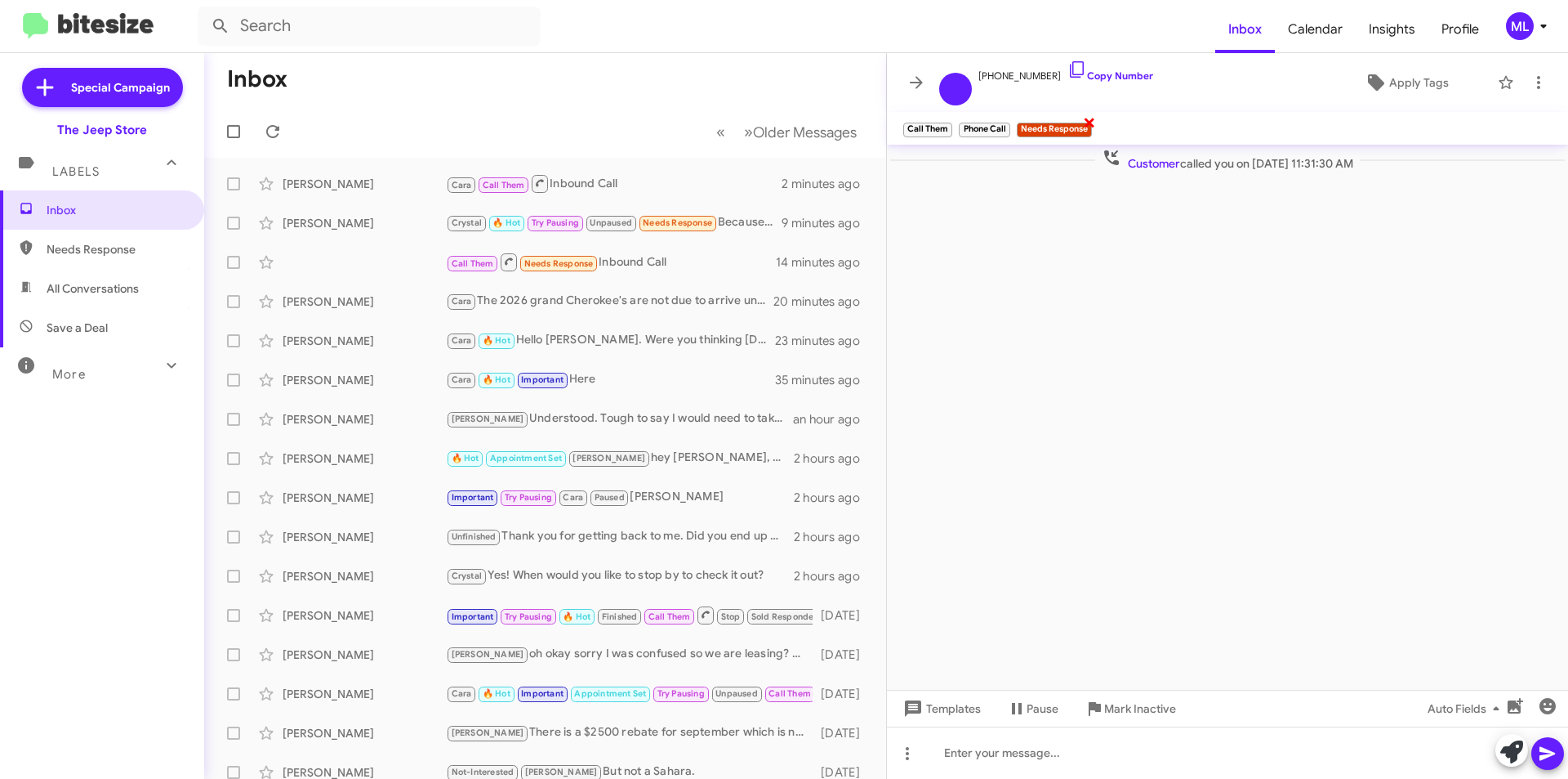
click at [1084, 127] on span "×" at bounding box center [1089, 121] width 13 height 19
drag, startPoint x: 1036, startPoint y: 82, endPoint x: 990, endPoint y: 86, distance: 46.2
click at [990, 86] on div "[PHONE_NUMBER] Copy Number" at bounding box center [1065, 82] width 175 height 46
copy span "7326606082"
click at [1540, 89] on icon at bounding box center [1540, 82] width 4 height 13
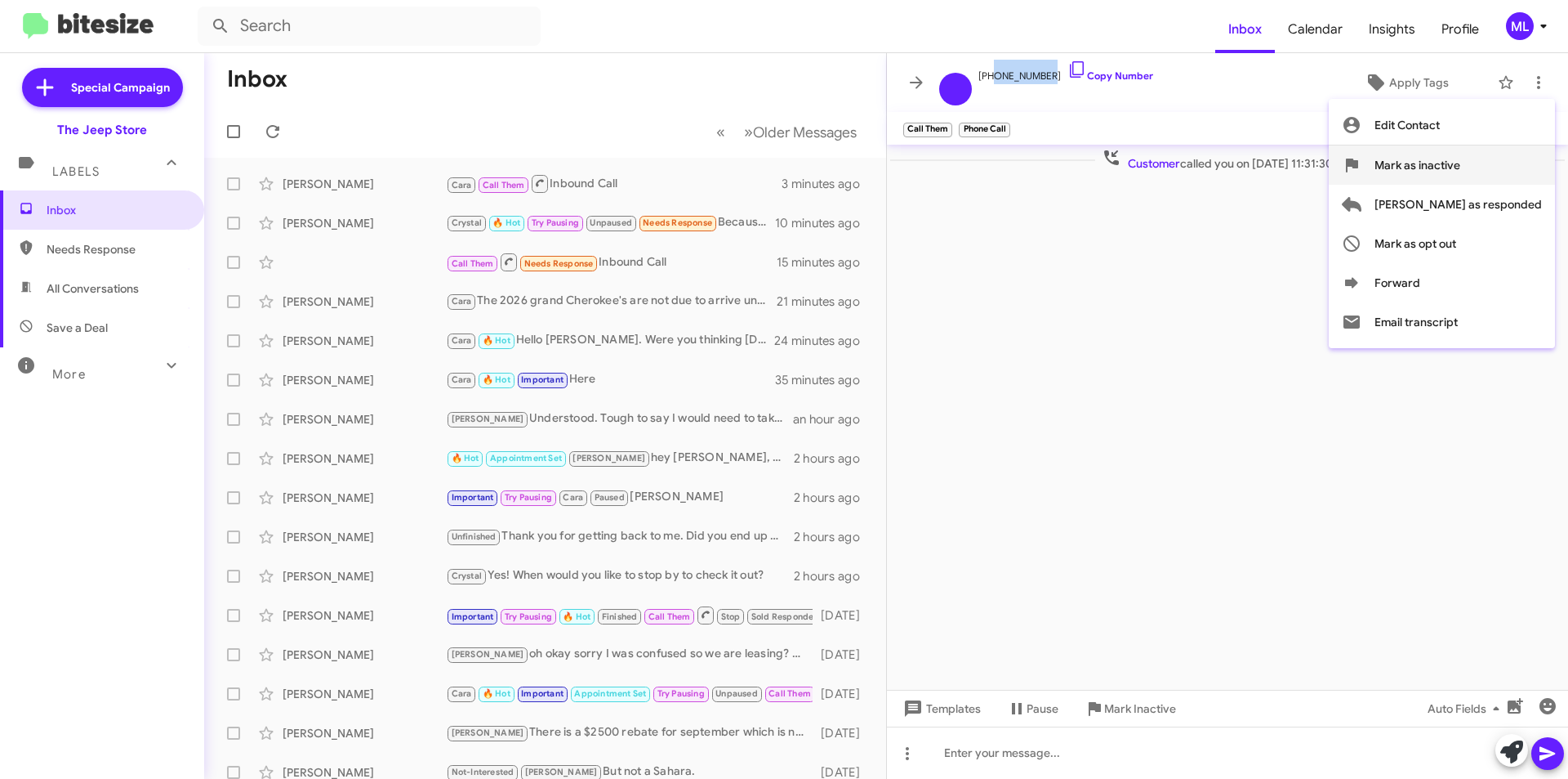
click at [1460, 168] on span "Mark as inactive" at bounding box center [1418, 165] width 86 height 39
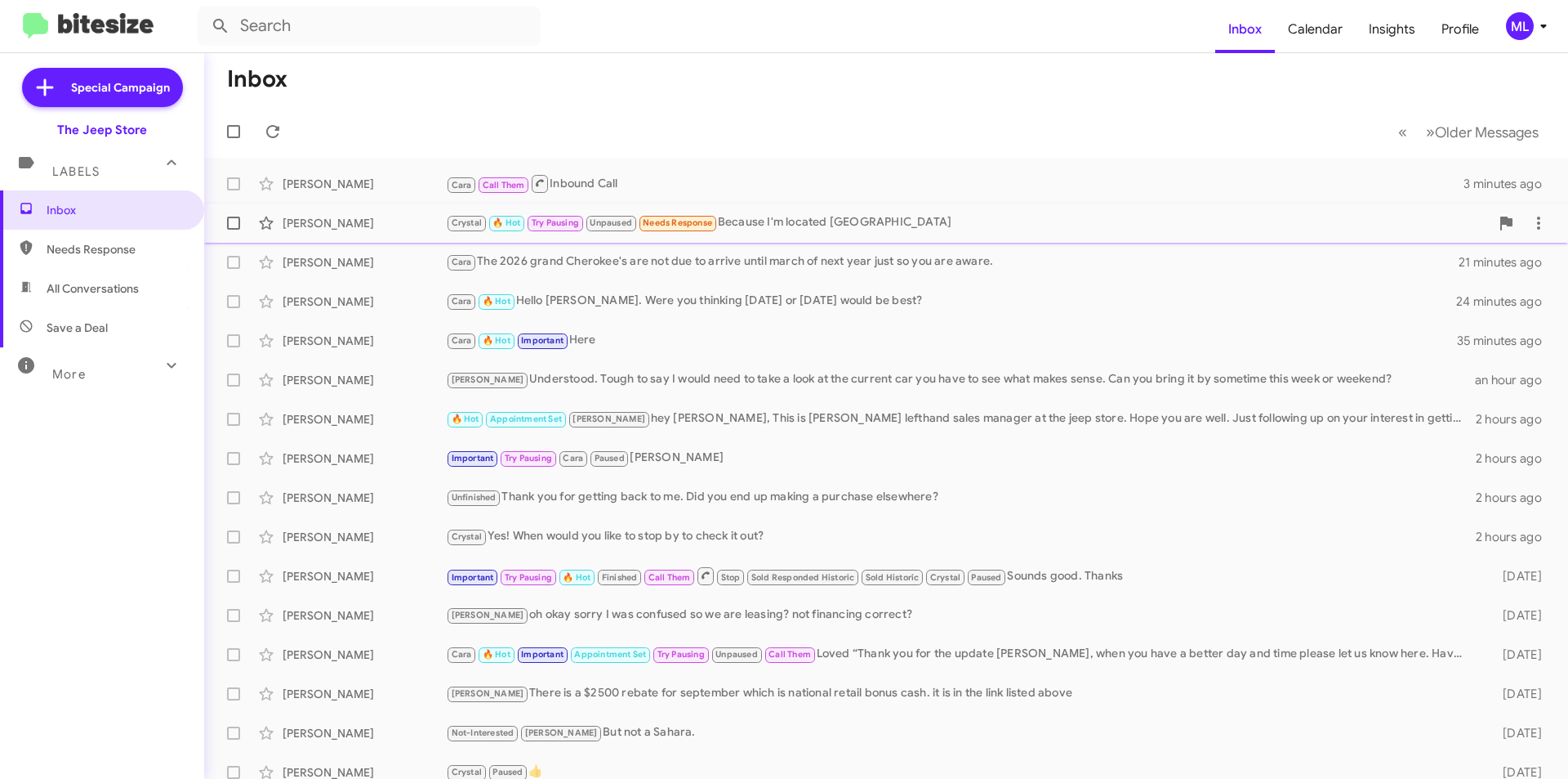
click at [767, 224] on div "Crystal 🔥 Hot Try Pausing Unpaused Needs Response Because I'm located [GEOGRAPH…" at bounding box center [968, 222] width 1044 height 19
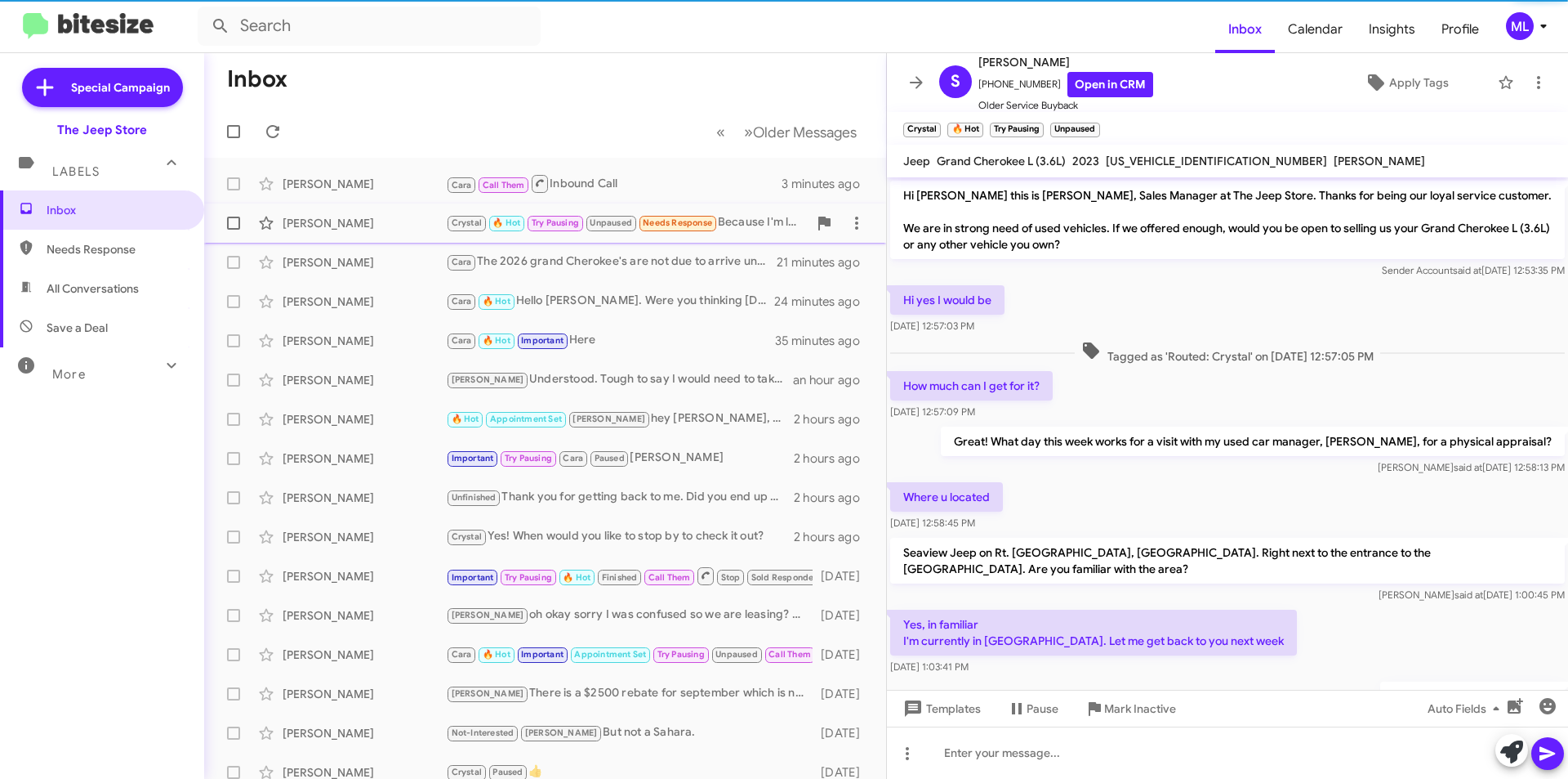
scroll to position [597, 0]
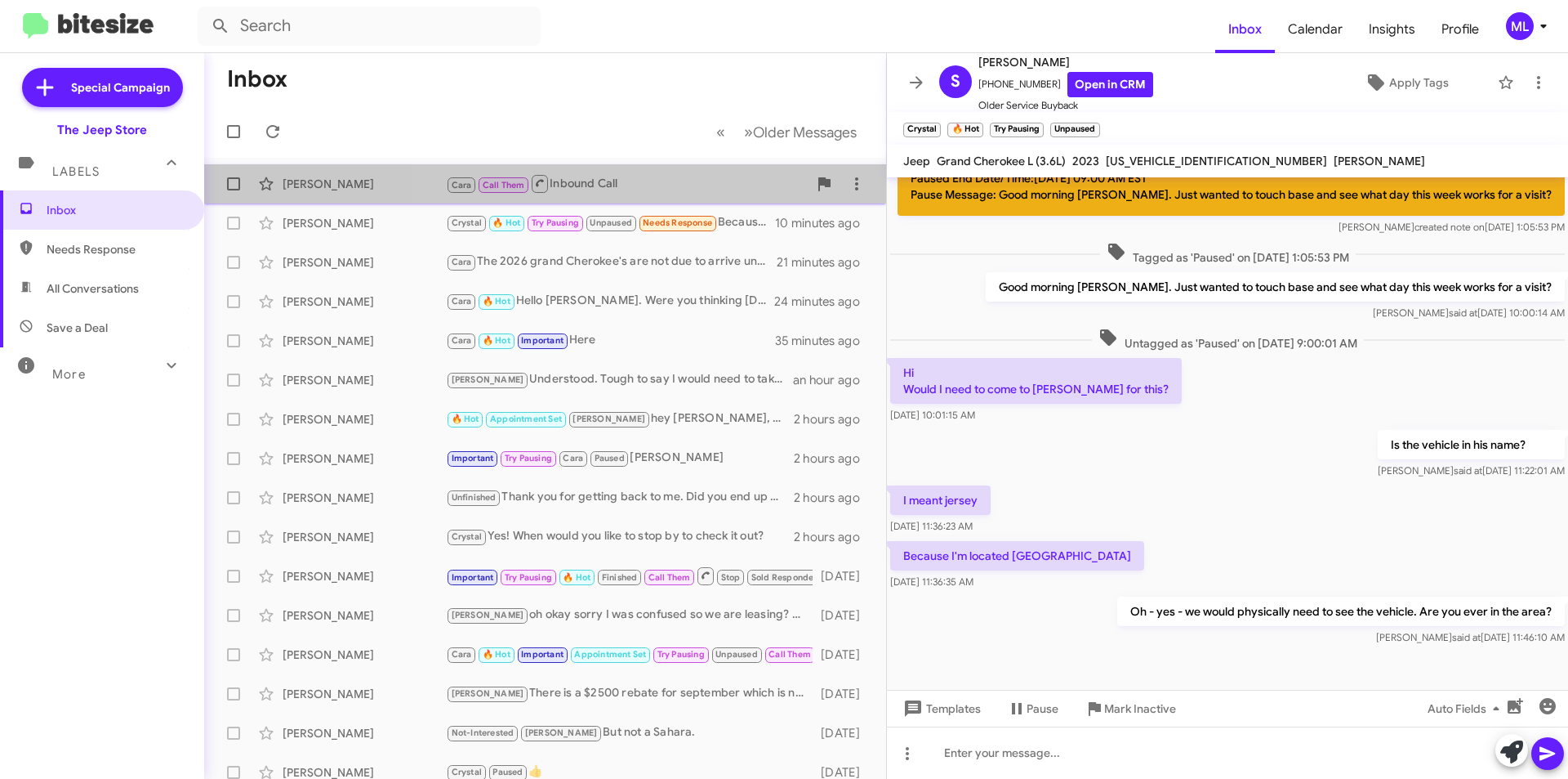
click at [653, 185] on div "Cara Call Them Inbound Call" at bounding box center [627, 184] width 362 height 20
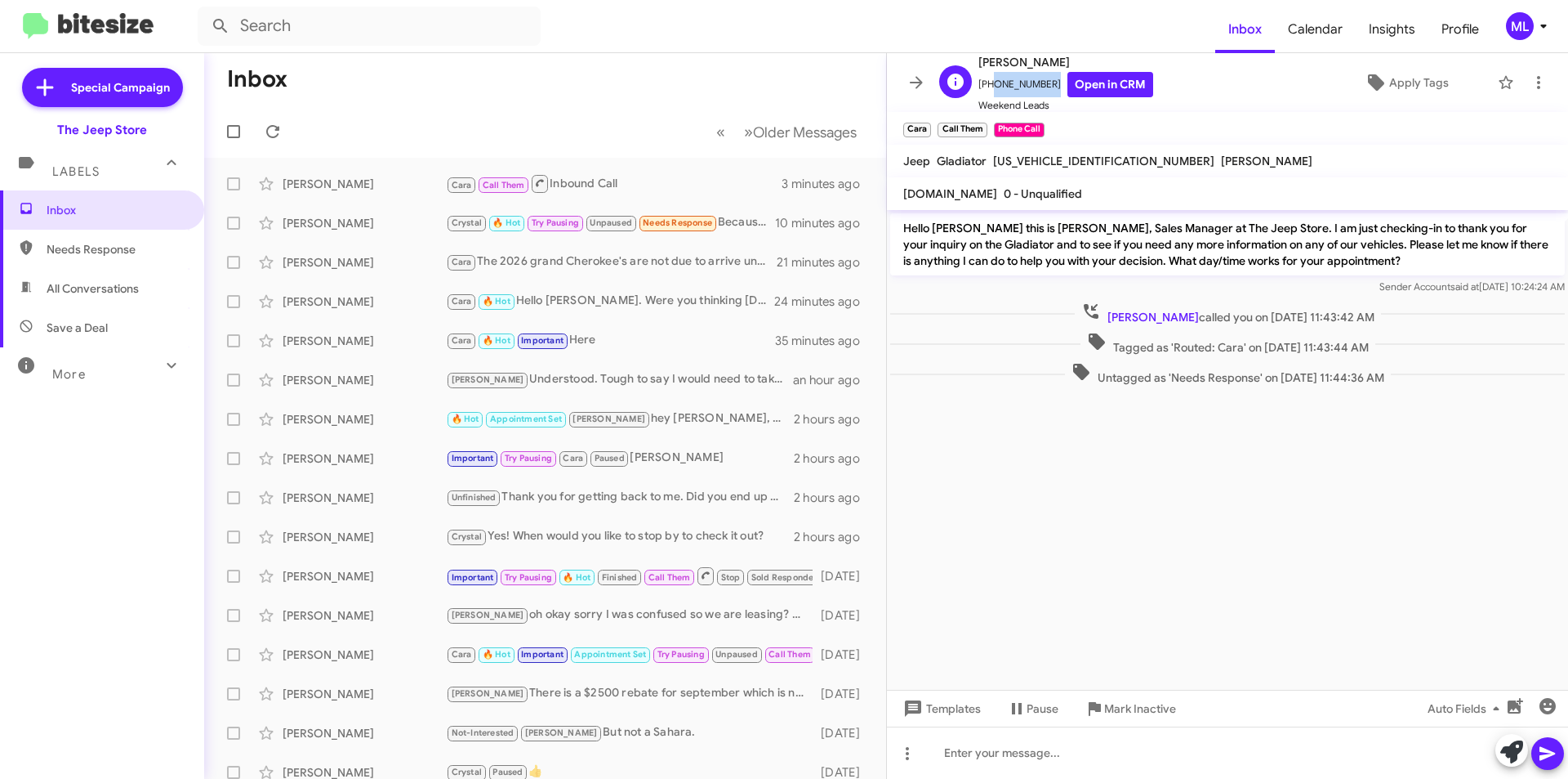
drag, startPoint x: 1044, startPoint y: 91, endPoint x: 990, endPoint y: 91, distance: 54.0
click at [990, 91] on span "[PHONE_NUMBER] Open in CRM" at bounding box center [1065, 85] width 175 height 26
copy span "8482547557"
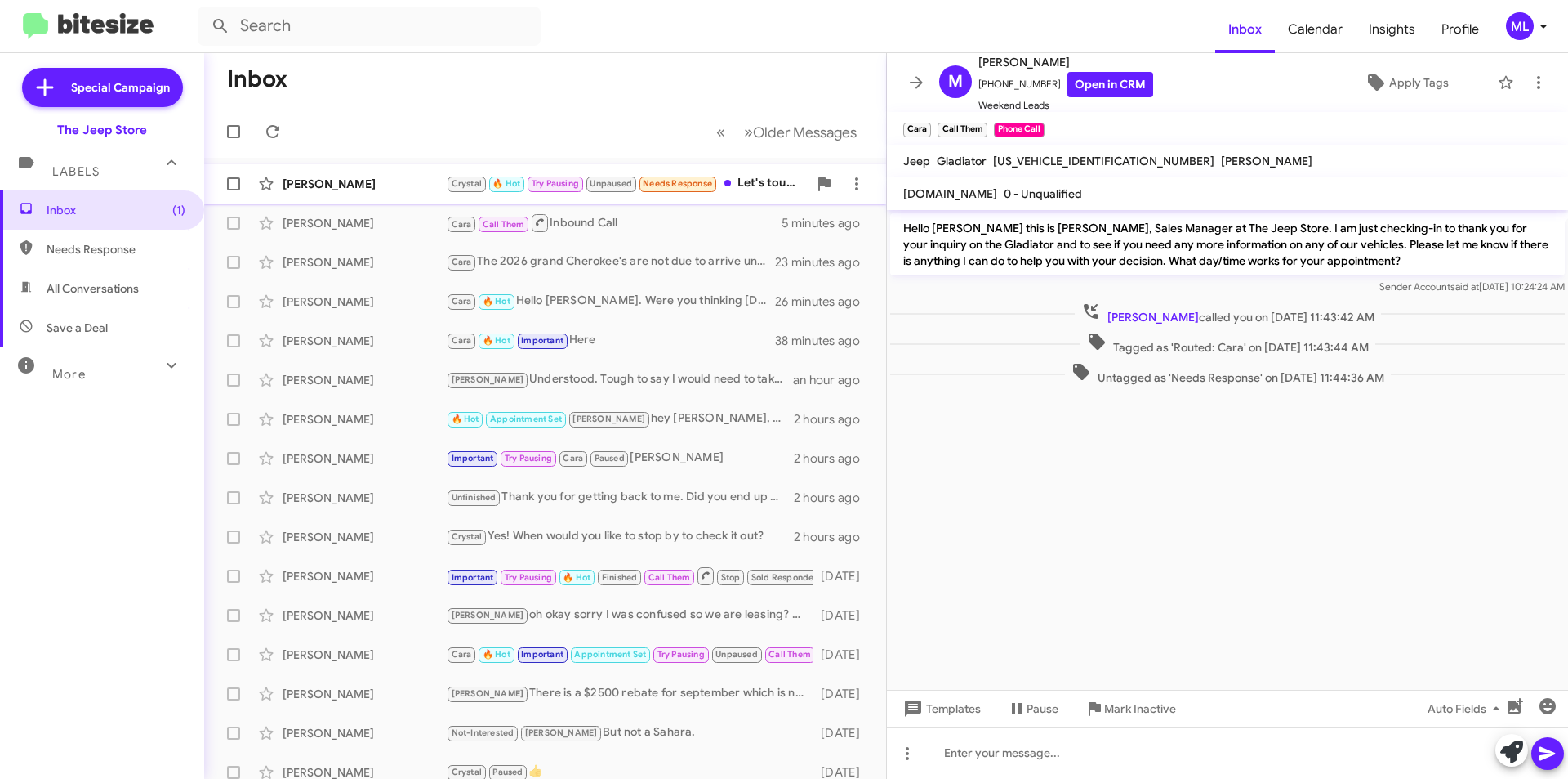
click at [735, 188] on div "Crystal 🔥 Hot Try Pausing Unpaused Needs Response Let's touch base next week" at bounding box center [627, 183] width 362 height 19
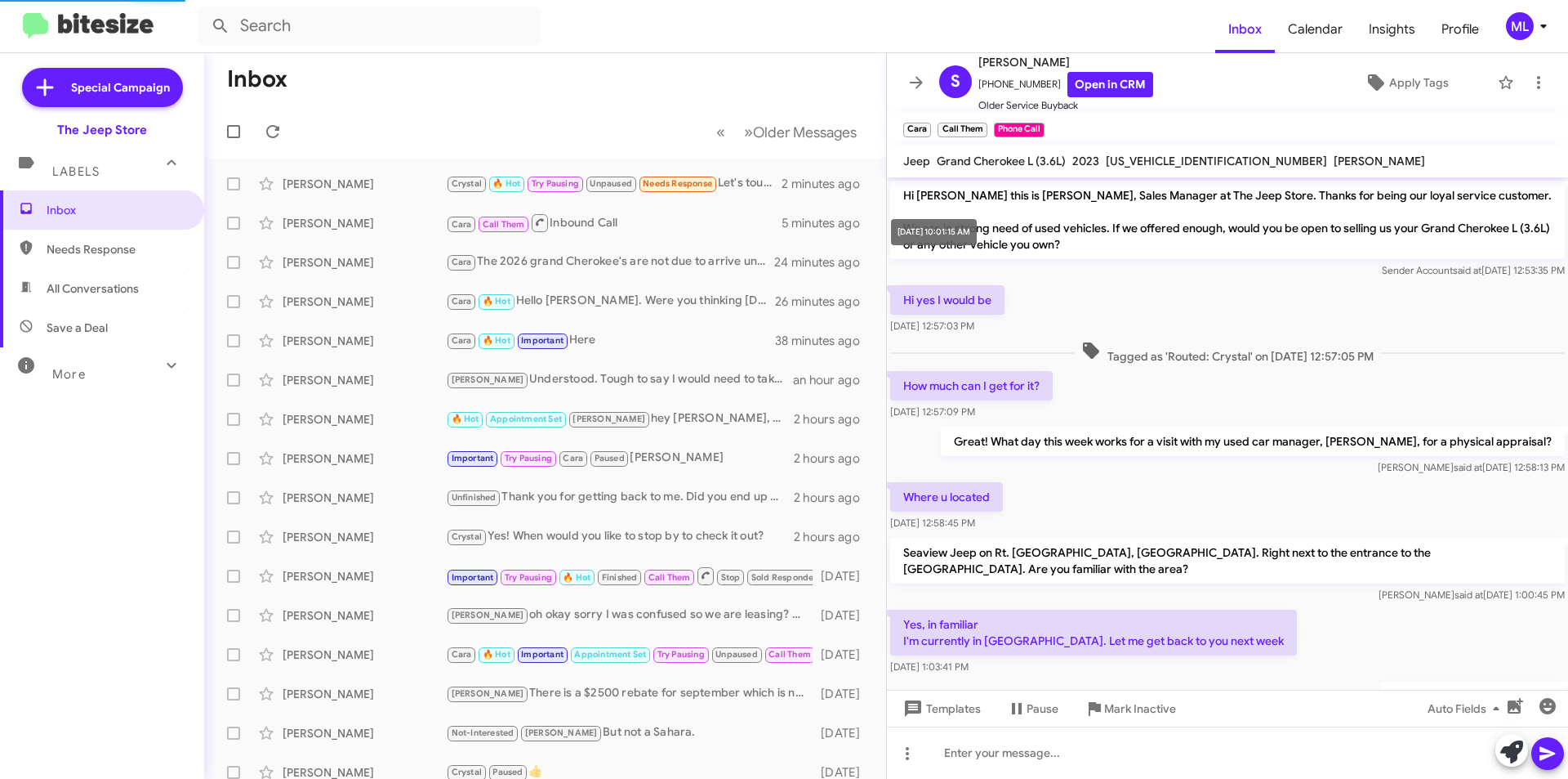
scroll to position [749, 0]
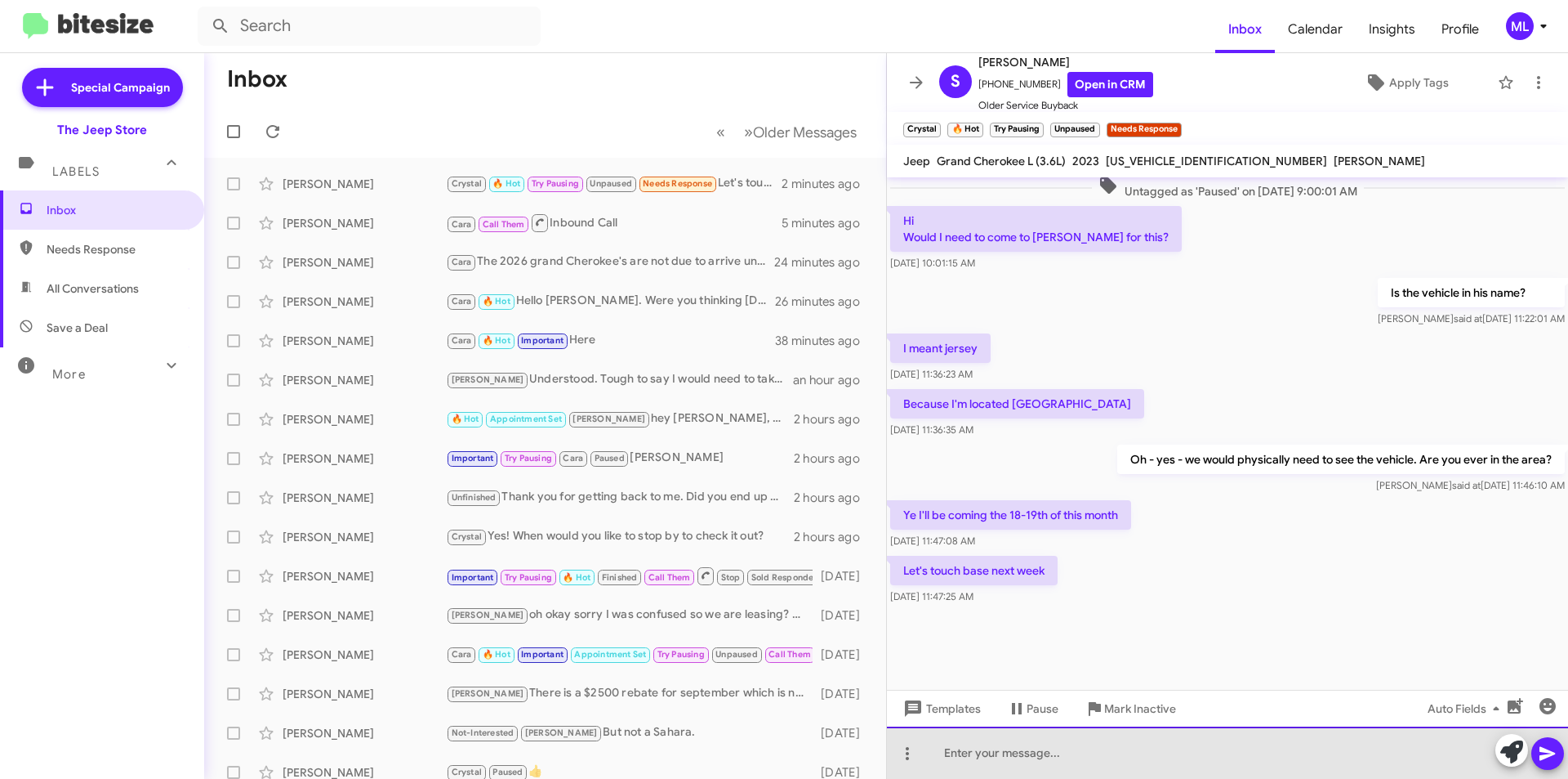
click at [1006, 776] on div at bounding box center [1228, 752] width 682 height 52
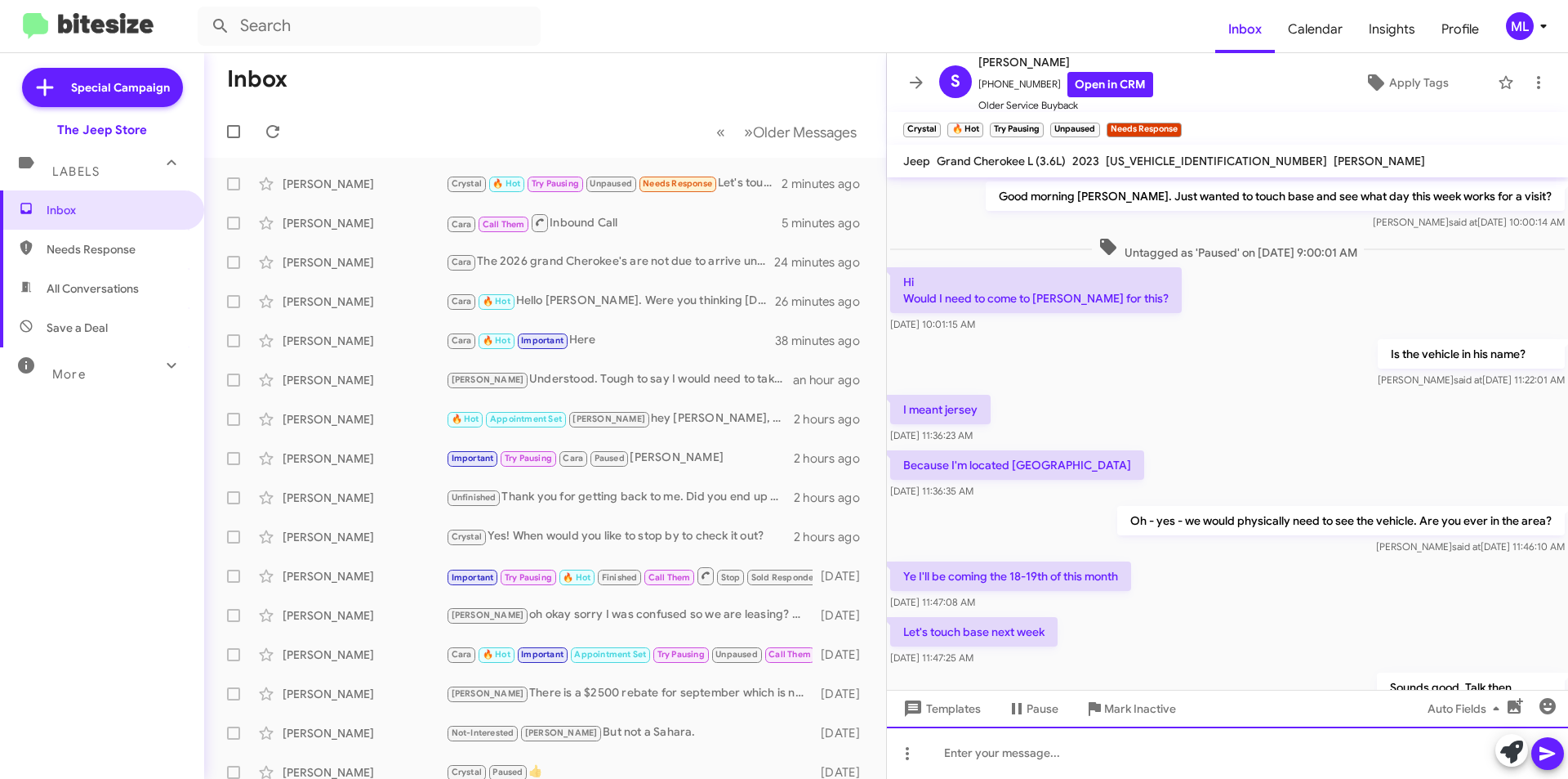
scroll to position [808, 0]
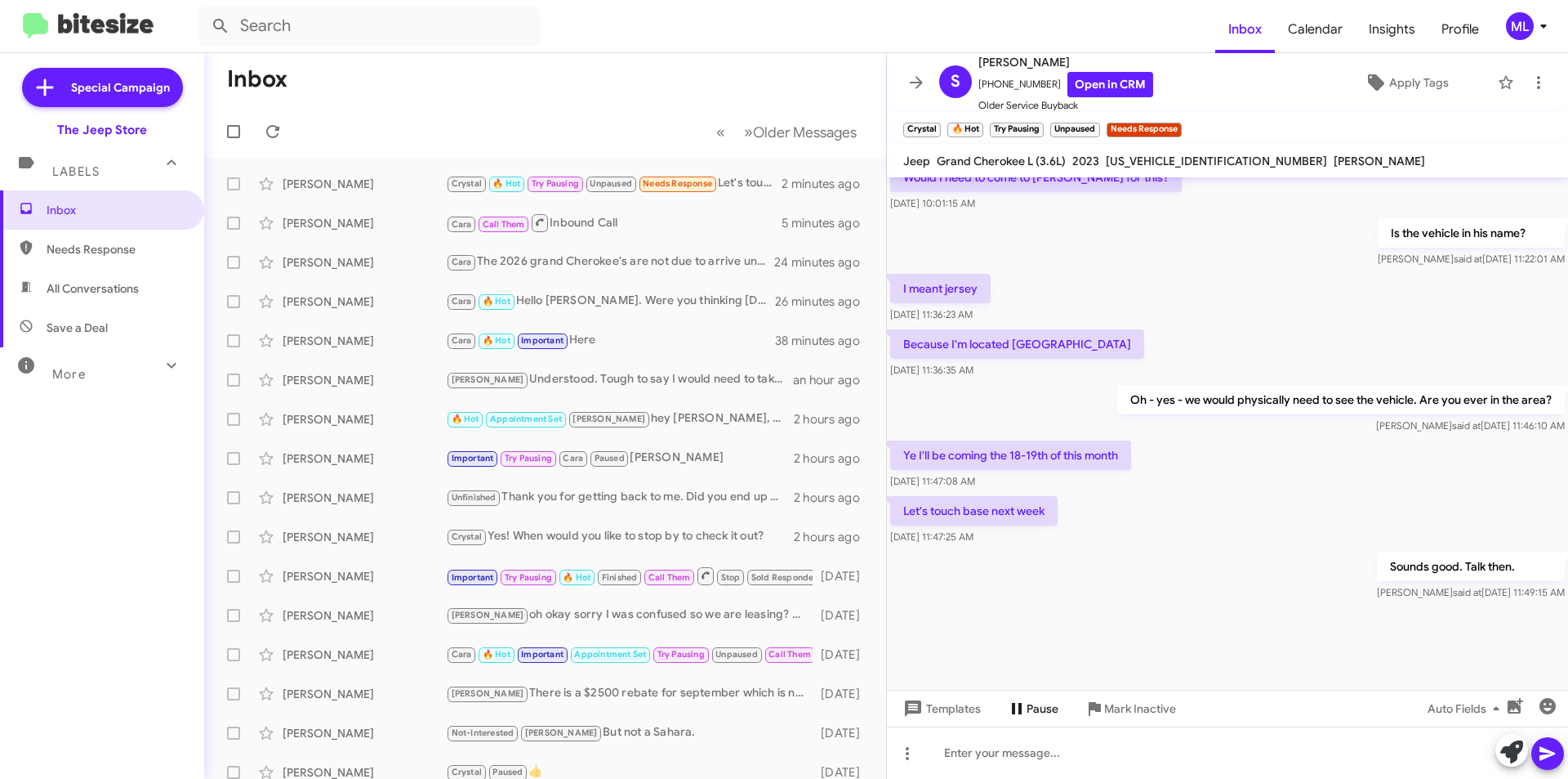
click at [1044, 706] on span "Pause" at bounding box center [1043, 709] width 32 height 29
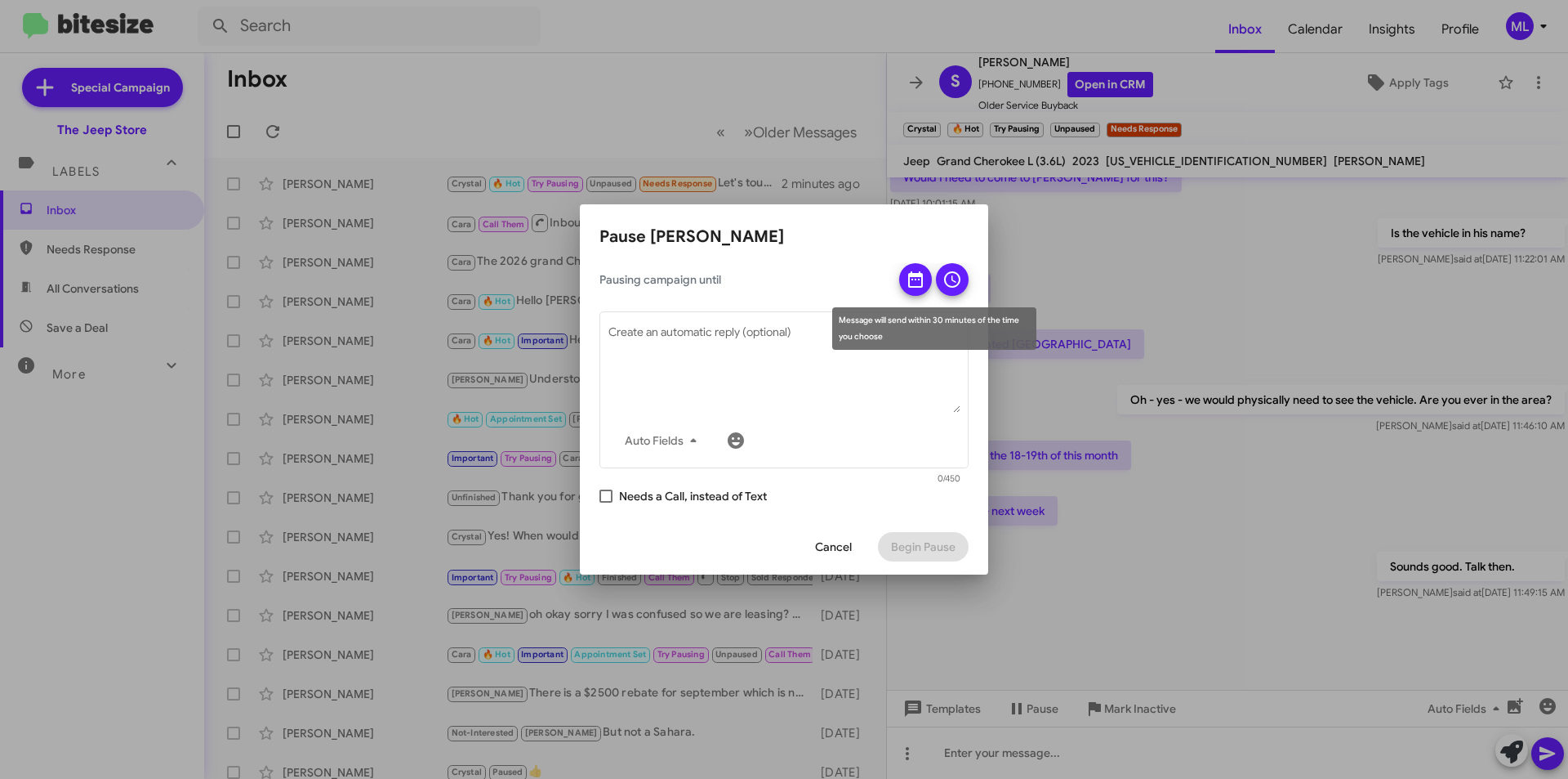
click at [920, 279] on icon at bounding box center [916, 280] width 15 height 16
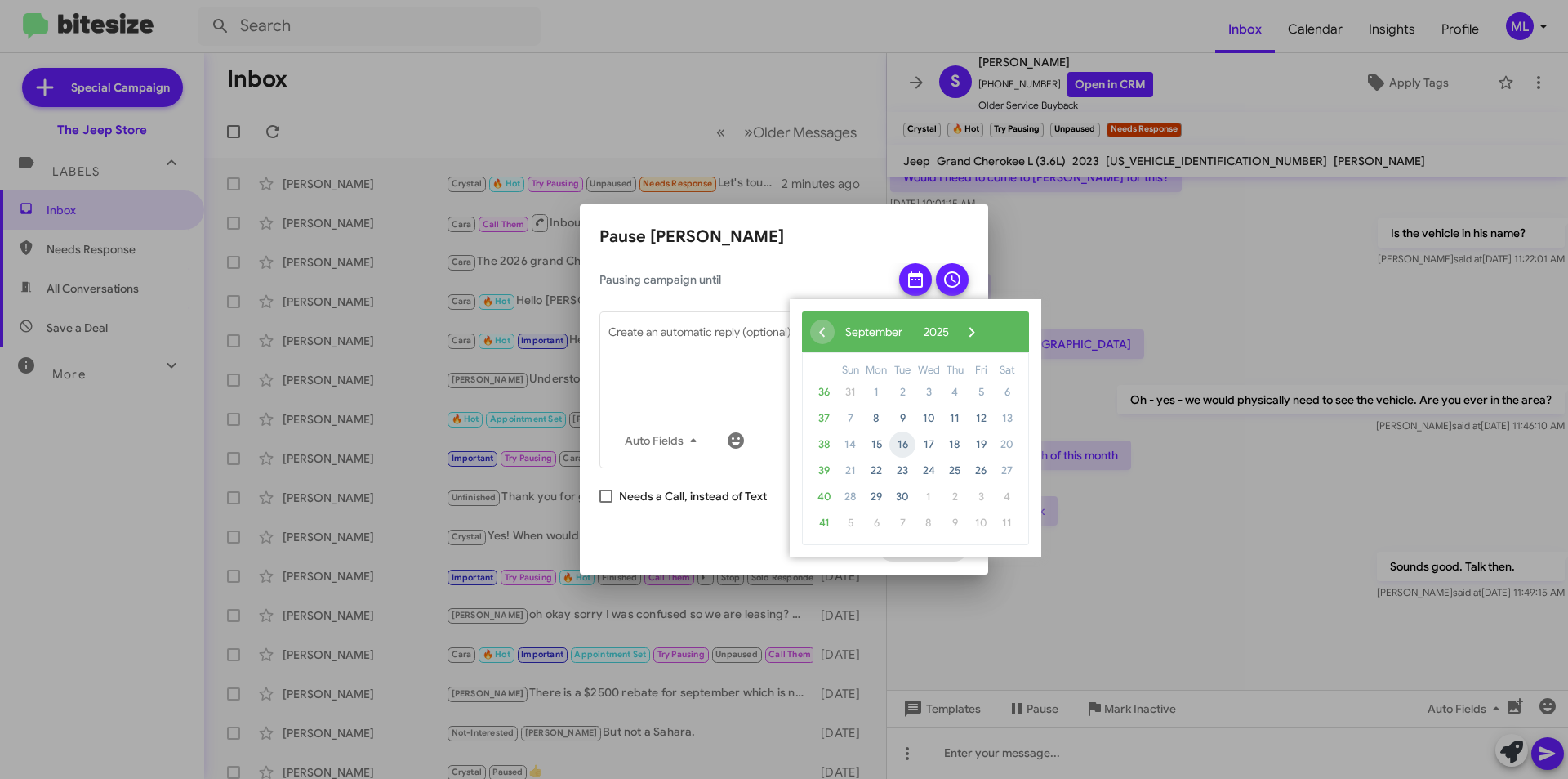
click at [906, 439] on span "16" at bounding box center [903, 444] width 26 height 27
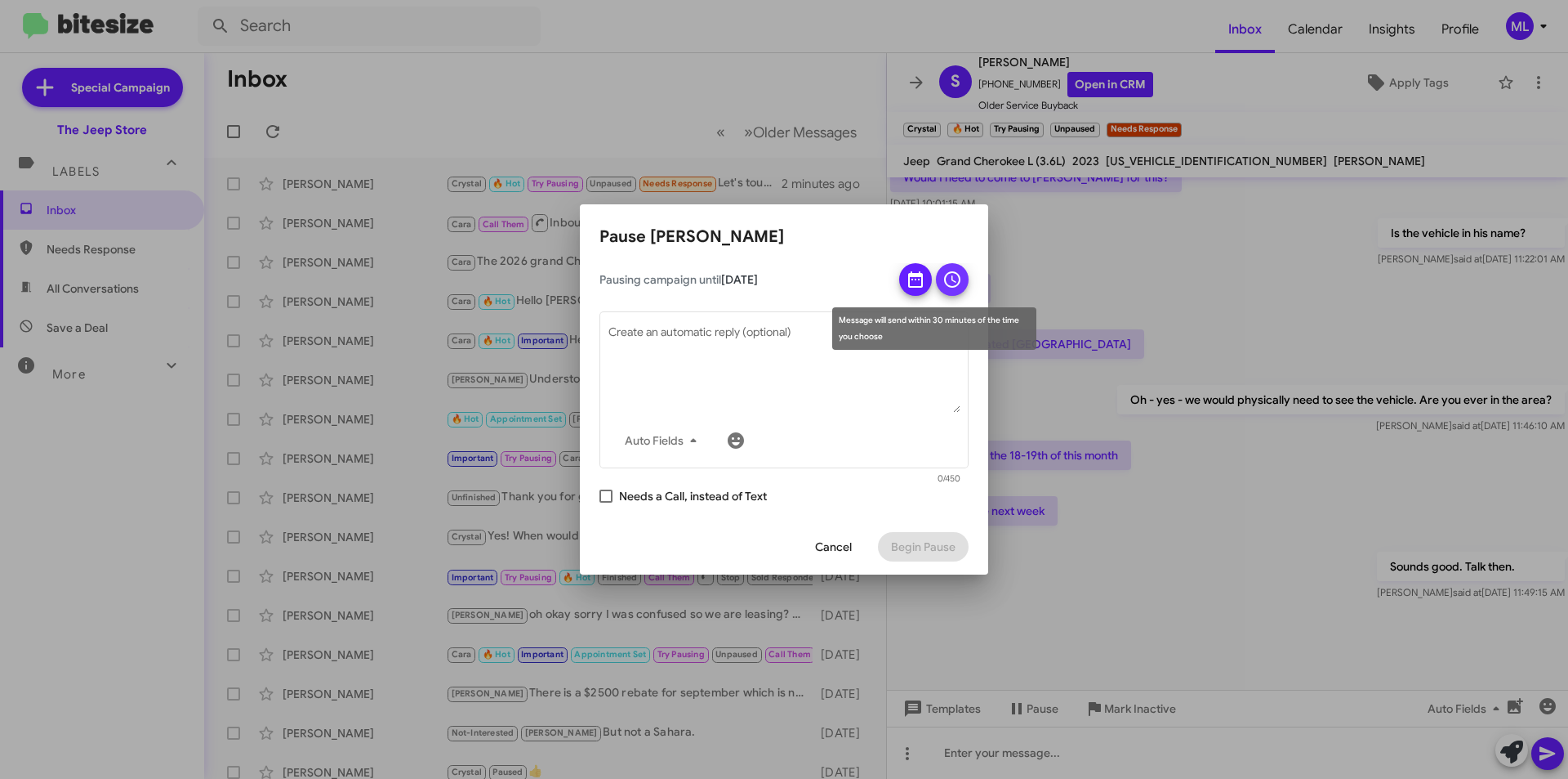
click at [950, 286] on icon at bounding box center [952, 280] width 16 height 16
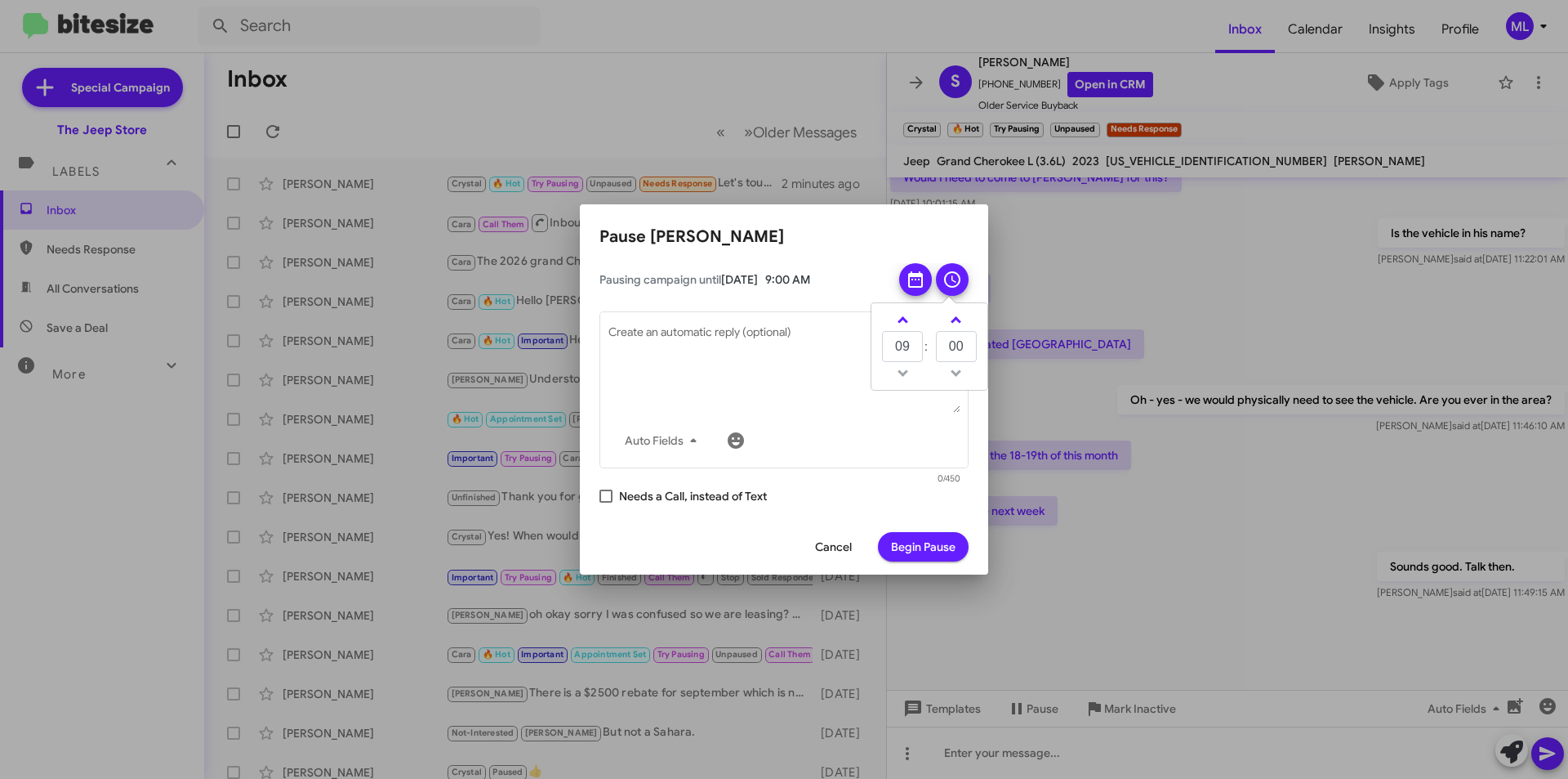
click at [607, 496] on span at bounding box center [606, 496] width 13 height 13
click at [606, 503] on input "Needs a Call, instead of Text" at bounding box center [605, 503] width 1 height 1
checkbox input "true"
click at [930, 547] on span "Begin Pause" at bounding box center [923, 547] width 65 height 29
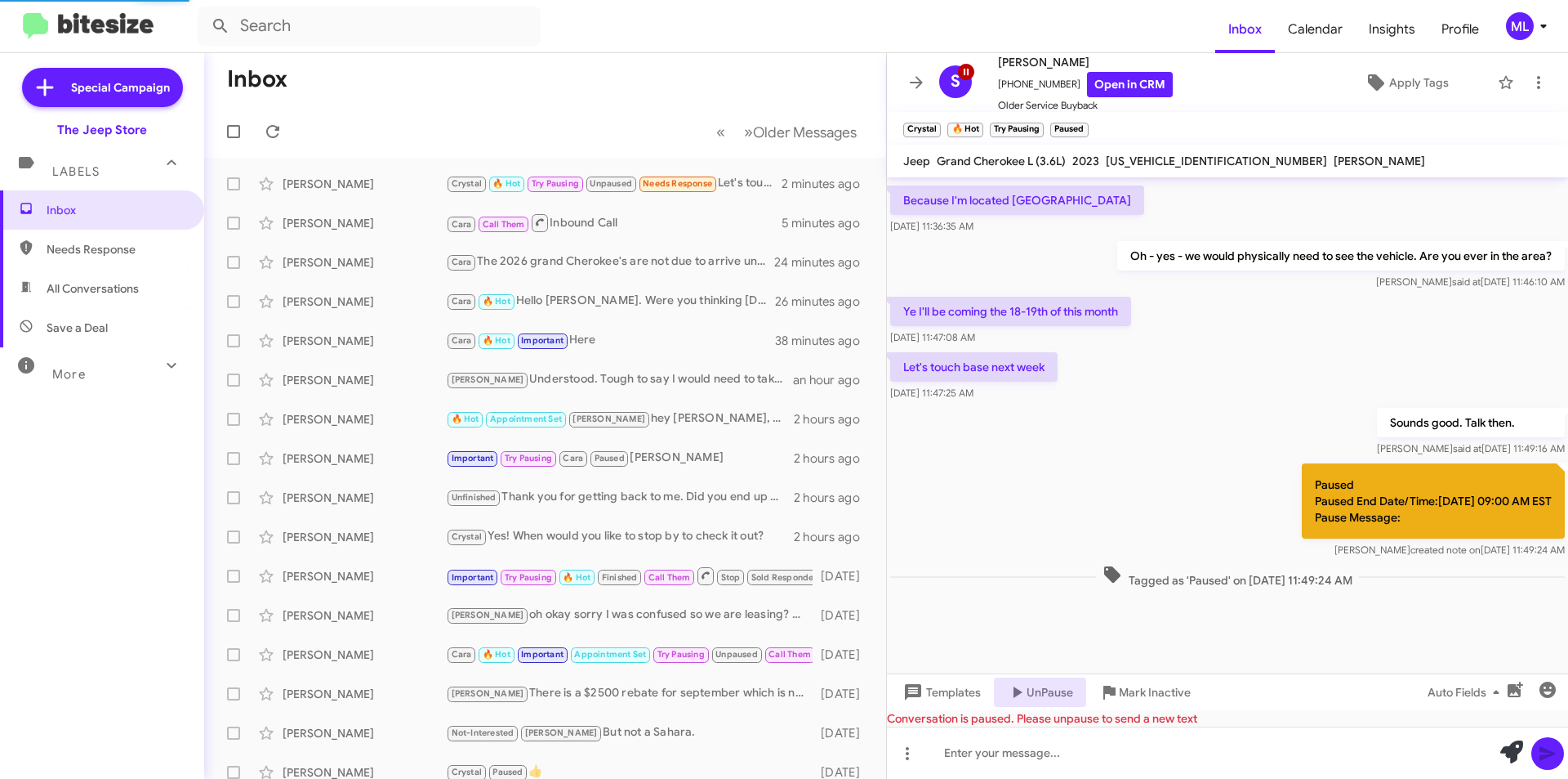
scroll to position [762, 0]
click at [89, 326] on span "Save a Deal" at bounding box center [77, 328] width 61 height 16
type input "in:not-interested"
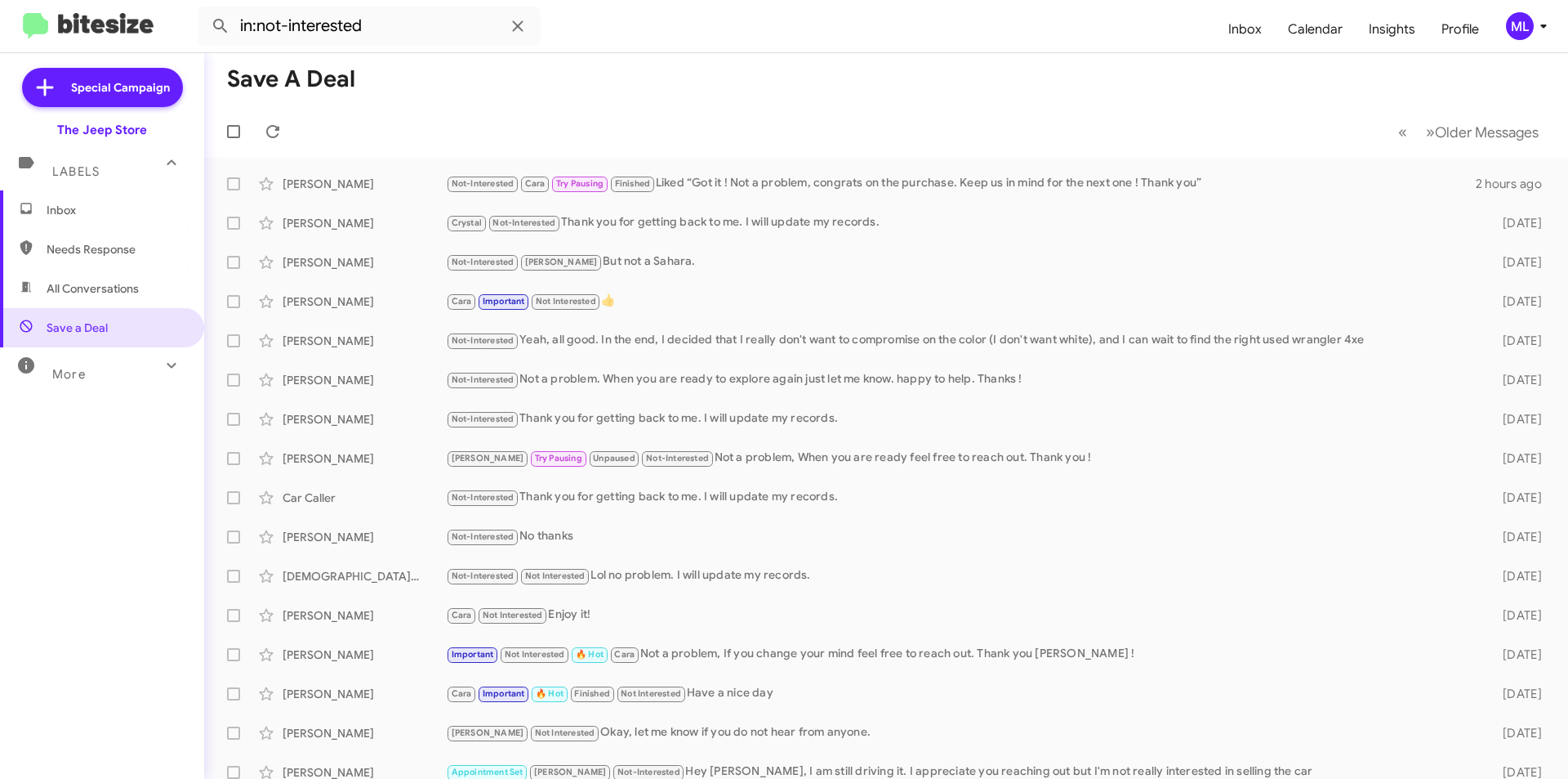
click at [111, 221] on span "Inbox" at bounding box center [102, 209] width 205 height 39
